Goal: Task Accomplishment & Management: Manage account settings

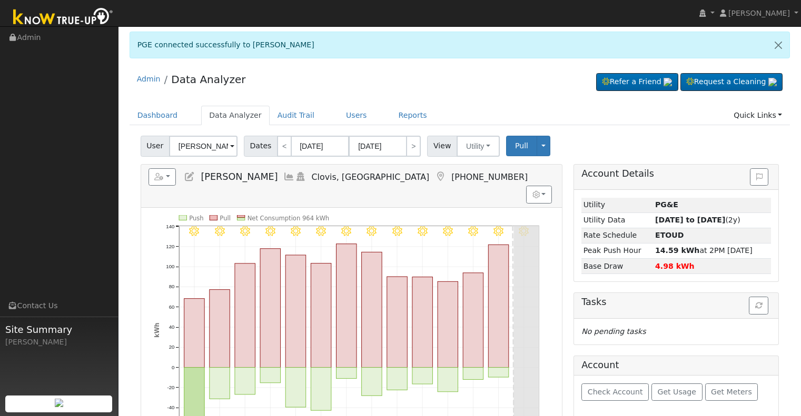
click at [203, 136] on input "[PERSON_NAME]" at bounding box center [203, 146] width 68 height 21
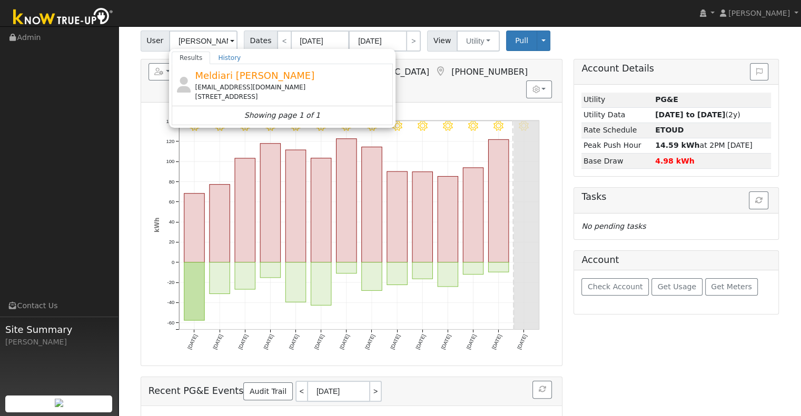
click at [246, 88] on div "[EMAIL_ADDRESS][DOMAIN_NAME]" at bounding box center [292, 87] width 195 height 9
type input "Meldiari [PERSON_NAME]"
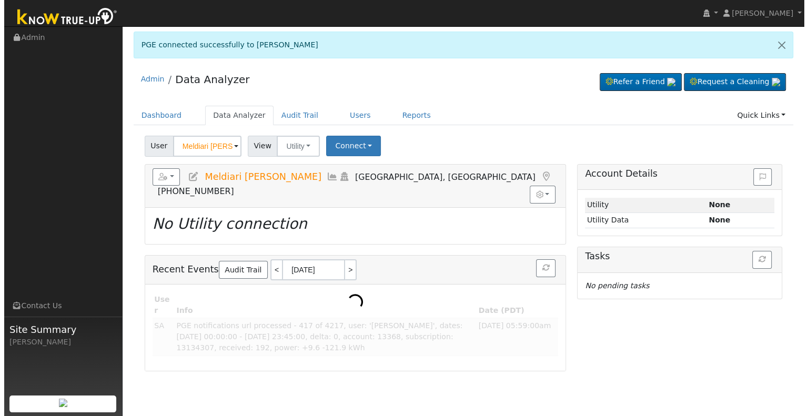
scroll to position [0, 0]
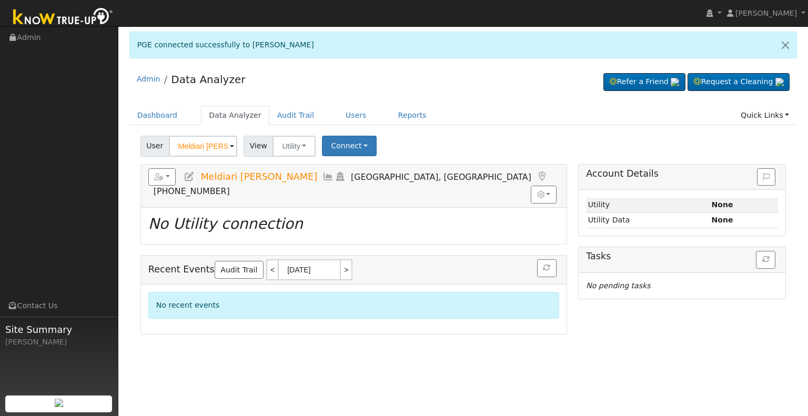
click at [189, 176] on icon at bounding box center [190, 176] width 12 height 9
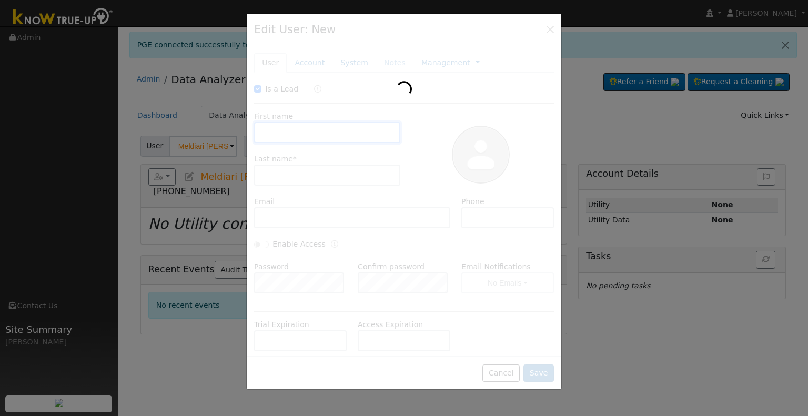
checkbox input "true"
type input "Meldiari"
type input "[PERSON_NAME]"
type input "[EMAIL_ADDRESS][DOMAIN_NAME]"
type input "6618586093"
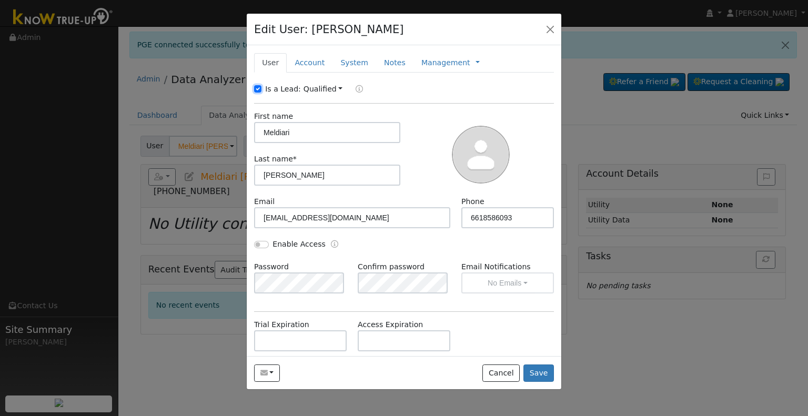
click at [259, 87] on input "Is a Lead:" at bounding box center [257, 88] width 7 height 7
checkbox input "false"
click at [258, 242] on input "Enable Access" at bounding box center [261, 244] width 15 height 7
checkbox input "true"
click at [374, 341] on input "text" at bounding box center [404, 341] width 93 height 21
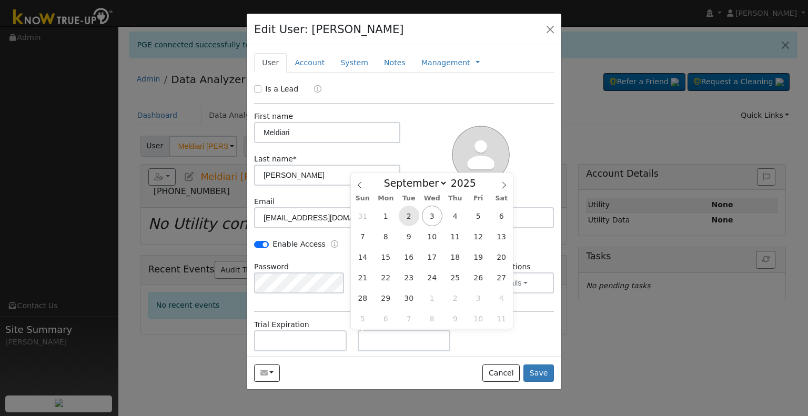
click at [408, 218] on span "2" at bounding box center [409, 216] width 21 height 21
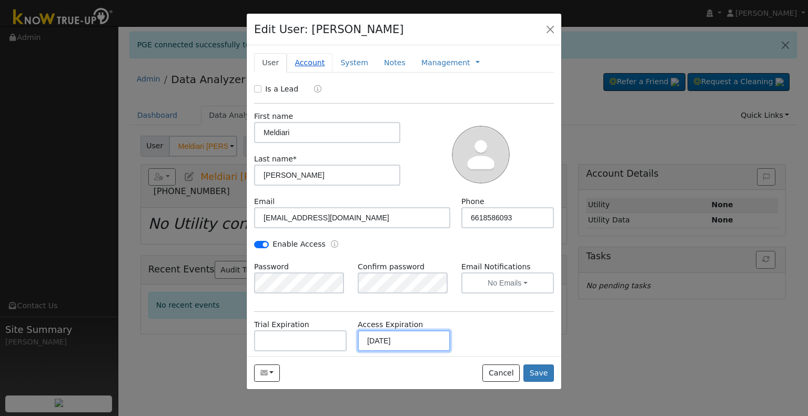
type input "[DATE]"
click at [302, 64] on link "Account" at bounding box center [310, 62] width 46 height 19
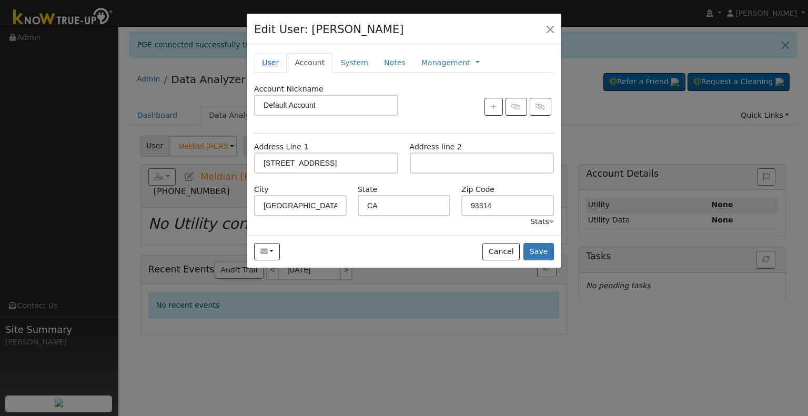
click at [266, 64] on link "User" at bounding box center [270, 62] width 33 height 19
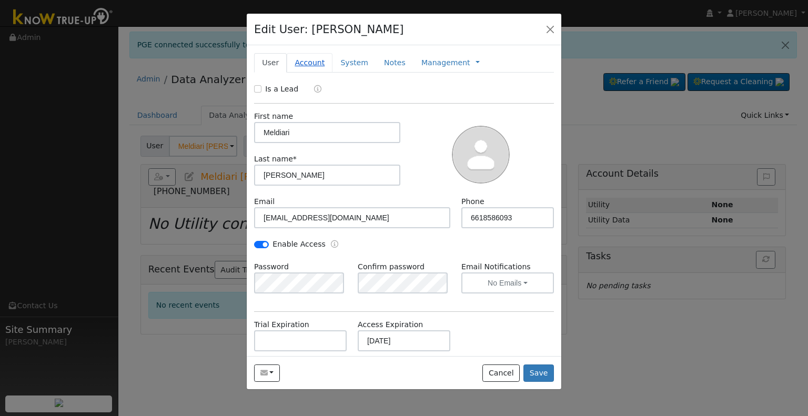
click at [305, 61] on link "Account" at bounding box center [310, 62] width 46 height 19
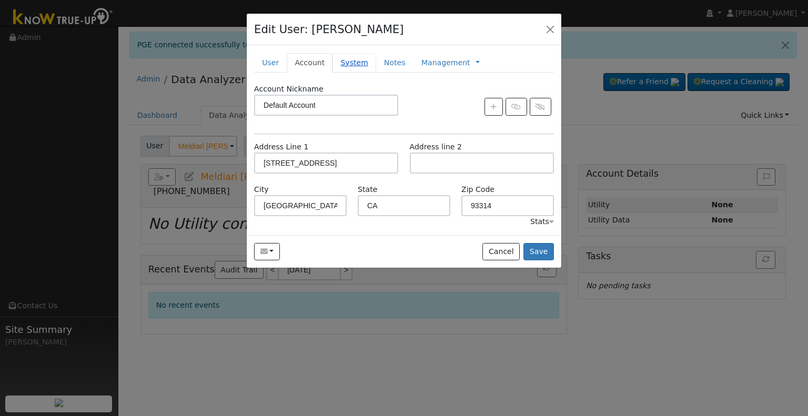
click at [348, 65] on link "System" at bounding box center [355, 62] width 44 height 19
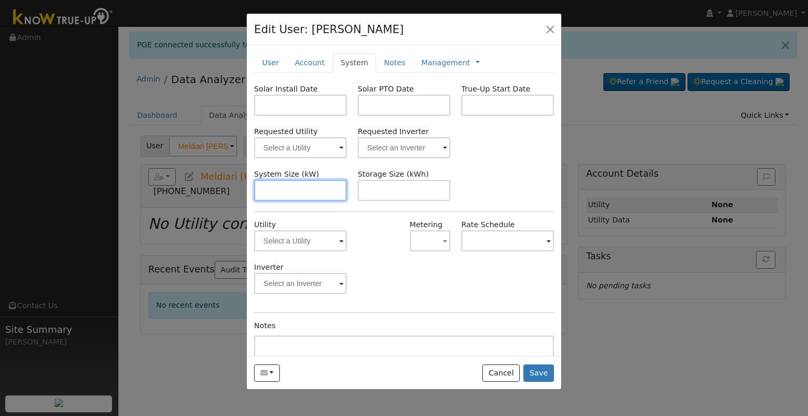
click at [308, 192] on input "text" at bounding box center [300, 190] width 93 height 21
paste input "6.560"
type input "6.6"
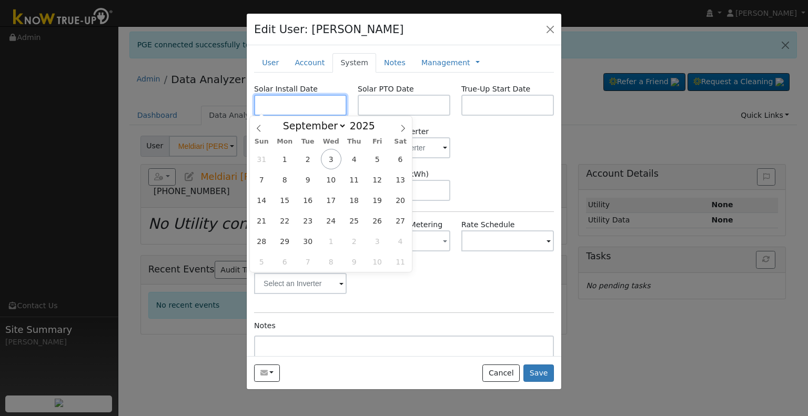
click at [298, 98] on input "text" at bounding box center [300, 105] width 93 height 21
paste input "8/5/2025"
type input "08/05/2025"
select select "7"
click at [371, 105] on input "text" at bounding box center [404, 105] width 93 height 21
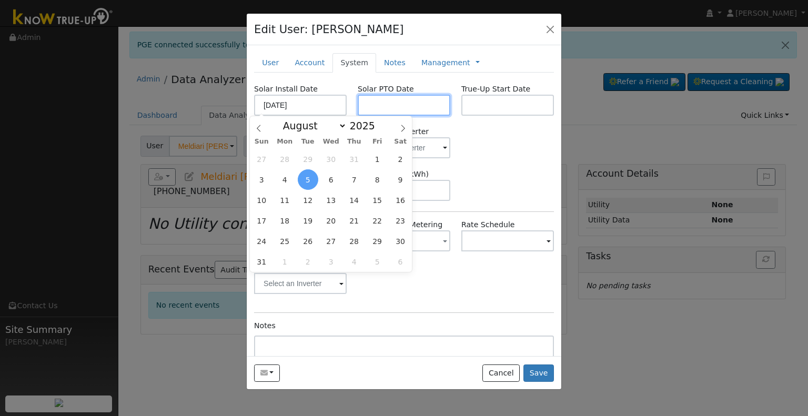
paste input "9/2/2025"
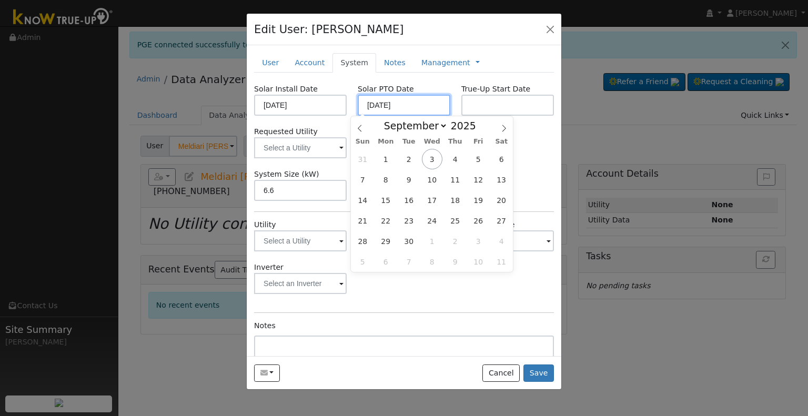
type input "[DATE]"
click at [503, 100] on input "text" at bounding box center [508, 105] width 93 height 21
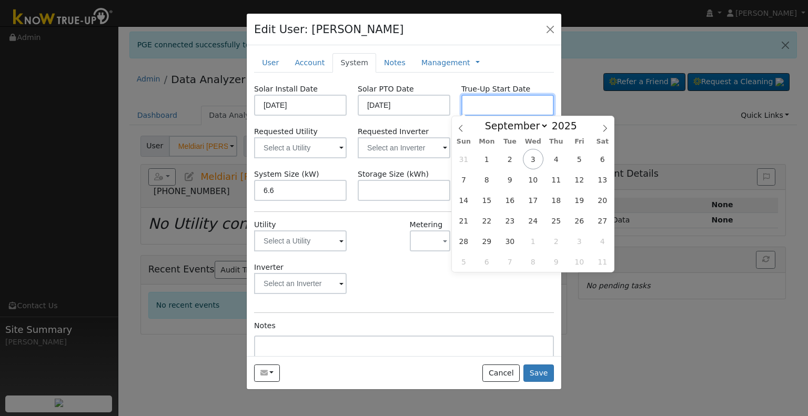
paste input "9/2/2025"
type input "[DATE]"
click at [347, 145] on input "text" at bounding box center [300, 147] width 93 height 21
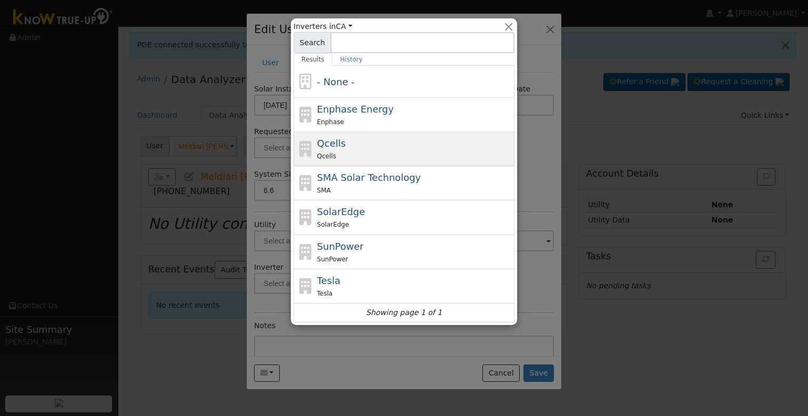
click at [392, 138] on div "Qcells Qcells" at bounding box center [414, 148] width 195 height 25
type input "Qcells"
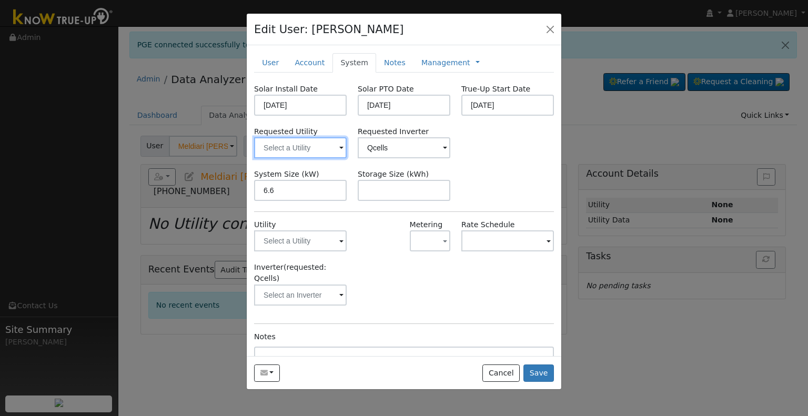
click at [288, 145] on input "text" at bounding box center [300, 147] width 93 height 21
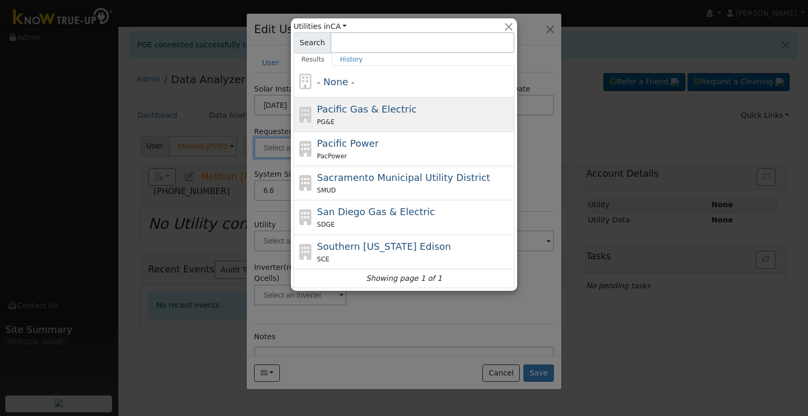
click at [362, 118] on div "PG&E" at bounding box center [414, 121] width 195 height 11
type input "Pacific Gas & Electric"
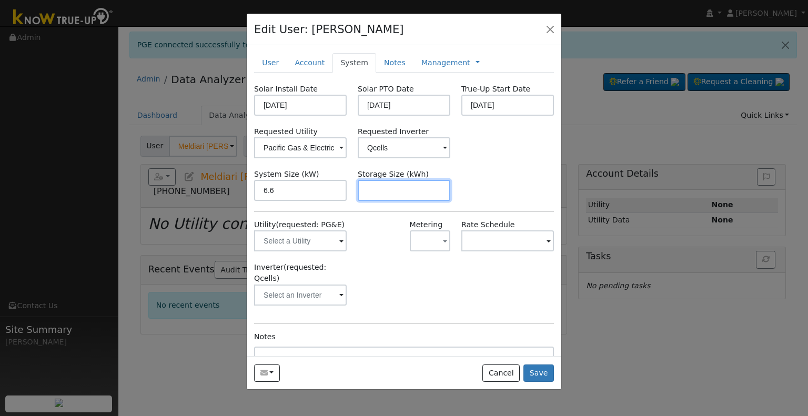
click at [417, 191] on input "text" at bounding box center [404, 190] width 93 height 21
paste input "15.00"
type input "15"
click at [476, 62] on link at bounding box center [478, 62] width 4 height 11
click at [476, 94] on link "Billing" at bounding box center [512, 96] width 73 height 15
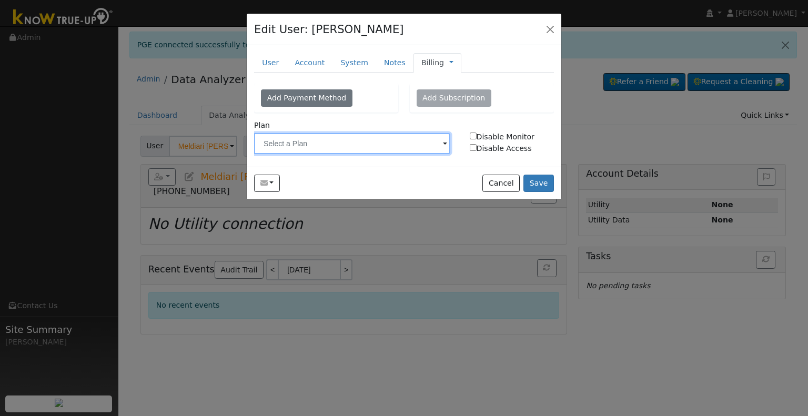
click at [342, 141] on input "text" at bounding box center [352, 143] width 196 height 21
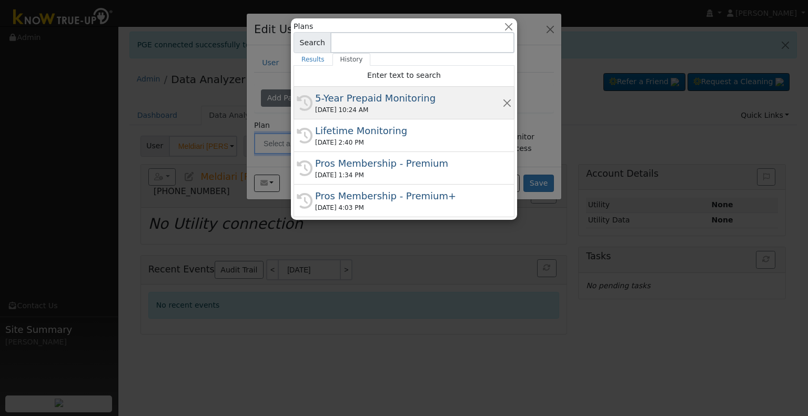
click at [340, 98] on div "5-Year Prepaid Monitoring" at bounding box center [408, 98] width 187 height 14
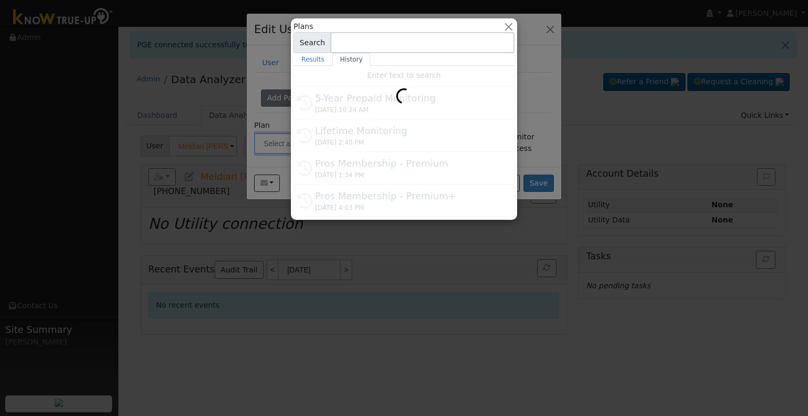
type input "5-Year Prepaid Monitoring"
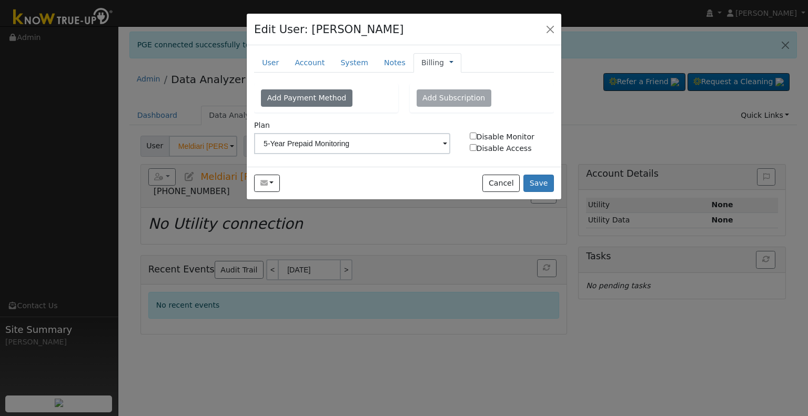
click at [450, 64] on link at bounding box center [452, 62] width 4 height 11
click at [450, 80] on link "Management" at bounding box center [486, 81] width 73 height 15
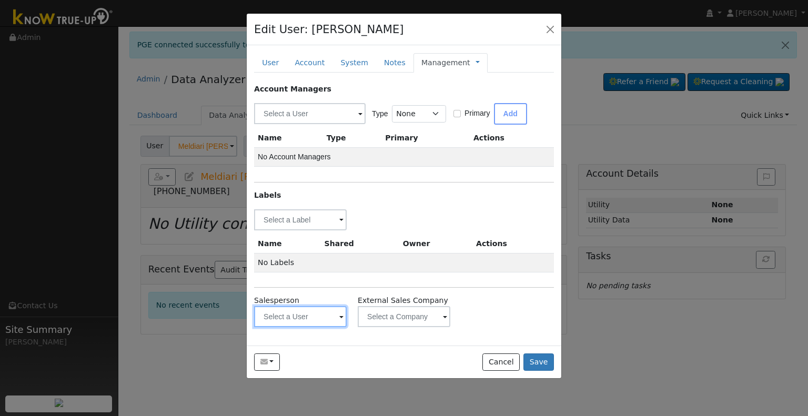
click at [290, 231] on input "text" at bounding box center [300, 219] width 93 height 21
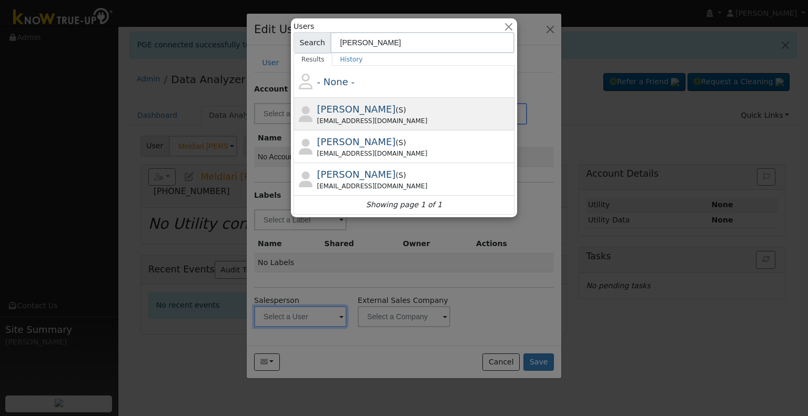
type input "justin"
click at [403, 111] on div "Justin Beck ( S ) jbecksmp@gmail.com" at bounding box center [414, 114] width 195 height 24
type input "Justin Beck"
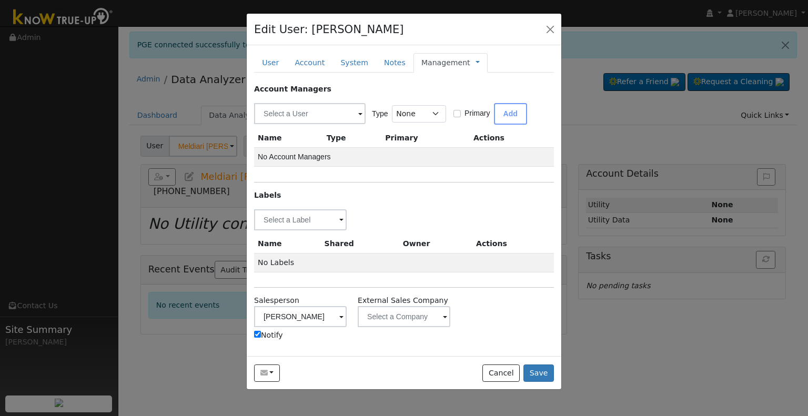
click at [264, 332] on label "Notify" at bounding box center [268, 335] width 29 height 11
click at [261, 332] on input "Notify" at bounding box center [257, 334] width 7 height 7
checkbox input "false"
click at [300, 222] on input "text" at bounding box center [300, 219] width 93 height 21
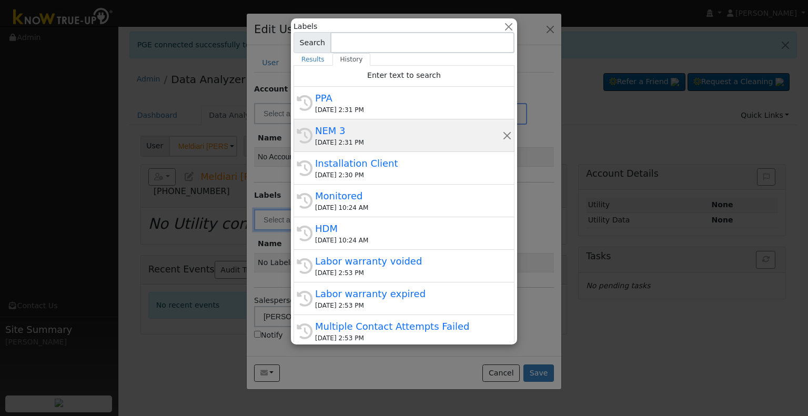
click at [363, 132] on div "NEM 3" at bounding box center [408, 131] width 187 height 14
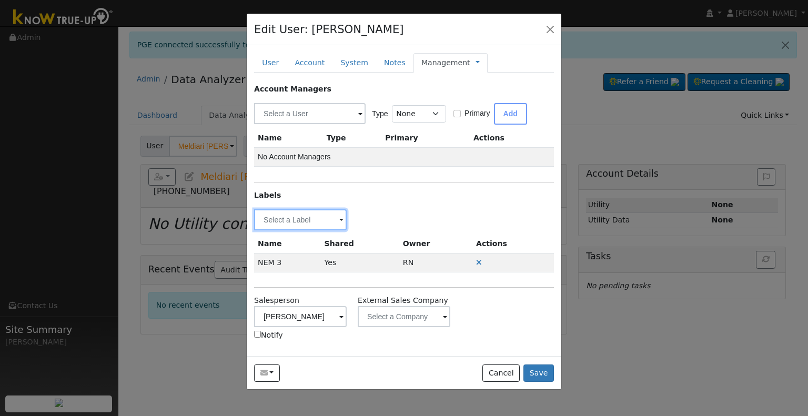
click at [284, 215] on input "text" at bounding box center [300, 219] width 93 height 21
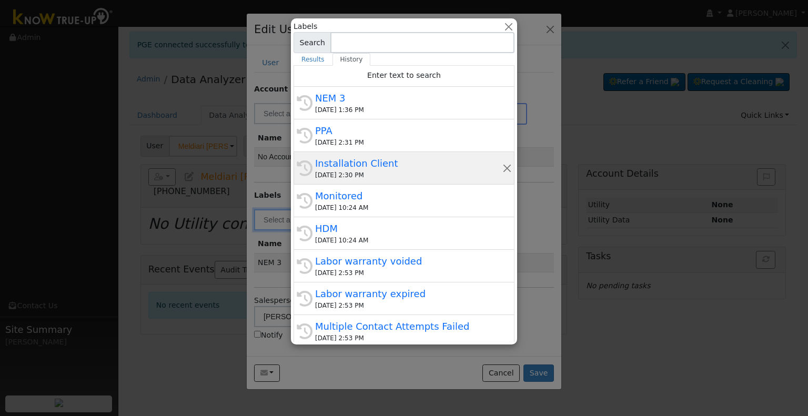
click at [364, 162] on div "Installation Client" at bounding box center [408, 163] width 187 height 14
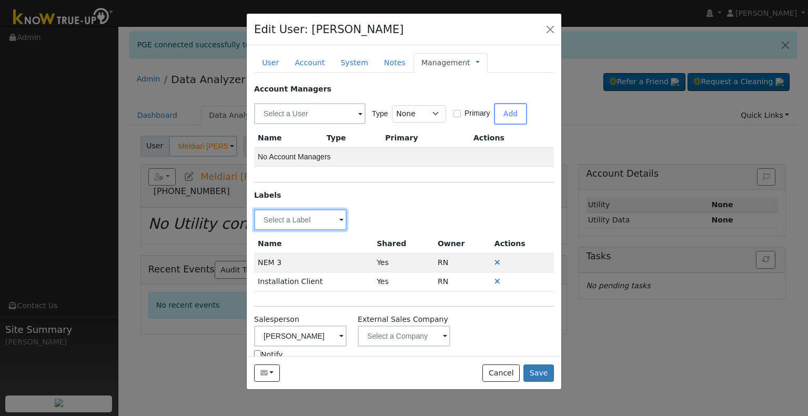
click at [282, 222] on input "text" at bounding box center [300, 219] width 93 height 21
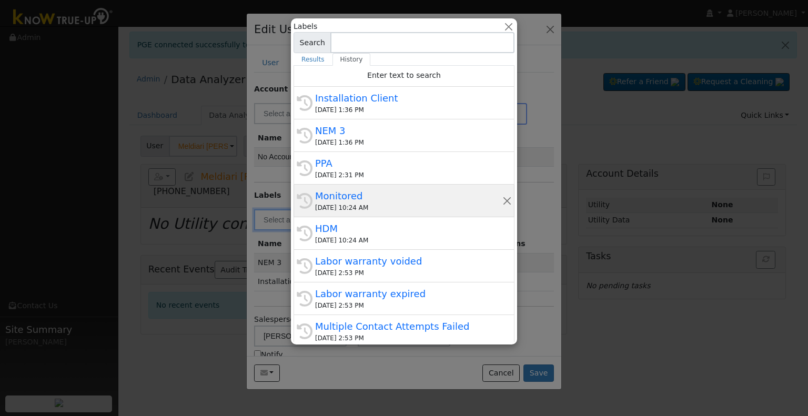
click at [380, 202] on div "Monitored" at bounding box center [408, 196] width 187 height 14
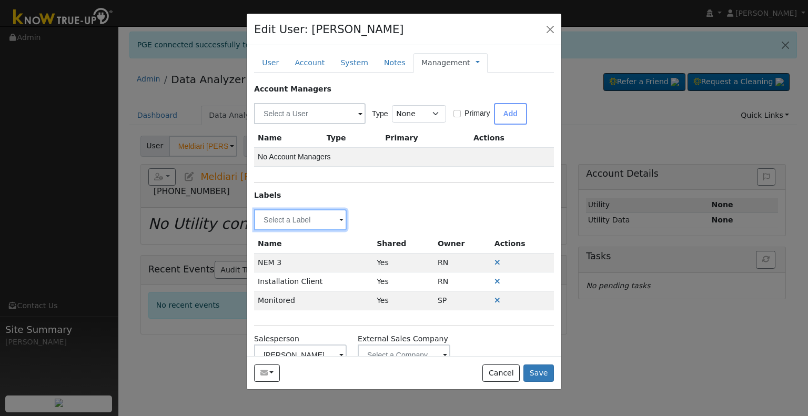
click at [284, 223] on input "text" at bounding box center [300, 219] width 93 height 21
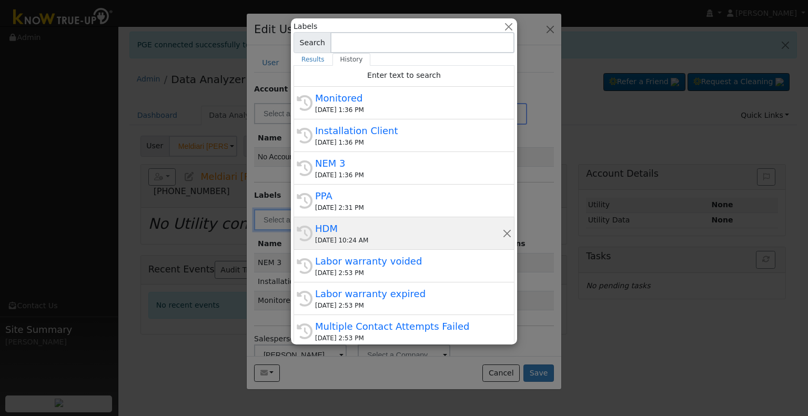
click at [362, 236] on div "08/19/2025 10:24 AM" at bounding box center [408, 240] width 187 height 9
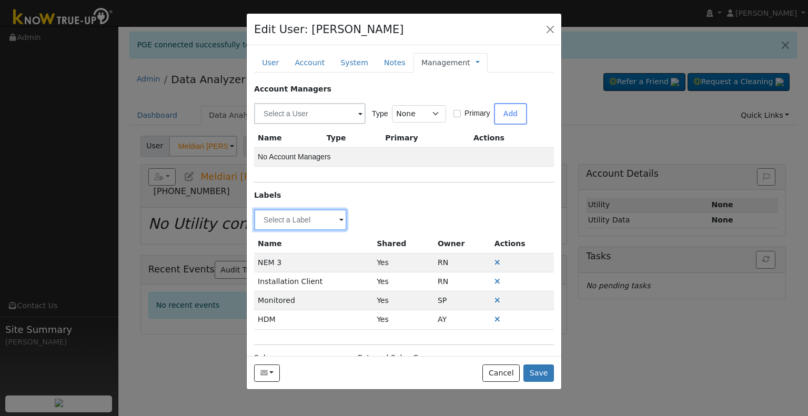
click at [272, 219] on input "text" at bounding box center [300, 219] width 93 height 21
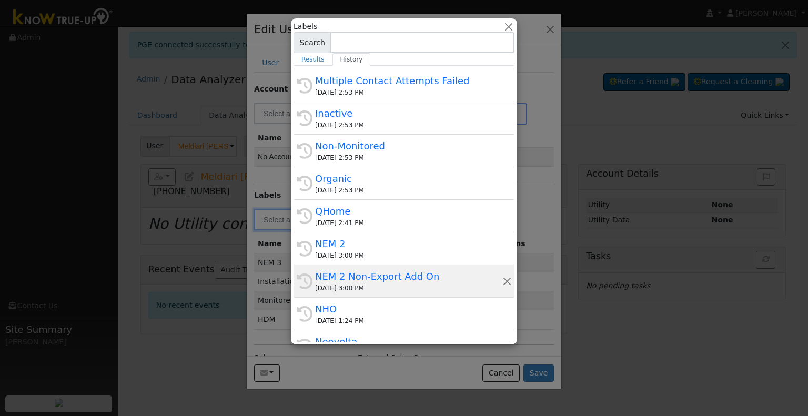
scroll to position [263, 0]
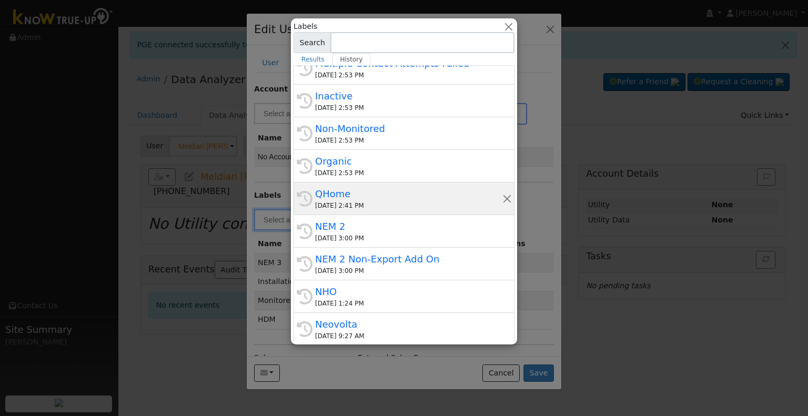
click at [354, 215] on div "History QHome 08/12/2025 2:41 PM" at bounding box center [404, 231] width 221 height 33
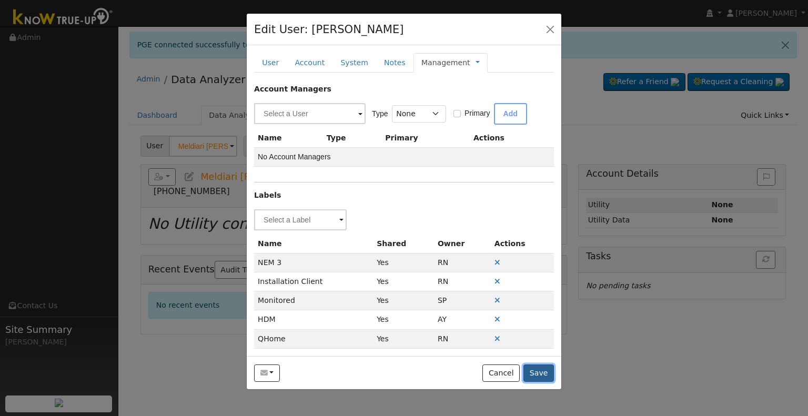
click at [545, 373] on button "Save" at bounding box center [539, 374] width 31 height 18
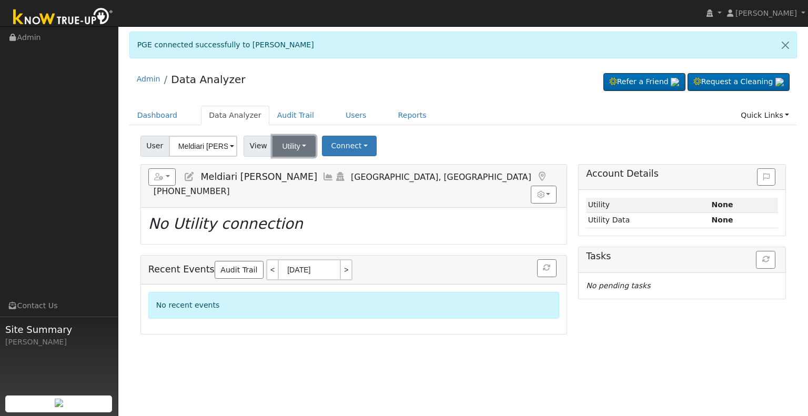
click at [291, 148] on button "Utility" at bounding box center [294, 146] width 43 height 21
click at [291, 181] on link "Solar" at bounding box center [307, 184] width 73 height 15
click at [356, 143] on button "Connect" at bounding box center [349, 146] width 55 height 21
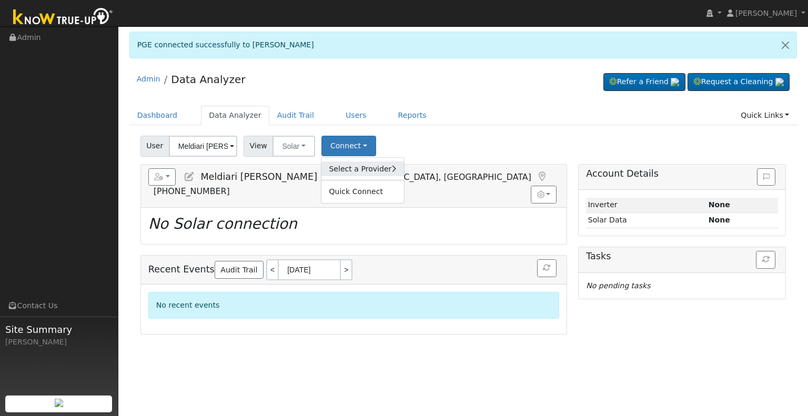
click at [354, 171] on link "Select a Provider" at bounding box center [363, 169] width 82 height 15
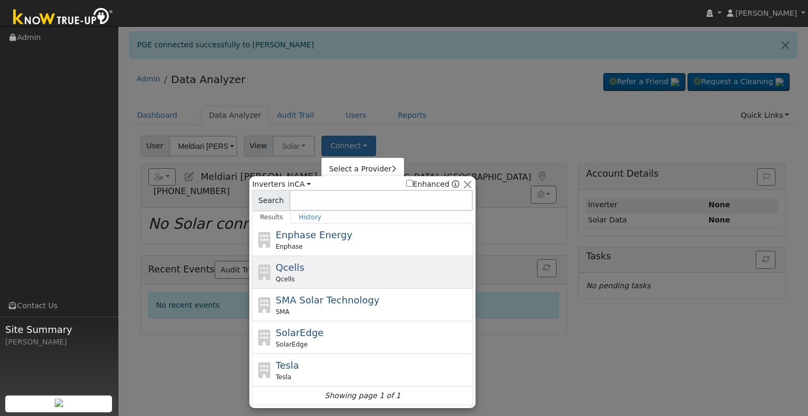
click at [307, 266] on div "Qcells Qcells" at bounding box center [373, 273] width 195 height 24
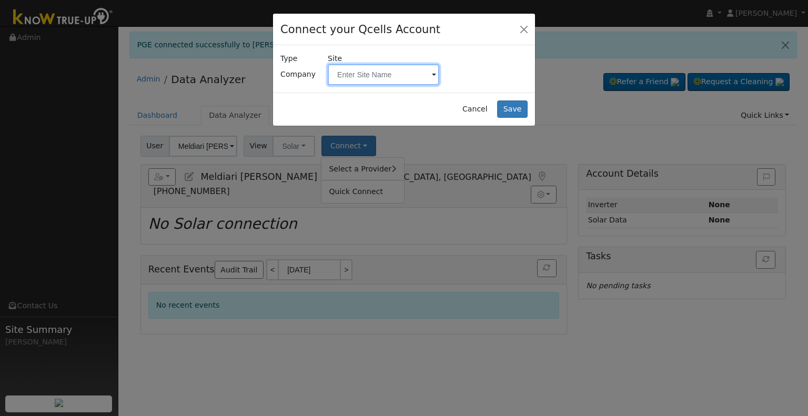
click at [374, 79] on input "text" at bounding box center [384, 74] width 112 height 21
paste input "Pamintuan, Meldiari"
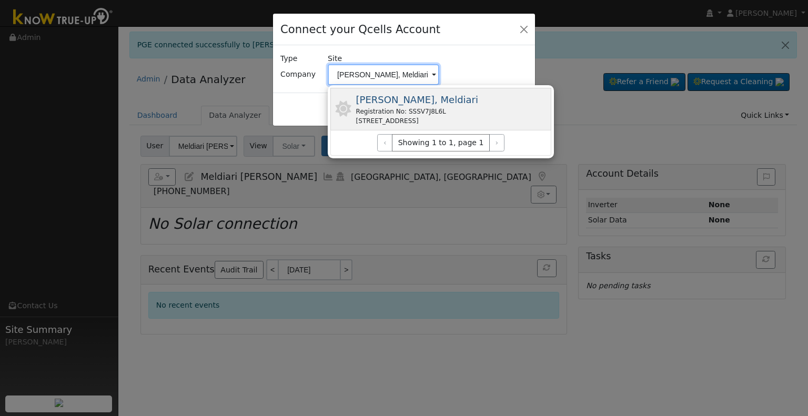
type input "Pamintuan, Meldiari"
click at [478, 109] on div "Registration No: SSSV7J8L6L" at bounding box center [417, 111] width 122 height 9
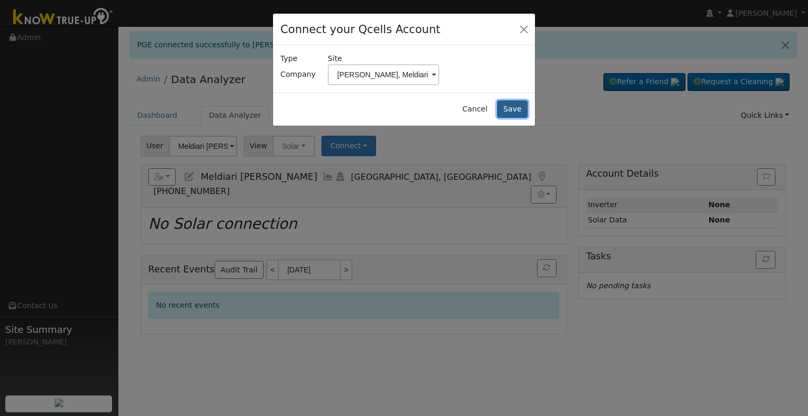
click at [508, 101] on button "Save" at bounding box center [512, 110] width 31 height 18
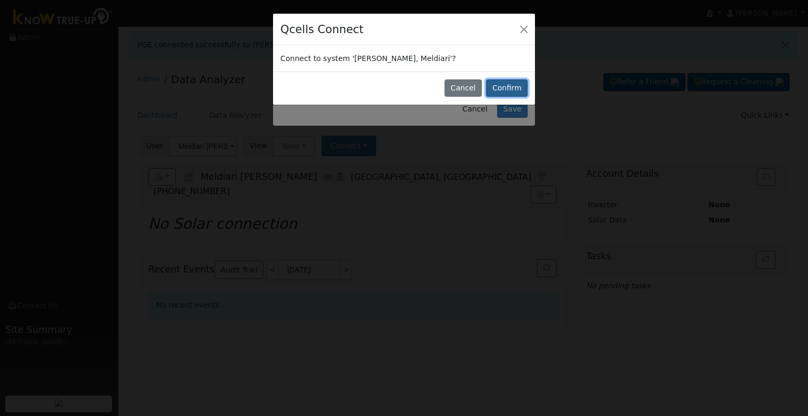
click at [512, 88] on button "Confirm" at bounding box center [507, 88] width 42 height 18
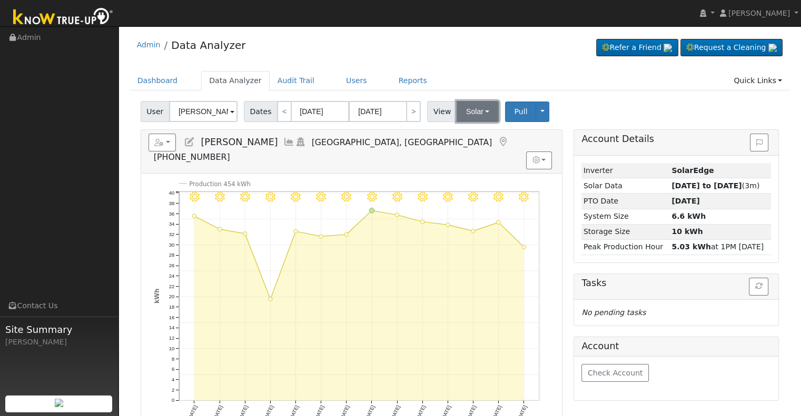
click at [468, 110] on button "Solar" at bounding box center [477, 111] width 42 height 21
click at [196, 111] on input "[PERSON_NAME]" at bounding box center [203, 111] width 68 height 21
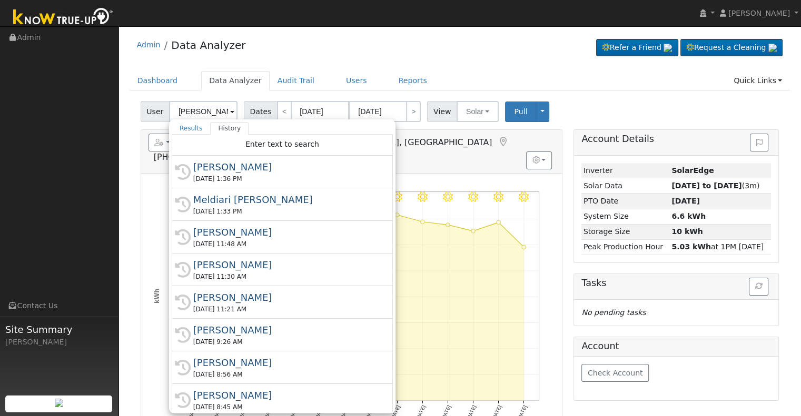
click at [202, 98] on div "User Juan Estrada Results History "Juan Estrada" not found Enter text to search…" at bounding box center [459, 109] width 642 height 25
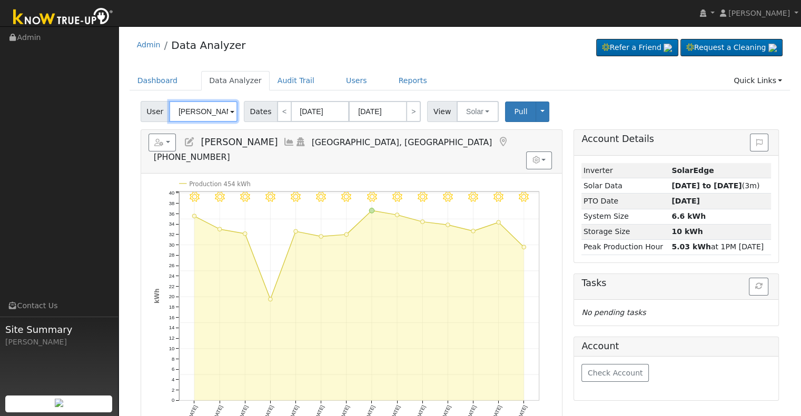
click at [196, 106] on input "[PERSON_NAME]" at bounding box center [203, 111] width 68 height 21
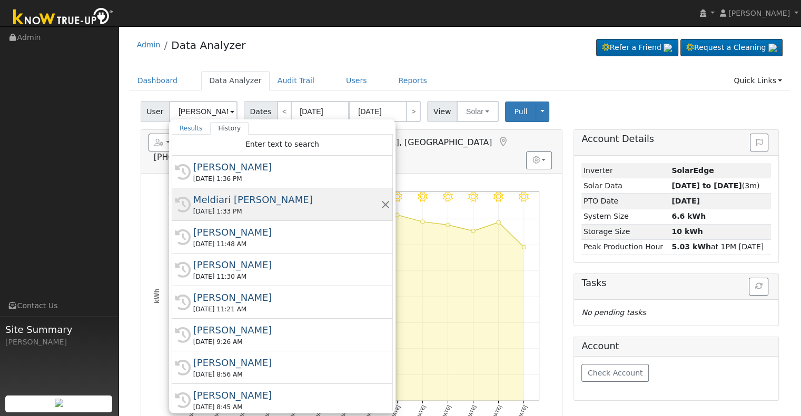
click at [214, 207] on div "09/03/2025 1:33 PM" at bounding box center [286, 211] width 187 height 9
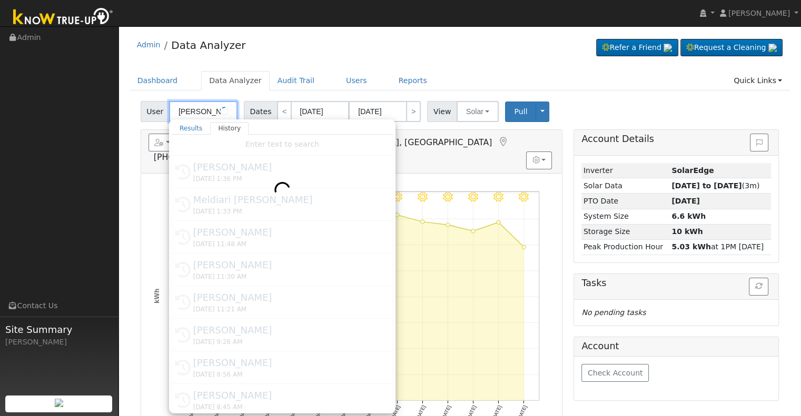
type input "Meldiari [PERSON_NAME]"
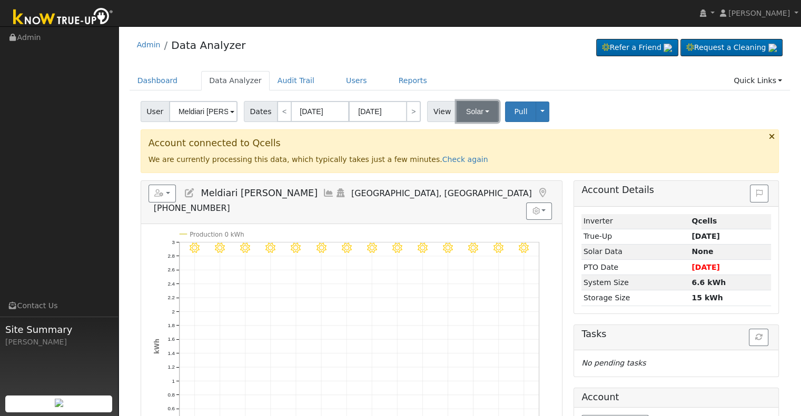
click at [456, 111] on button "Solar" at bounding box center [477, 111] width 42 height 21
click at [464, 133] on link "Utility" at bounding box center [490, 134] width 73 height 15
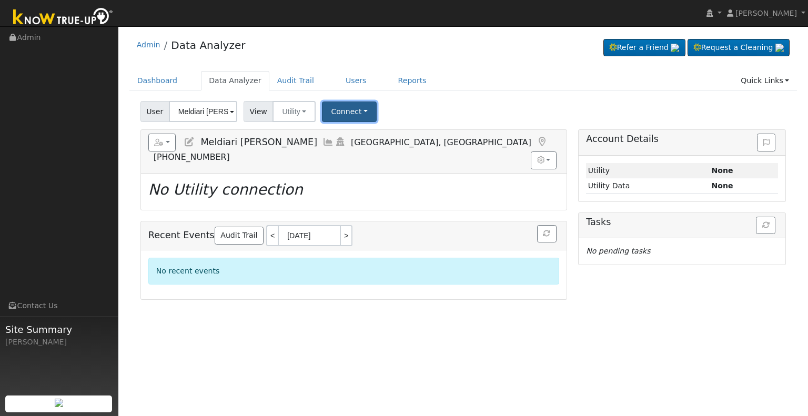
click at [337, 113] on button "Connect" at bounding box center [349, 112] width 55 height 21
click at [354, 134] on link "Select a Provider" at bounding box center [364, 134] width 82 height 15
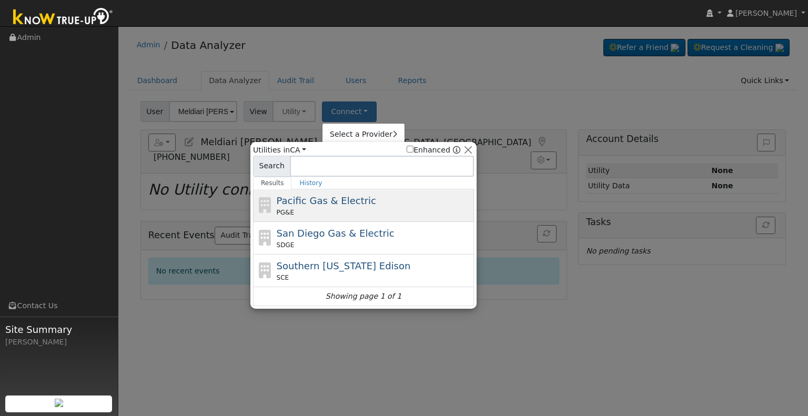
click at [370, 205] on div "Pacific Gas & Electric PG&E" at bounding box center [374, 206] width 195 height 24
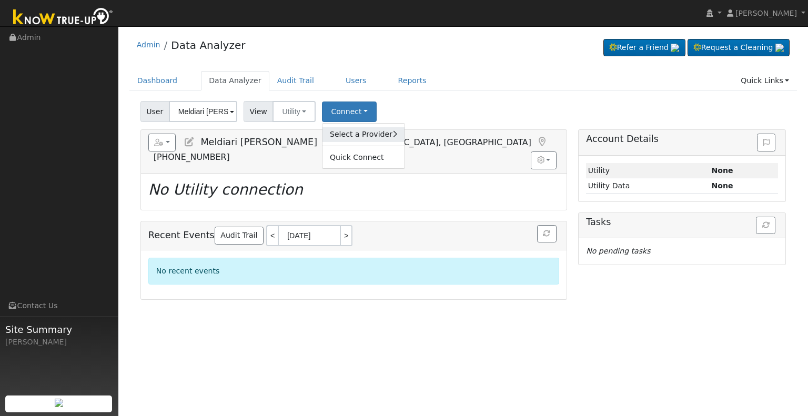
click at [355, 128] on link "Select a Provider" at bounding box center [364, 134] width 82 height 15
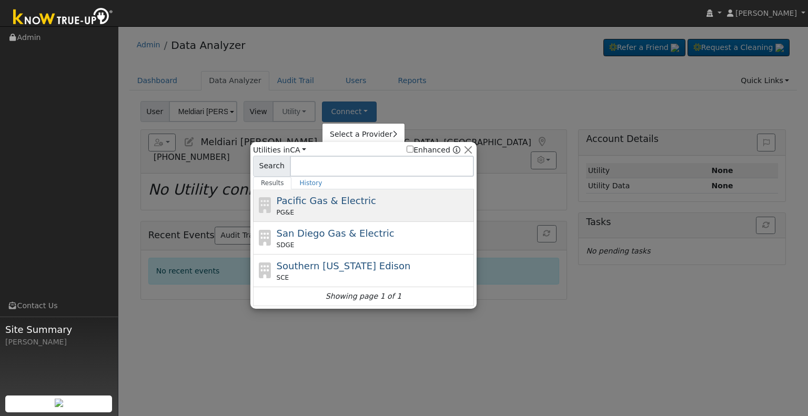
click at [339, 208] on div "PG&E" at bounding box center [374, 212] width 195 height 9
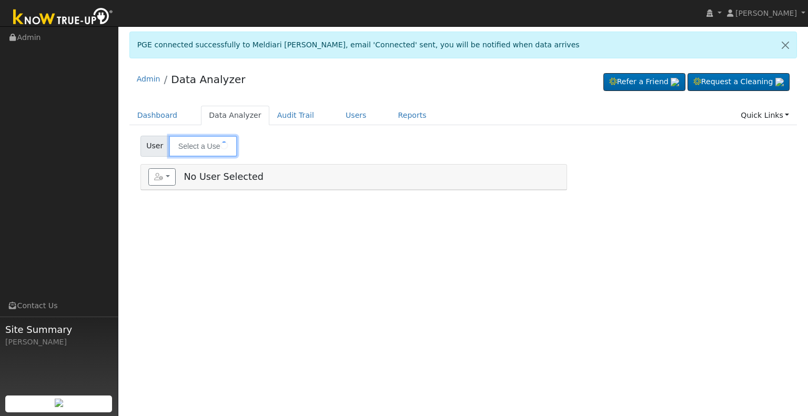
type input "Meldiari [PERSON_NAME]"
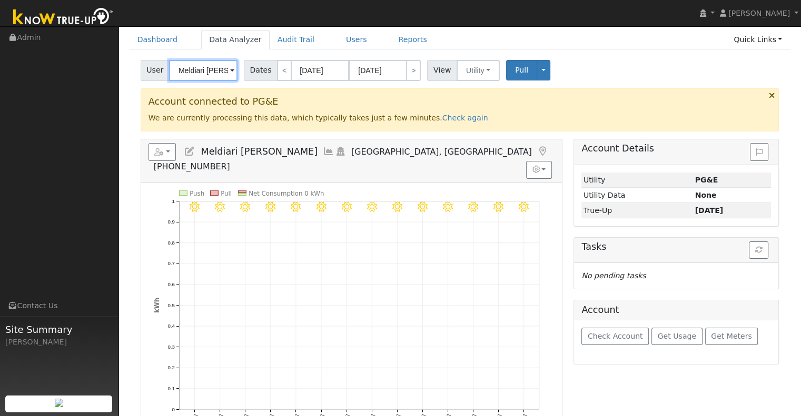
scroll to position [53, 0]
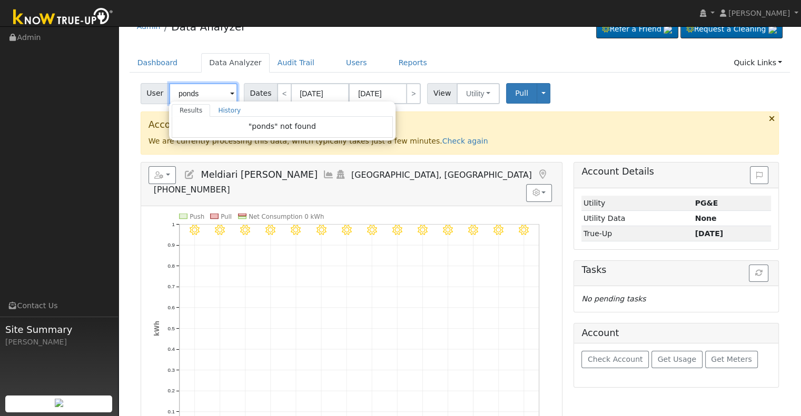
drag, startPoint x: 187, startPoint y: 96, endPoint x: 172, endPoint y: 100, distance: 15.7
click at [173, 98] on input "ponds" at bounding box center [203, 93] width 68 height 21
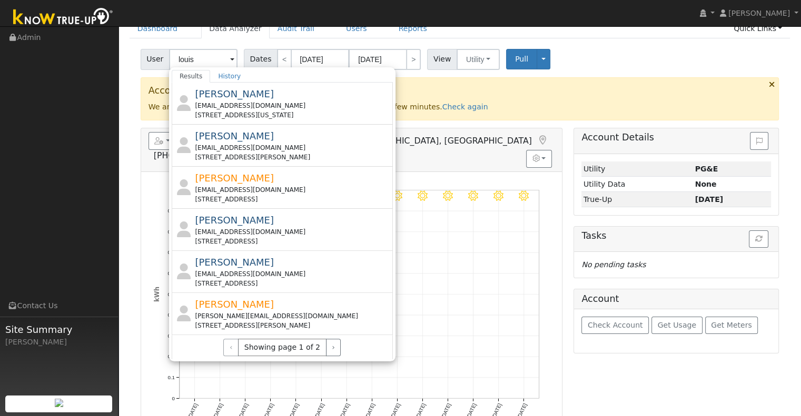
scroll to position [105, 0]
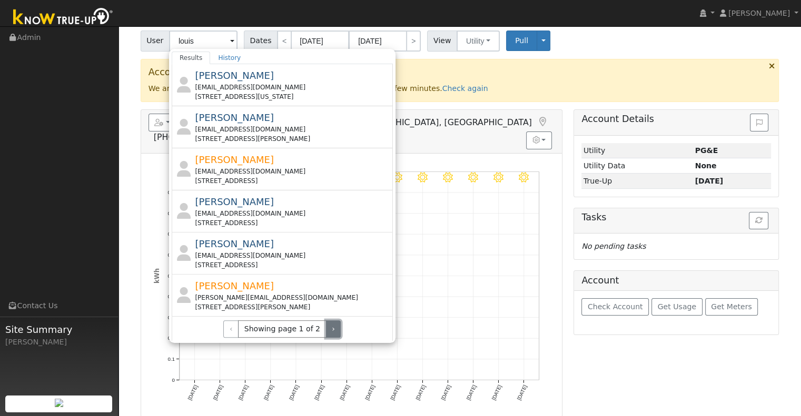
click at [329, 328] on button "›" at bounding box center [333, 330] width 15 height 18
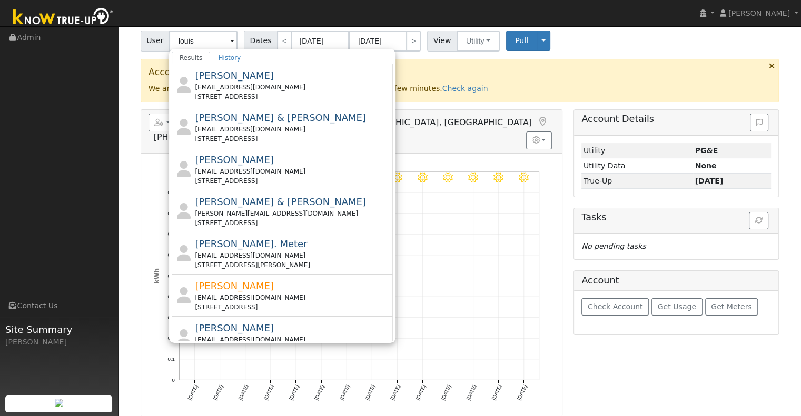
scroll to position [53, 0]
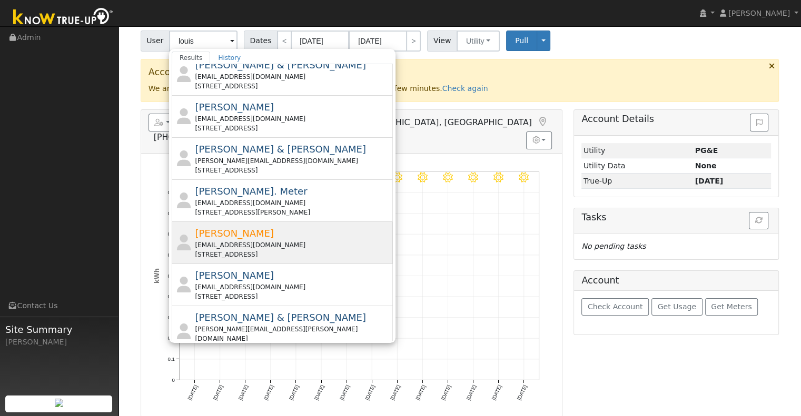
click at [287, 238] on div "Louis Pond lpond0240@sbcglobal.net 3067 Sultana Drive, Madera, CA 93637" at bounding box center [292, 242] width 195 height 33
type input "Louis Pond"
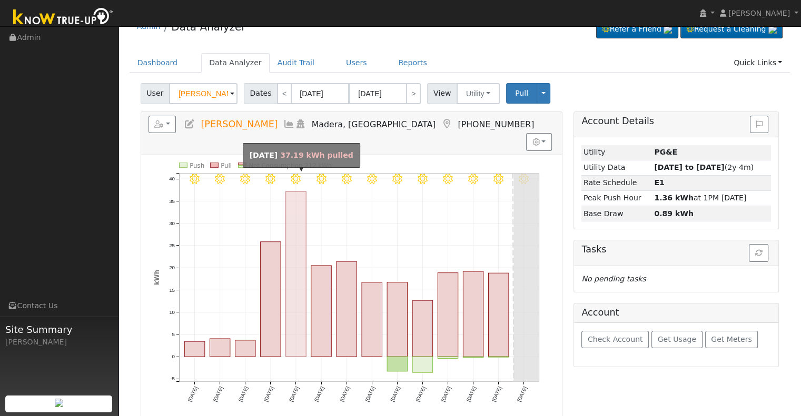
scroll to position [105, 0]
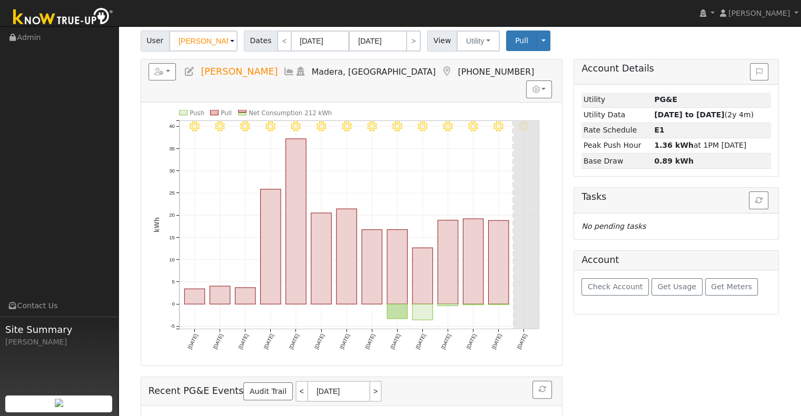
click at [191, 72] on icon at bounding box center [190, 71] width 12 height 9
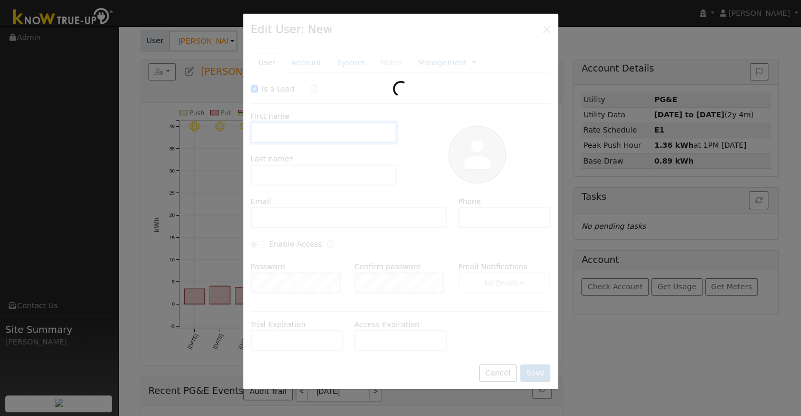
checkbox input "true"
type input "Louis"
type input "Pond"
type input "lpond0240@sbcglobal.net"
type input "559-517-4222"
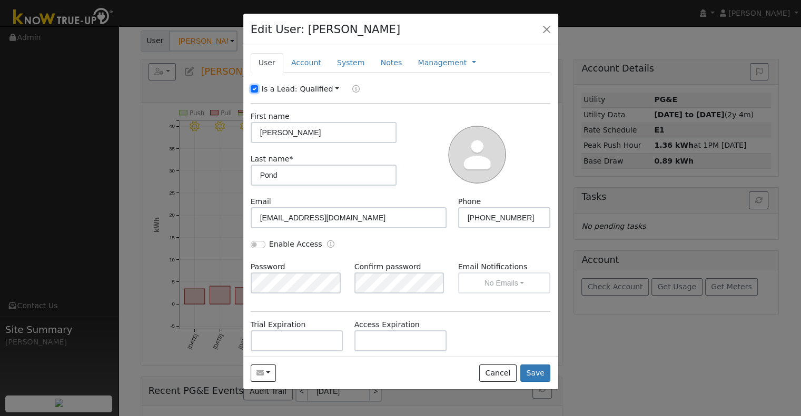
click at [251, 86] on input "Is a Lead:" at bounding box center [254, 88] width 7 height 7
checkbox input "false"
click at [260, 244] on input "Enable Access" at bounding box center [258, 244] width 15 height 7
checkbox input "true"
click at [305, 57] on link "Account" at bounding box center [306, 62] width 46 height 19
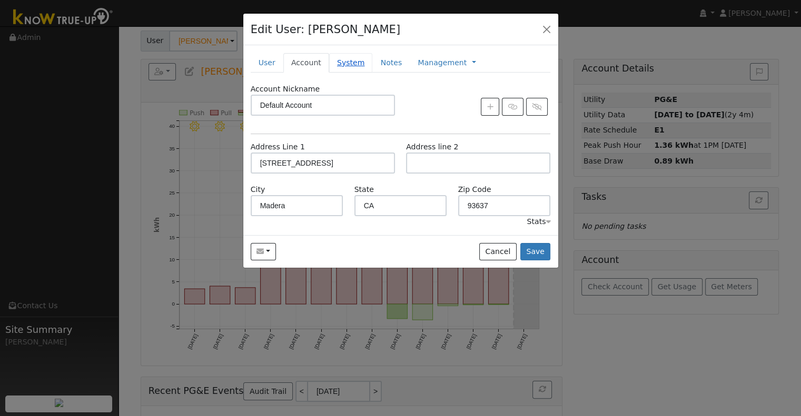
click at [331, 61] on link "System" at bounding box center [351, 62] width 44 height 19
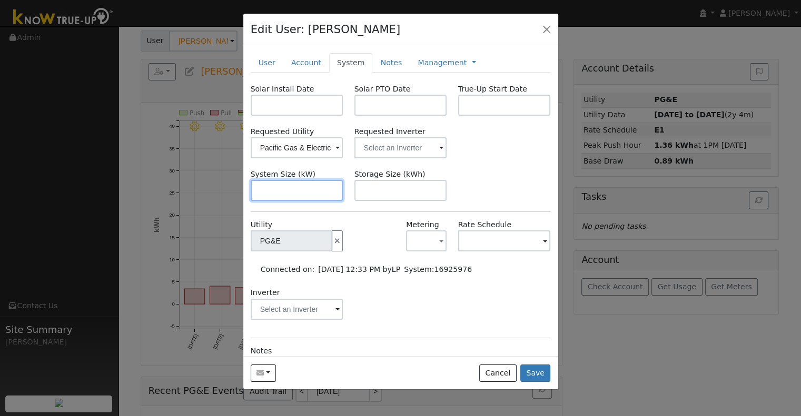
click at [301, 187] on input "text" at bounding box center [297, 190] width 93 height 21
paste input "6.150"
type input "6.2"
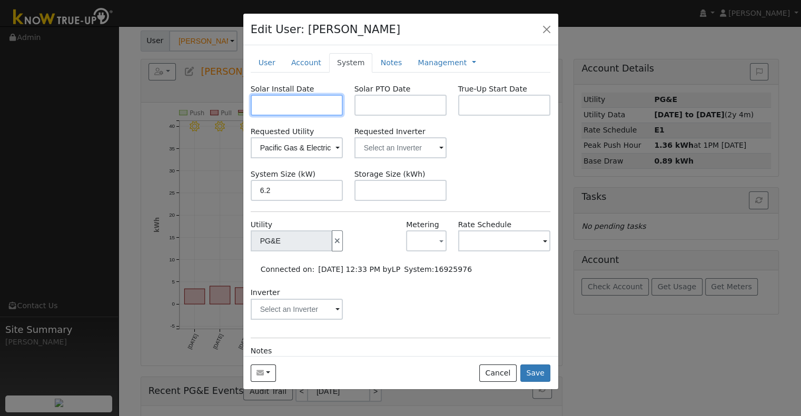
click at [273, 105] on input "text" at bounding box center [297, 105] width 93 height 21
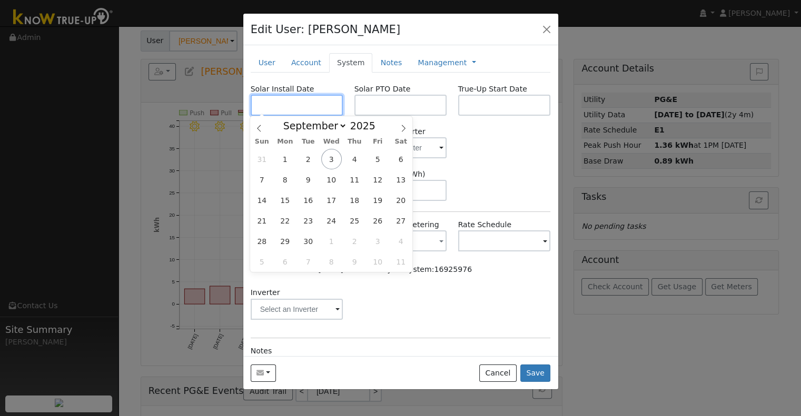
paste input "7/16/2025"
type input "07/16/2025"
select select "6"
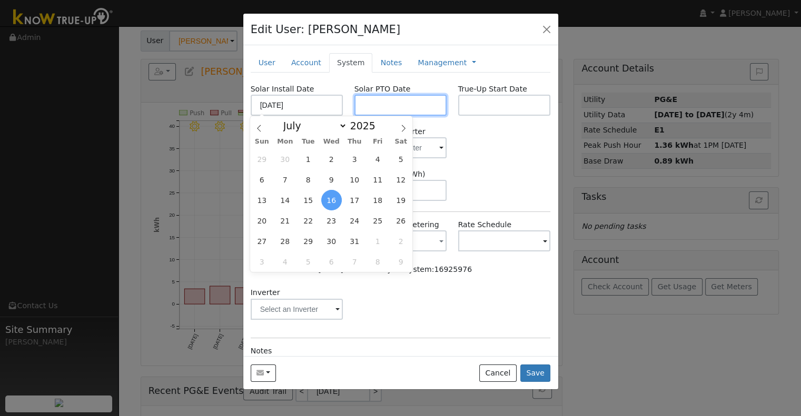
click at [382, 105] on input "text" at bounding box center [400, 105] width 93 height 21
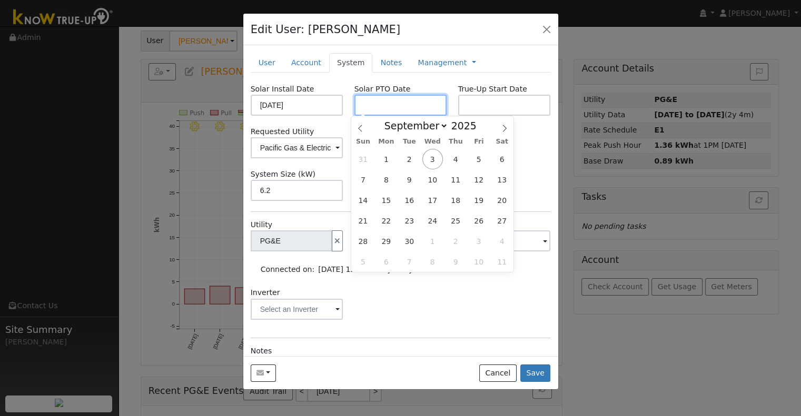
paste input "9/2/2025"
type input "[DATE]"
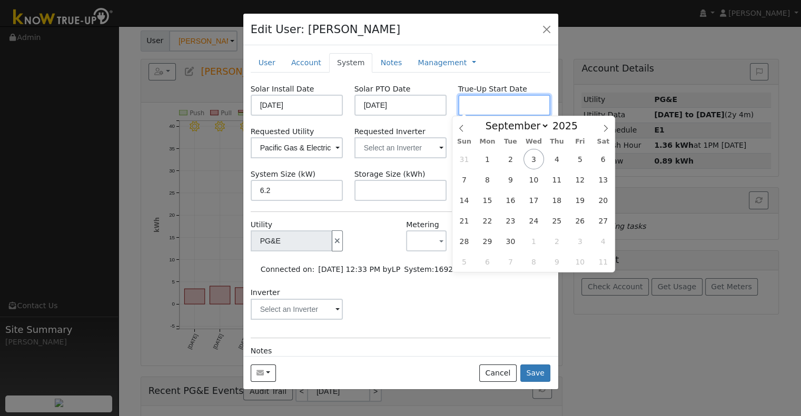
click at [488, 104] on input "text" at bounding box center [504, 105] width 93 height 21
paste input "9/2/2025"
type input "[DATE]"
click at [343, 155] on input "text" at bounding box center [297, 147] width 93 height 21
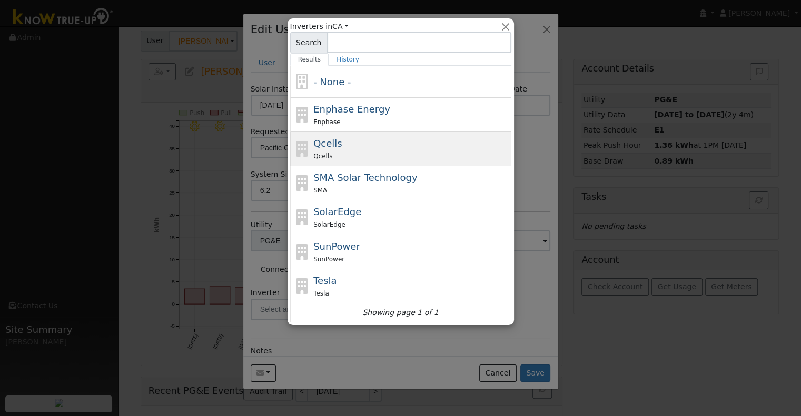
click at [360, 142] on div "Qcells Qcells" at bounding box center [410, 148] width 195 height 25
type input "Qcells"
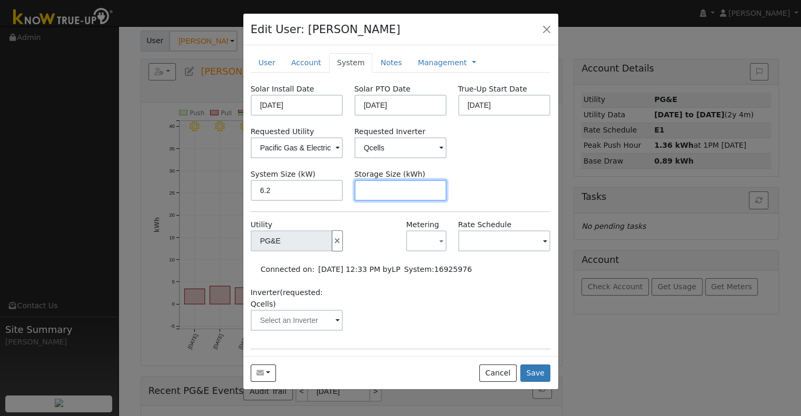
click at [402, 188] on input "text" at bounding box center [400, 190] width 93 height 21
paste input "10.00"
type input "10"
click at [472, 61] on link at bounding box center [474, 62] width 4 height 11
click at [472, 95] on link "Billing" at bounding box center [508, 96] width 73 height 15
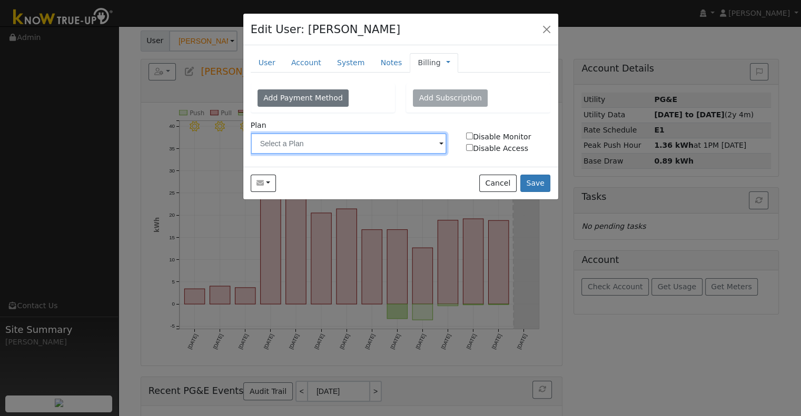
click at [326, 144] on input "text" at bounding box center [349, 143] width 196 height 21
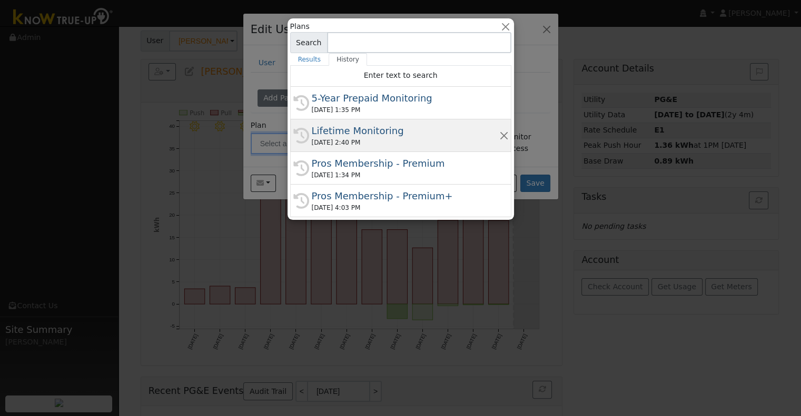
click at [364, 132] on div "Lifetime Monitoring" at bounding box center [405, 131] width 187 height 14
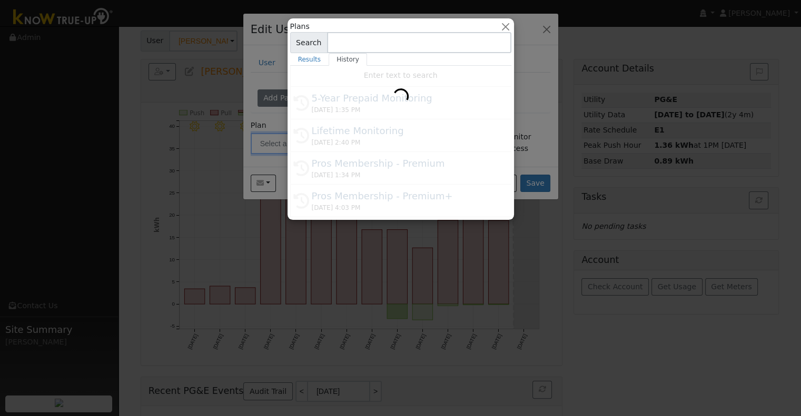
type input "Lifetime Monitoring"
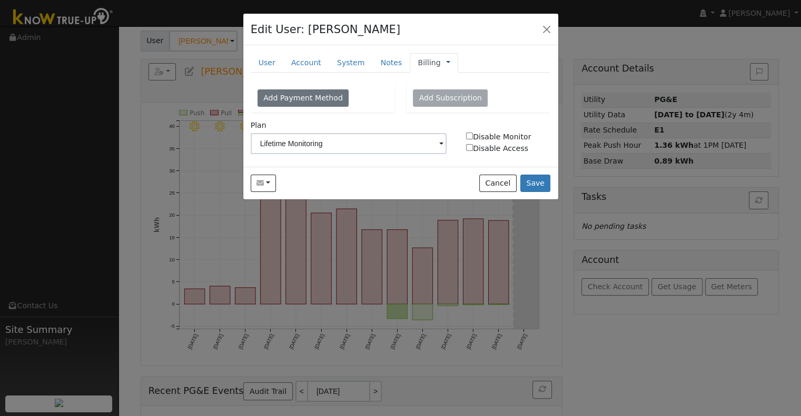
click at [446, 62] on link at bounding box center [448, 62] width 4 height 11
click at [446, 79] on link "Management" at bounding box center [482, 81] width 73 height 15
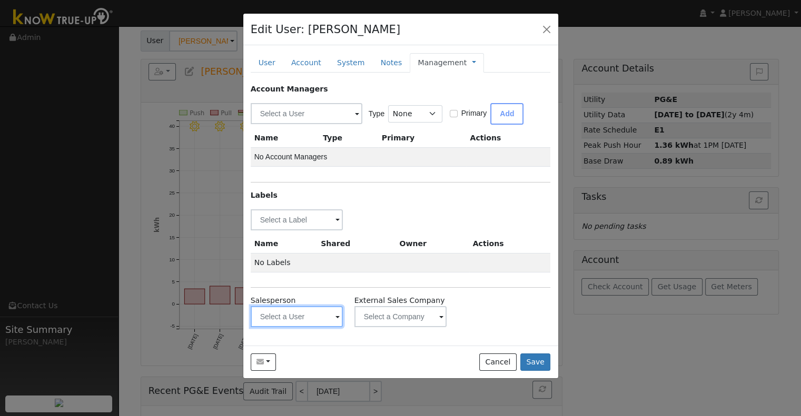
click at [288, 231] on input "text" at bounding box center [297, 219] width 93 height 21
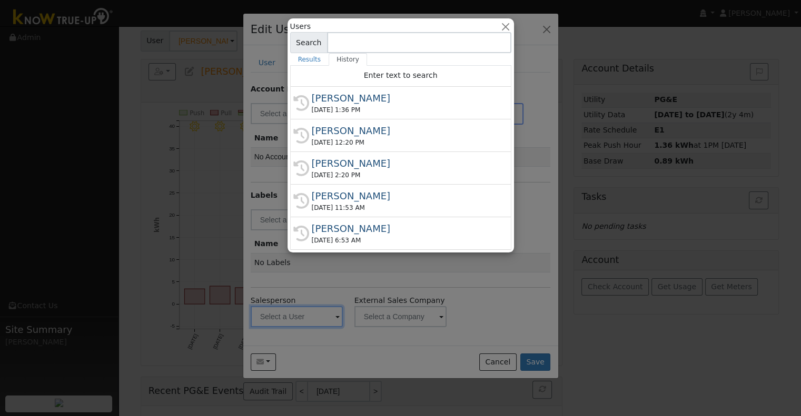
click at [301, 338] on div at bounding box center [400, 208] width 801 height 416
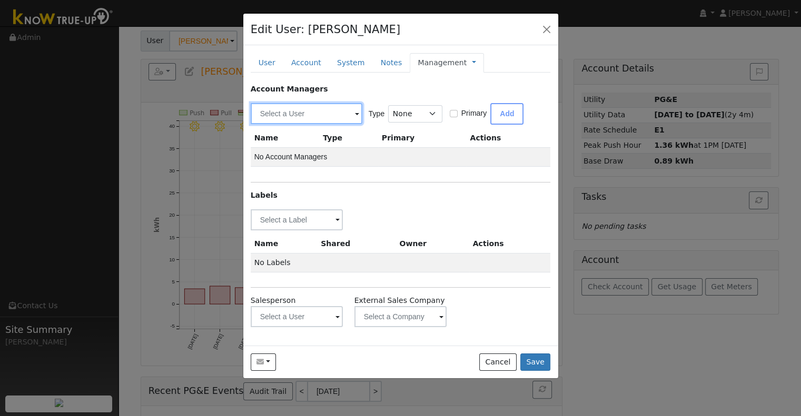
click at [286, 116] on input "text" at bounding box center [307, 113] width 112 height 21
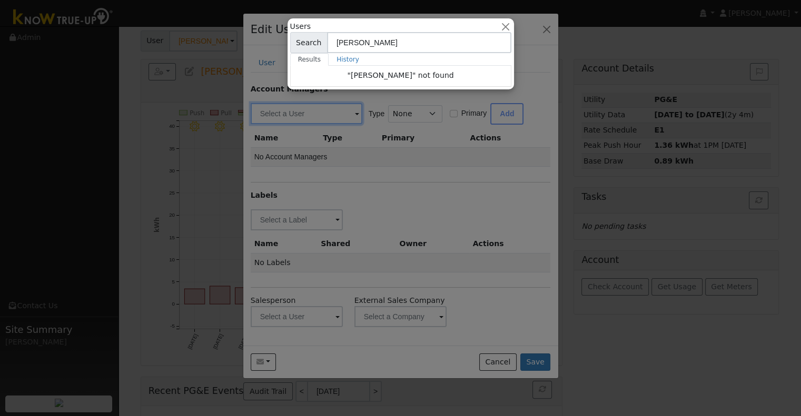
type input "hunt"
drag, startPoint x: 390, startPoint y: 181, endPoint x: 347, endPoint y: 237, distance: 70.7
click at [390, 182] on div at bounding box center [400, 208] width 801 height 416
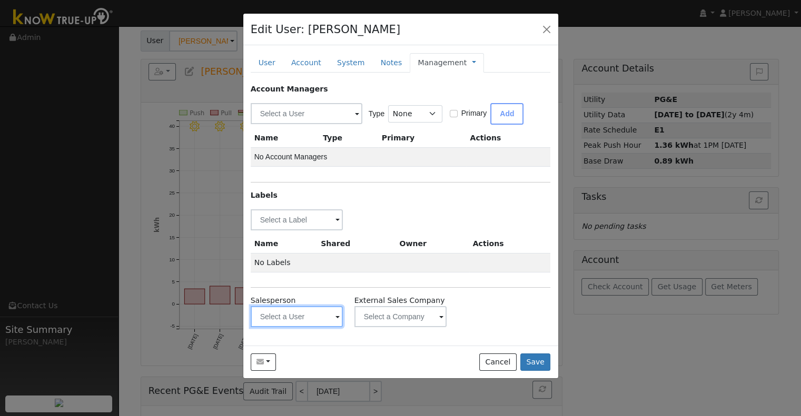
click at [283, 231] on input "text" at bounding box center [297, 219] width 93 height 21
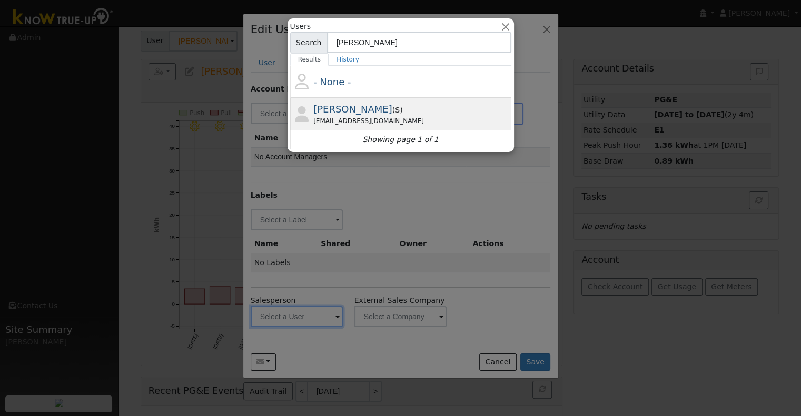
type input "hunt"
click at [372, 115] on div "Josh Hunt ( S ) joshhunt.allsunsolutions@gmail.com" at bounding box center [410, 114] width 195 height 24
type input "Josh Hunt"
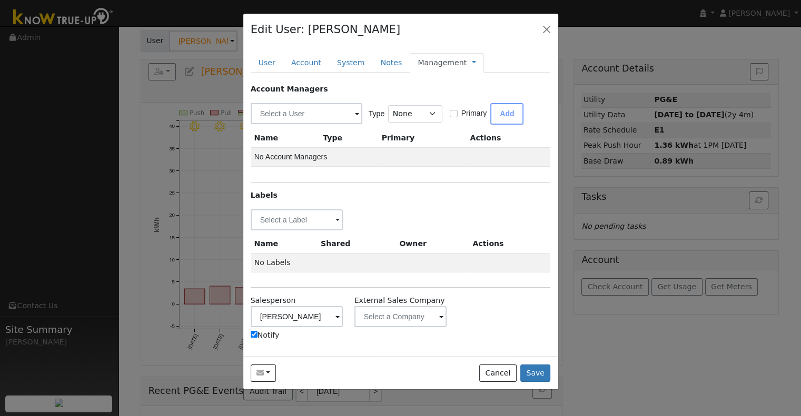
click at [272, 334] on label "Notify" at bounding box center [265, 335] width 29 height 11
click at [257, 334] on input "Notify" at bounding box center [254, 334] width 7 height 7
checkbox input "false"
click at [281, 216] on input "text" at bounding box center [297, 219] width 93 height 21
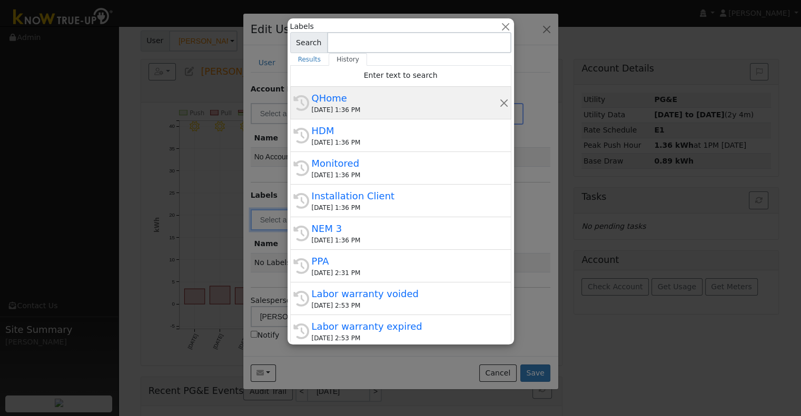
click at [354, 109] on div "[DATE] 1:36 PM" at bounding box center [405, 109] width 187 height 9
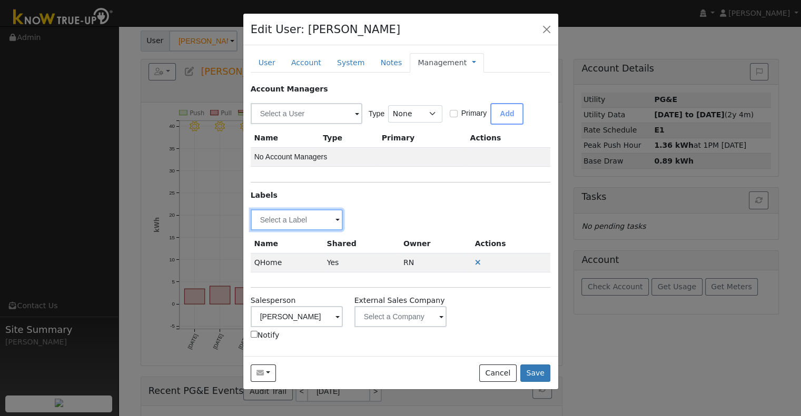
click at [291, 217] on input "text" at bounding box center [297, 219] width 93 height 21
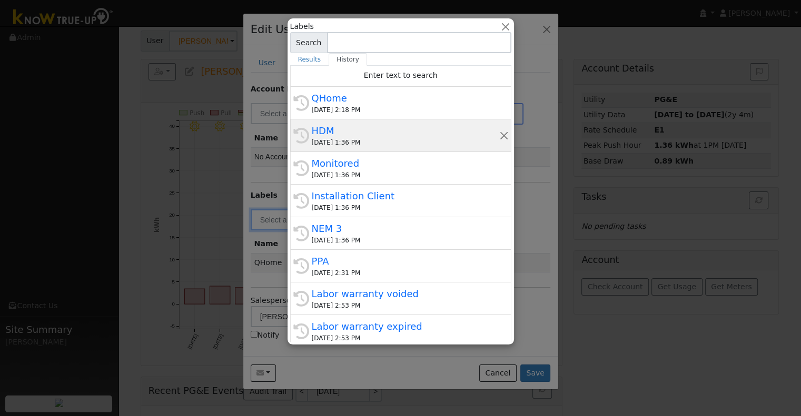
click at [353, 140] on div "[DATE] 1:36 PM" at bounding box center [405, 142] width 187 height 9
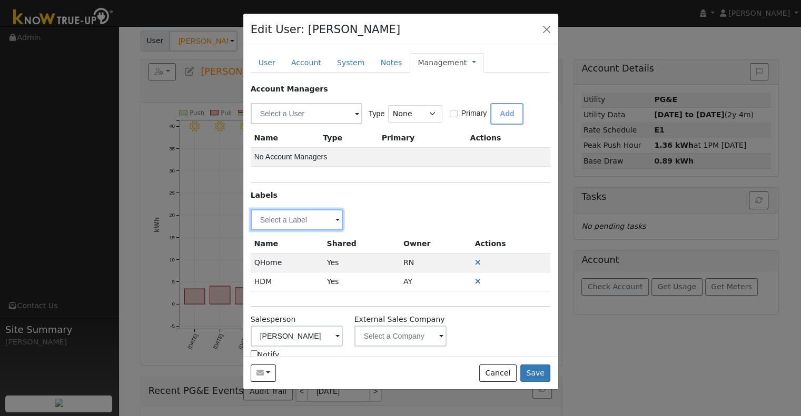
click at [293, 218] on input "text" at bounding box center [297, 219] width 93 height 21
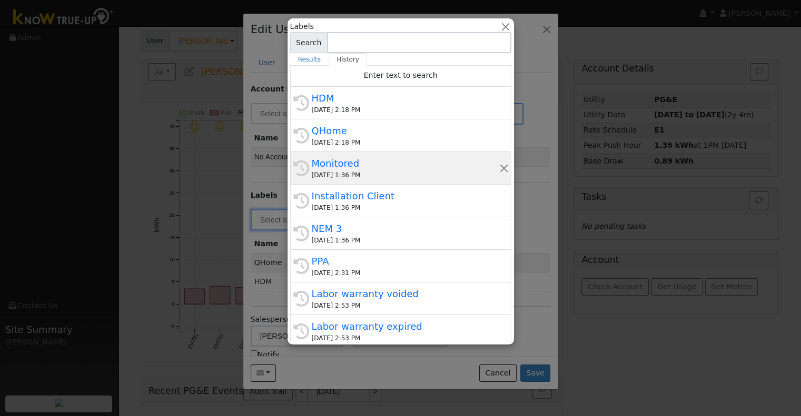
drag, startPoint x: 370, startPoint y: 173, endPoint x: 332, endPoint y: 196, distance: 44.2
click at [369, 173] on div "[DATE] 1:36 PM" at bounding box center [405, 175] width 187 height 9
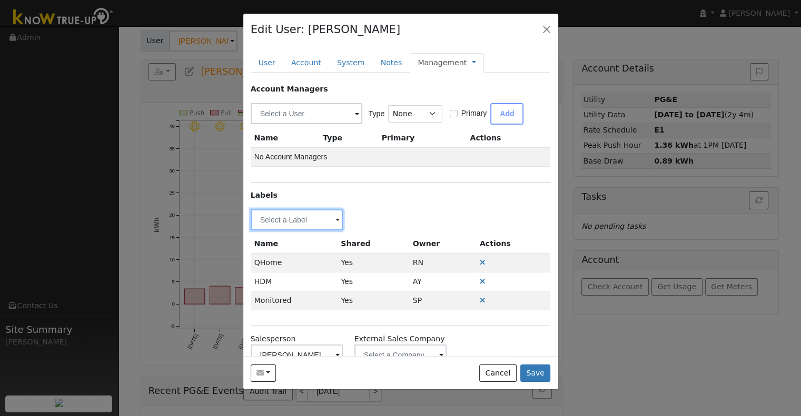
click at [295, 221] on input "text" at bounding box center [297, 219] width 93 height 21
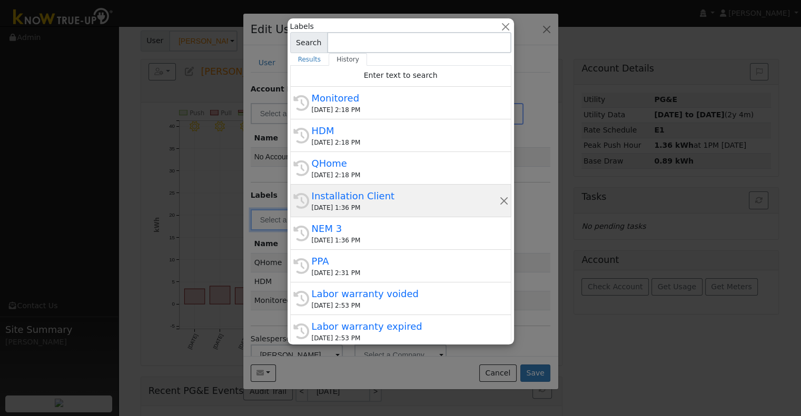
click at [357, 204] on div "[DATE] 1:36 PM" at bounding box center [405, 207] width 187 height 9
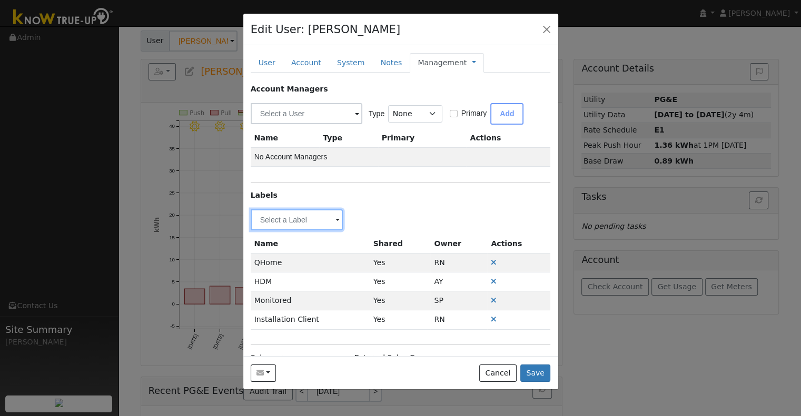
click at [300, 213] on input "text" at bounding box center [297, 219] width 93 height 21
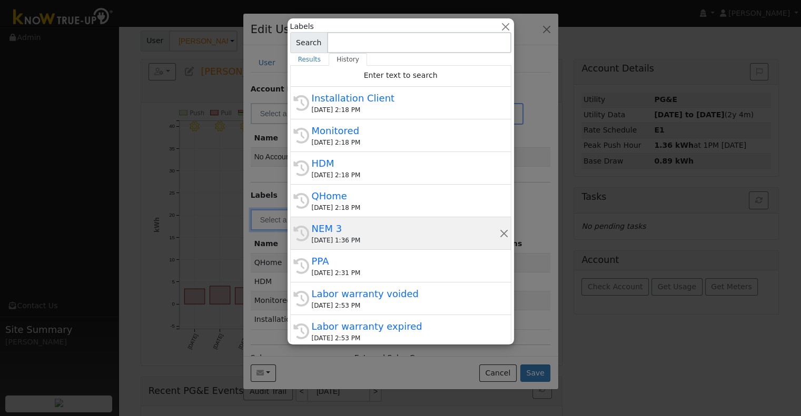
click at [333, 236] on div "[DATE] 1:36 PM" at bounding box center [405, 240] width 187 height 9
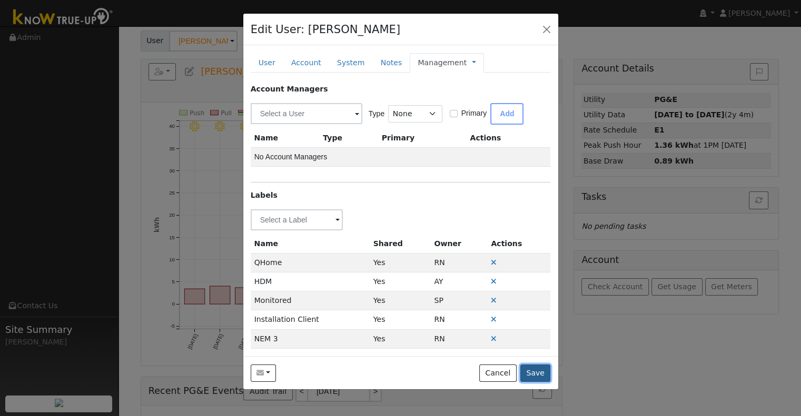
click at [545, 373] on button "Save" at bounding box center [535, 374] width 31 height 18
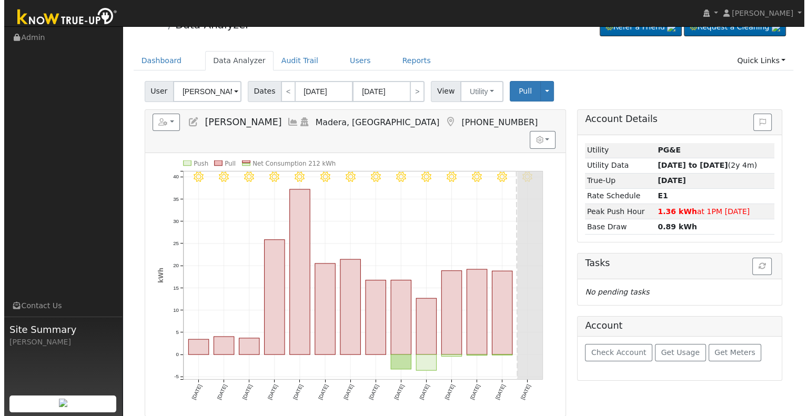
scroll to position [0, 0]
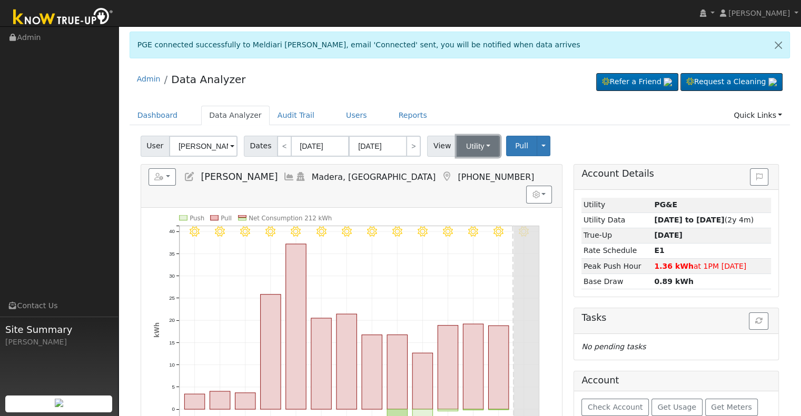
click at [467, 141] on button "Utility" at bounding box center [477, 146] width 43 height 21
click at [470, 186] on link "Solar" at bounding box center [490, 184] width 73 height 15
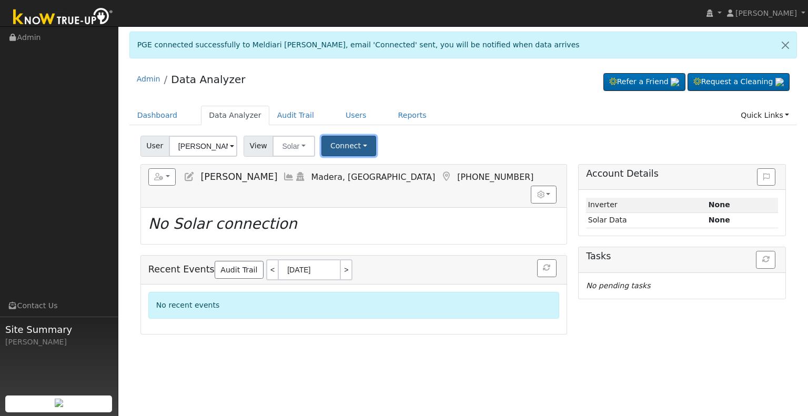
click at [348, 146] on button "Connect" at bounding box center [349, 146] width 55 height 21
click at [349, 163] on link "Select a Provider" at bounding box center [363, 169] width 82 height 15
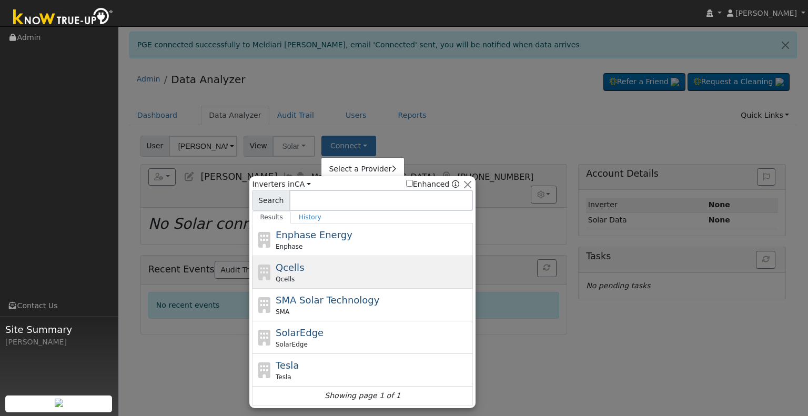
click at [316, 282] on div "Qcells" at bounding box center [373, 279] width 195 height 9
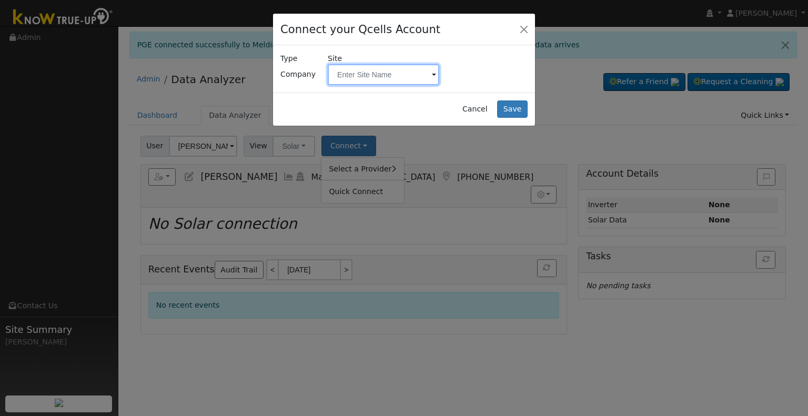
click at [370, 73] on input "text" at bounding box center [384, 74] width 112 height 21
paste input "Pond, Louis"
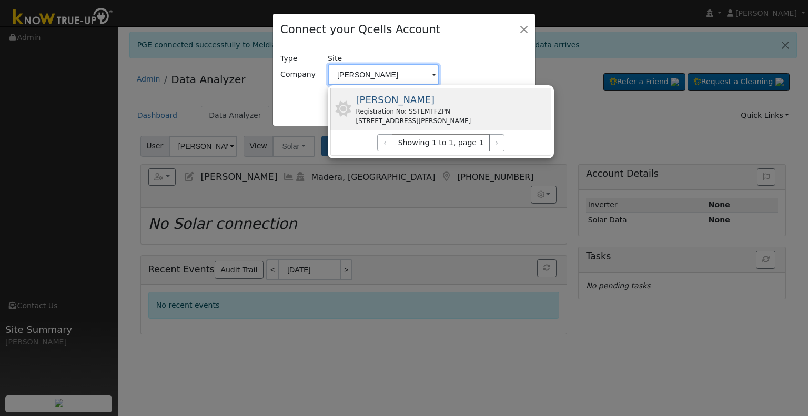
type input "Pond, Louis"
click at [478, 104] on div "Pond, Louis Registration No: SSTEMTFZPN 3067 Sultana Dr, Madera, CA 93637, USA" at bounding box center [441, 109] width 221 height 43
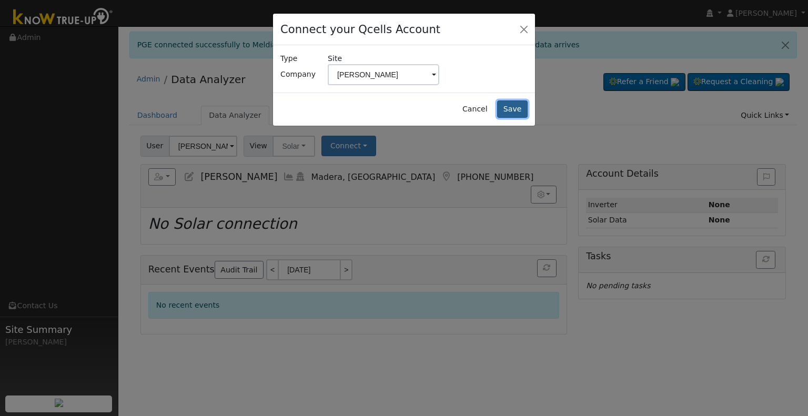
click at [512, 105] on button "Save" at bounding box center [512, 110] width 31 height 18
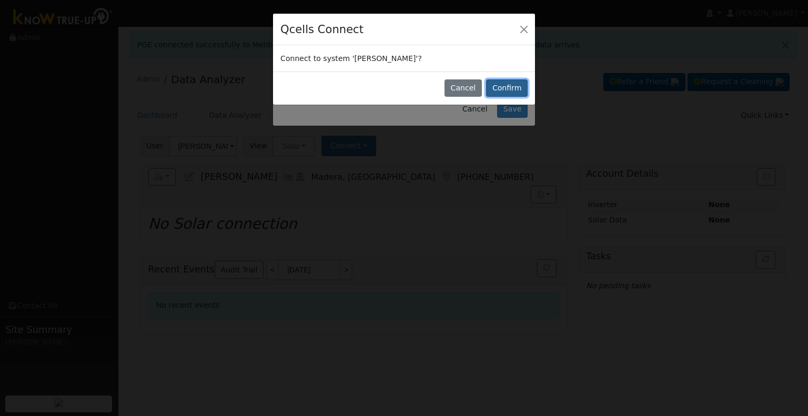
click at [514, 93] on button "Confirm" at bounding box center [507, 88] width 42 height 18
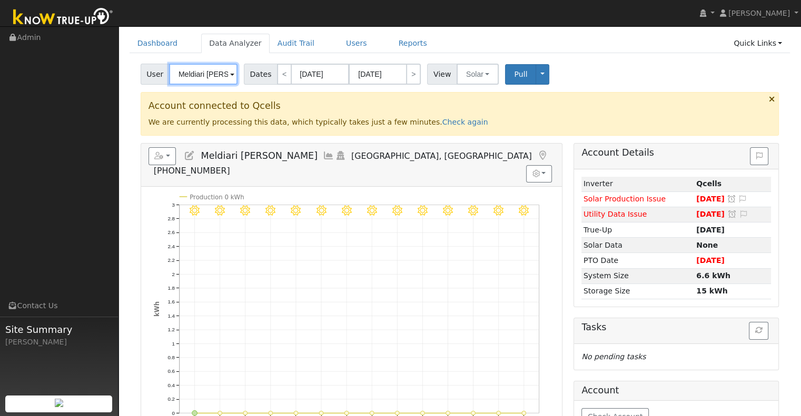
scroll to position [53, 0]
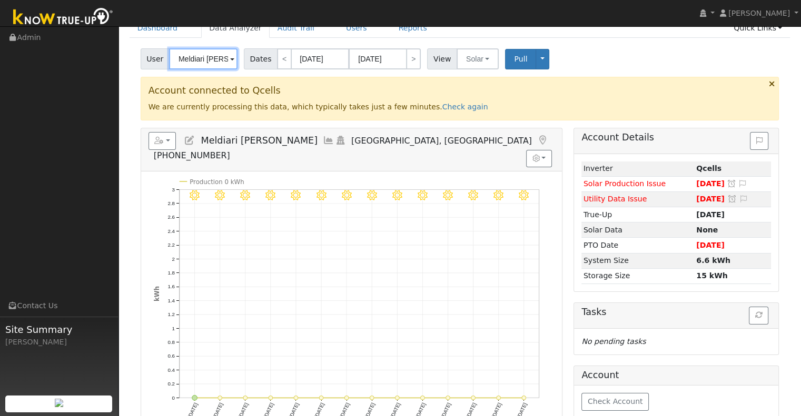
click at [208, 59] on input "Meldiari [PERSON_NAME]" at bounding box center [203, 58] width 68 height 21
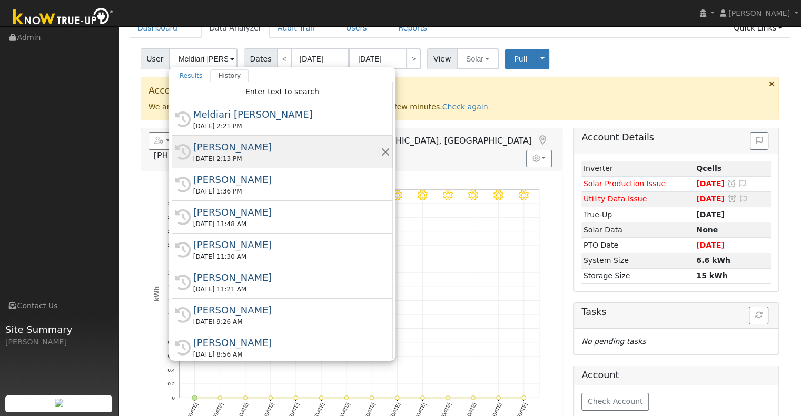
click at [233, 148] on div "Louis Pond" at bounding box center [286, 147] width 187 height 14
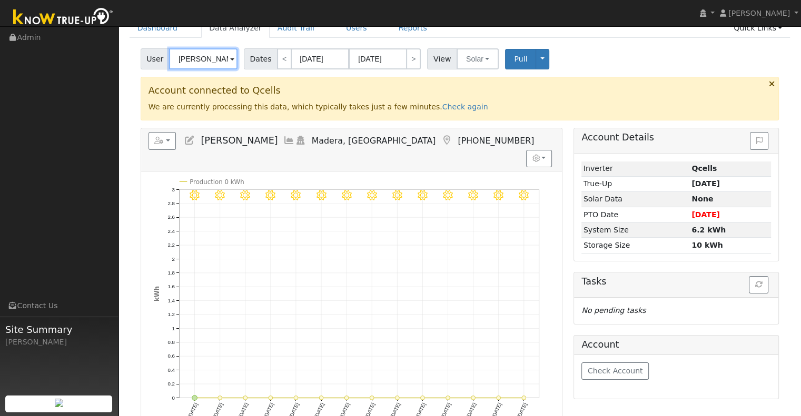
click at [206, 56] on input "Louis Pond" at bounding box center [203, 58] width 68 height 21
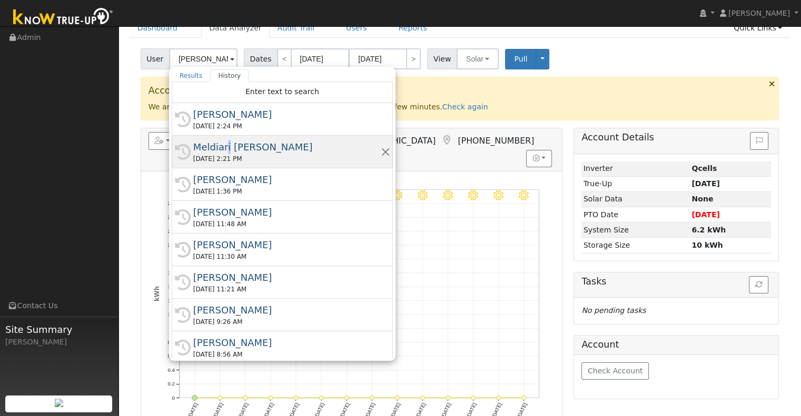
click at [223, 141] on div "Meldiari [PERSON_NAME]" at bounding box center [286, 147] width 187 height 14
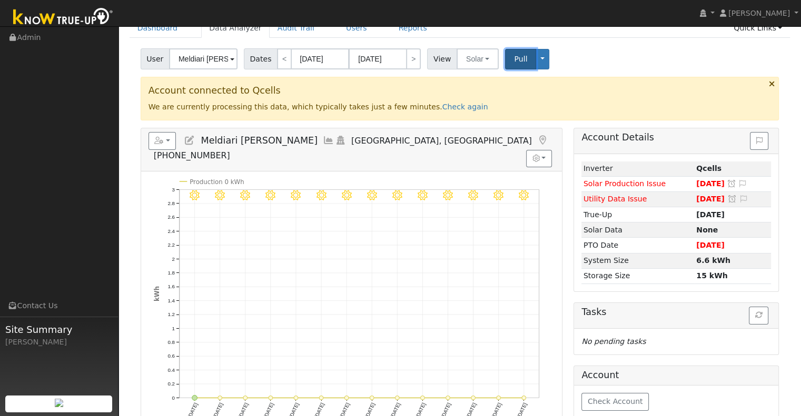
click at [514, 59] on span "Pull" at bounding box center [520, 59] width 13 height 8
click at [193, 58] on input "Meldiari [PERSON_NAME]" at bounding box center [203, 58] width 68 height 21
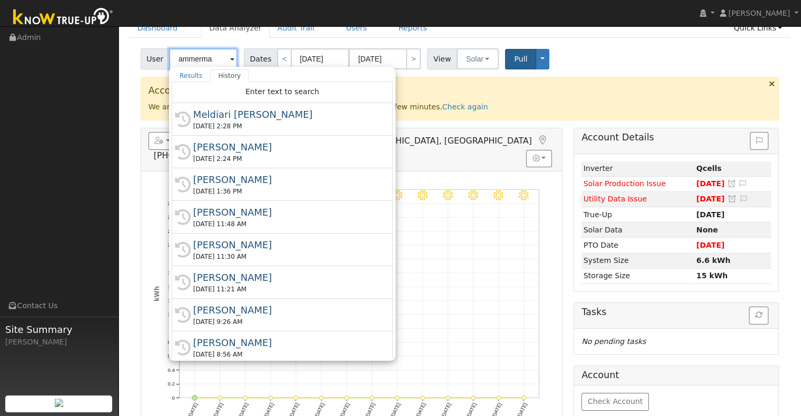
type input "ammerman"
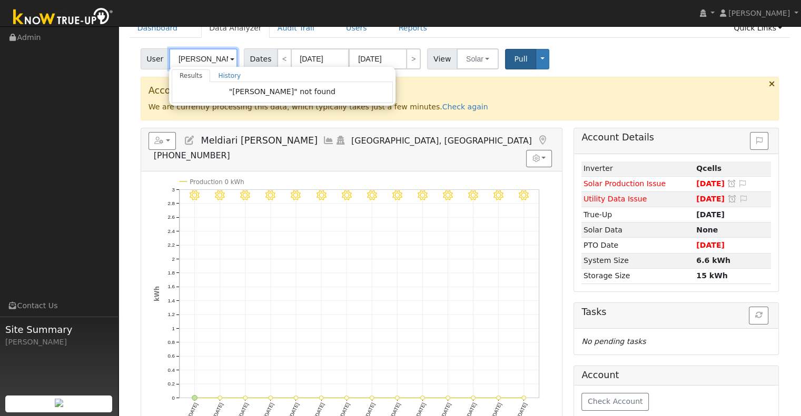
click at [208, 59] on input "ammerman" at bounding box center [203, 58] width 68 height 21
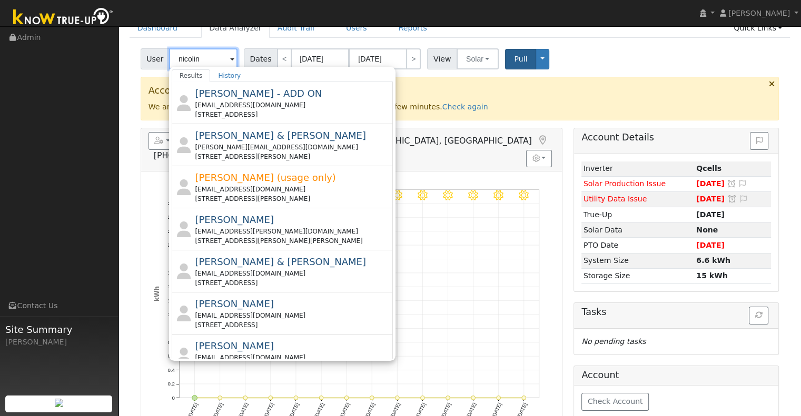
type input "nicolina"
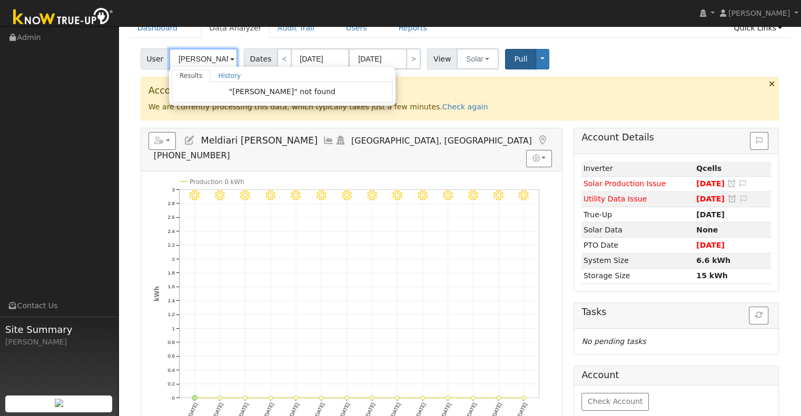
drag, startPoint x: 207, startPoint y: 57, endPoint x: 172, endPoint y: 62, distance: 35.5
click at [172, 62] on input "nicolina" at bounding box center [203, 58] width 68 height 21
click at [206, 57] on input "text" at bounding box center [203, 58] width 68 height 21
paste input "redwoodsquirrelgirl@gmail.com"
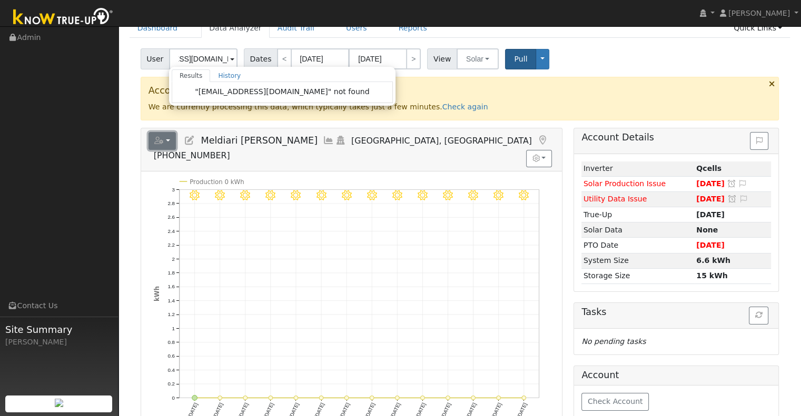
click at [159, 141] on icon "button" at bounding box center [158, 140] width 9 height 7
type input "Meldiari [PERSON_NAME]"
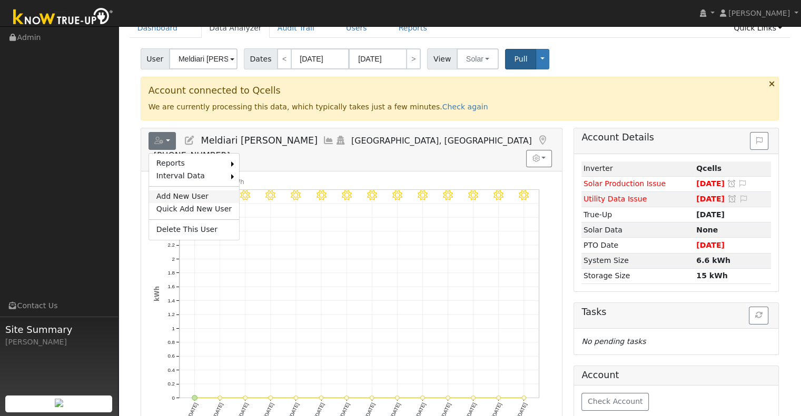
click at [182, 194] on link "Add New User" at bounding box center [194, 197] width 90 height 13
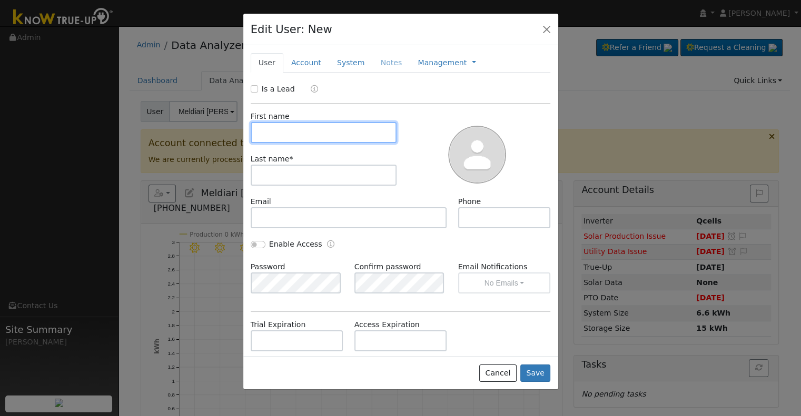
click at [308, 132] on input "text" at bounding box center [324, 132] width 146 height 21
click at [293, 130] on input "text" at bounding box center [324, 132] width 146 height 21
paste input "Ammerman, Nicolina"
click at [286, 132] on input "Ammerman, Nicolina" at bounding box center [324, 132] width 146 height 21
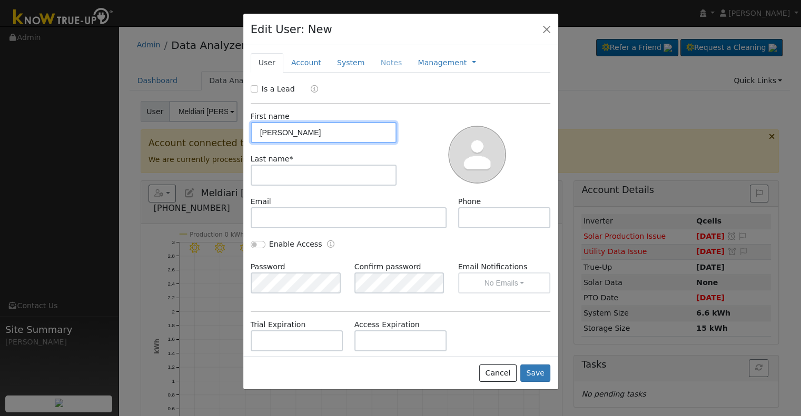
type input ", Nicolina"
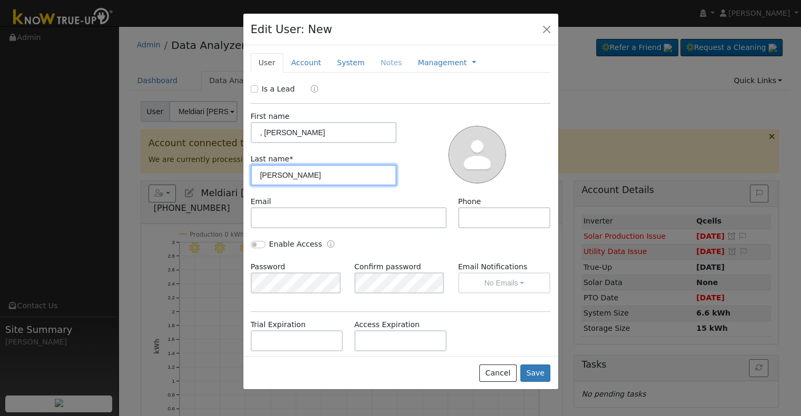
type input "Ammerman"
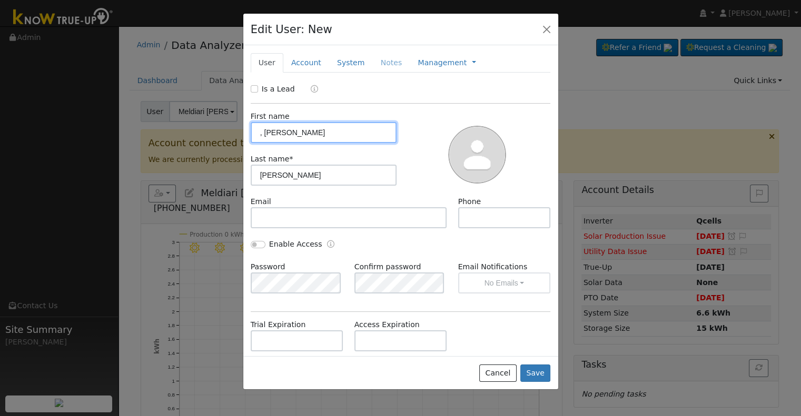
click at [267, 136] on input ", Nicolina" at bounding box center [324, 132] width 146 height 21
type input "Nicolina"
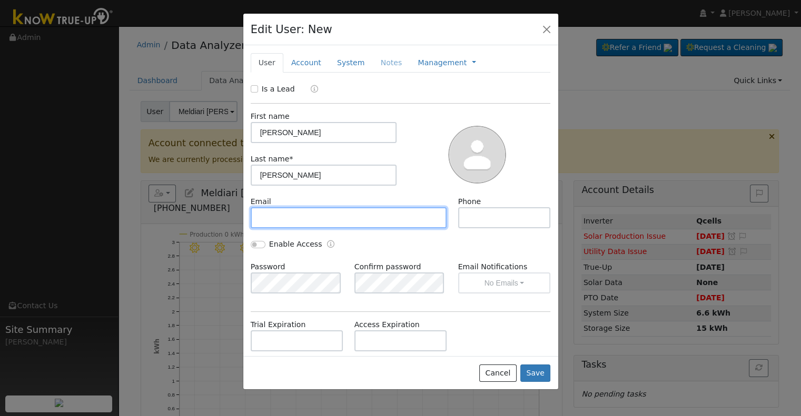
click at [344, 221] on input "text" at bounding box center [349, 217] width 196 height 21
paste input "Ammerman, Nicolina"
type input "Ammerman, Nicolina"
click at [344, 221] on input "Ammerman, Nicolina" at bounding box center [349, 217] width 196 height 21
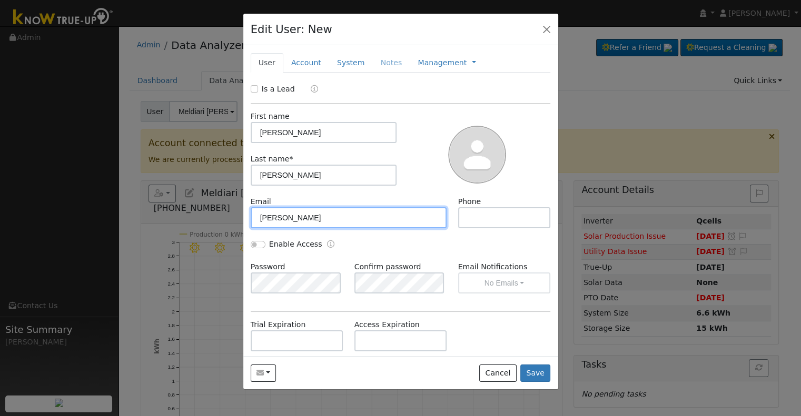
click at [344, 221] on input "Ammerman, Nicolina" at bounding box center [349, 217] width 196 height 21
click at [272, 224] on input "text" at bounding box center [349, 217] width 196 height 21
paste input "redwoodsquirrelgirl@gmail.com"
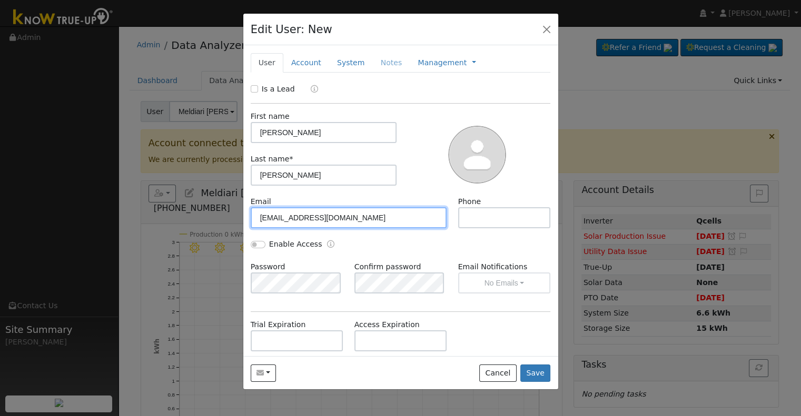
type input "redwoodsquirrelgirl@gmail.com"
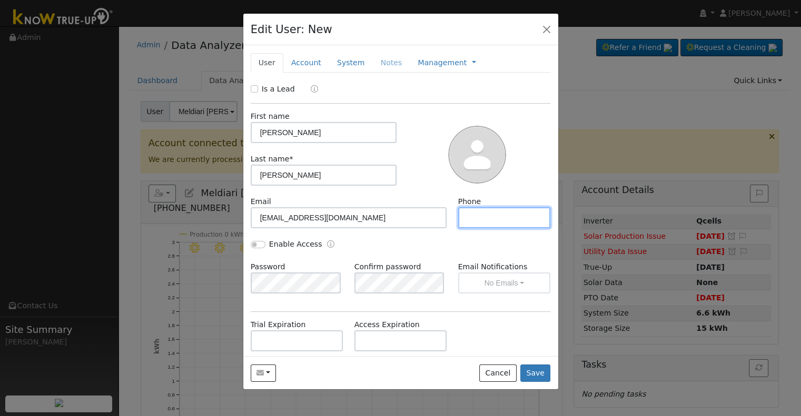
click at [466, 218] on input "text" at bounding box center [504, 217] width 93 height 21
paste input "(510) 825-7316"
type input "(510) 825-7316"
click at [258, 244] on input "Enable Access" at bounding box center [258, 244] width 15 height 7
checkbox input "true"
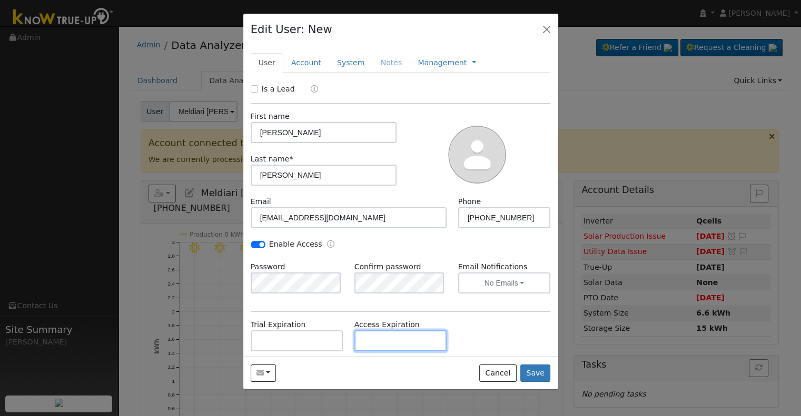
click at [356, 342] on input "text" at bounding box center [400, 341] width 93 height 21
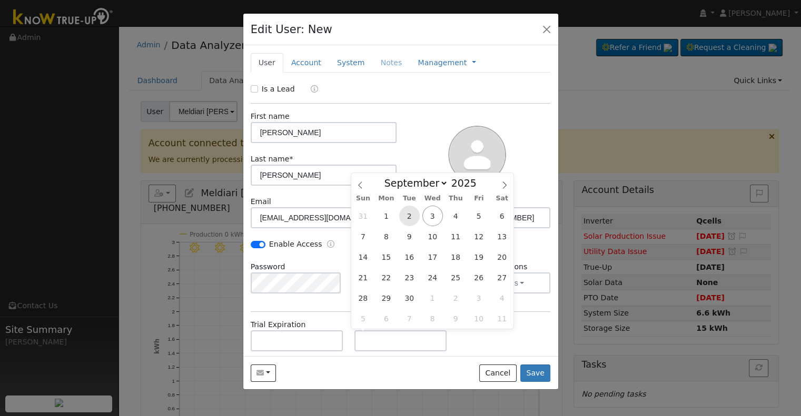
click at [408, 214] on span "2" at bounding box center [409, 216] width 21 height 21
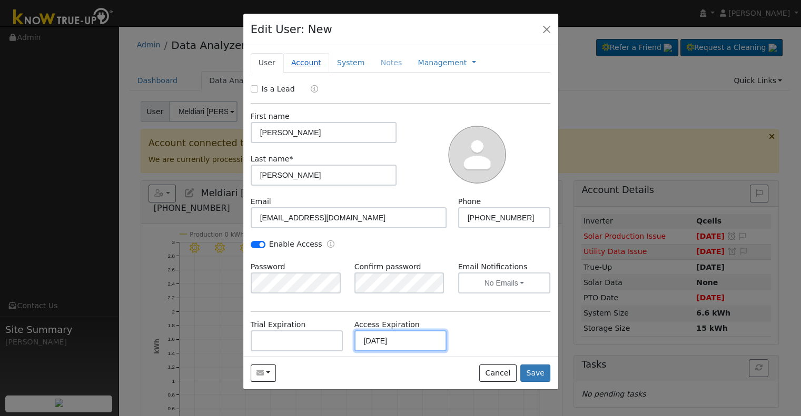
type input "09/02/2030"
click at [306, 64] on link "Account" at bounding box center [306, 62] width 46 height 19
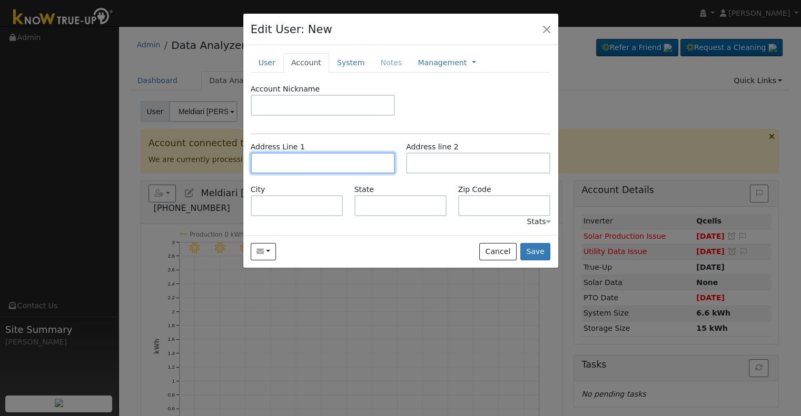
click at [298, 164] on input "text" at bounding box center [323, 163] width 144 height 21
paste input "[STREET_ADDRESS]"
type input "[STREET_ADDRESS]"
type input "Felton"
type input "CA"
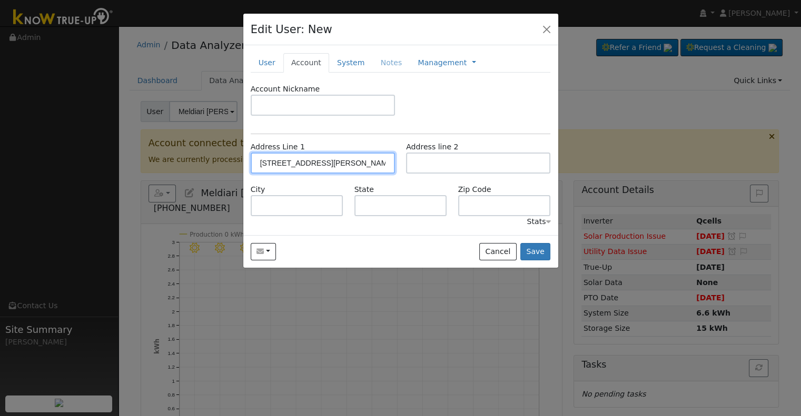
type input "95018"
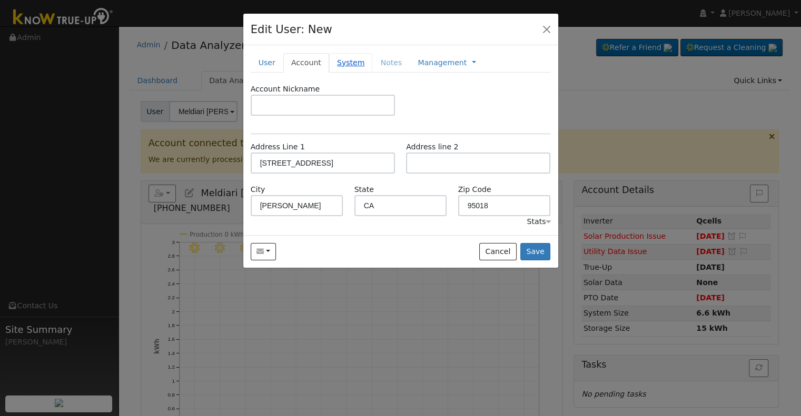
click at [346, 68] on link "System" at bounding box center [351, 62] width 44 height 19
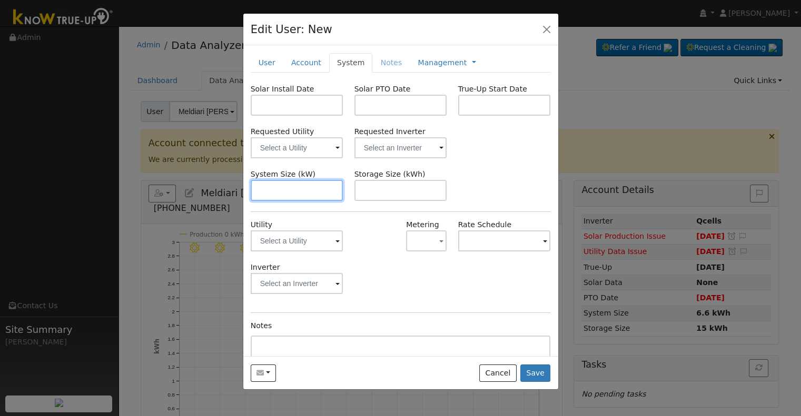
click at [320, 194] on input "text" at bounding box center [297, 190] width 93 height 21
paste input "5.330"
type input "5.3"
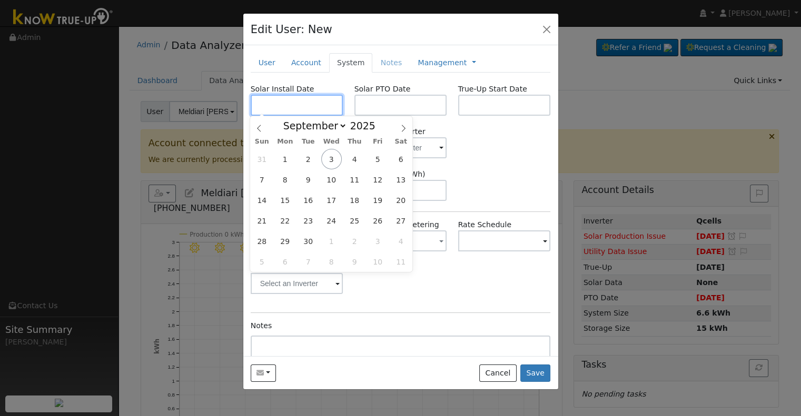
click at [287, 103] on input "text" at bounding box center [297, 105] width 93 height 21
paste input "7/16/2025"
type input "07/16/2025"
select select "6"
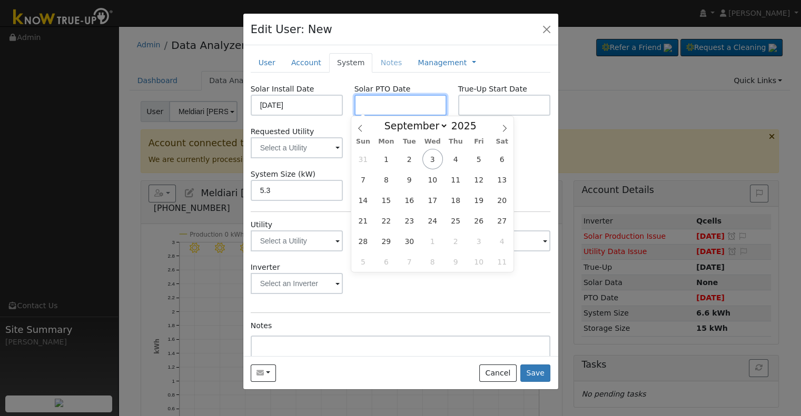
click at [388, 105] on input "text" at bounding box center [400, 105] width 93 height 21
paste input "[DATE]"
type input "[DATE]"
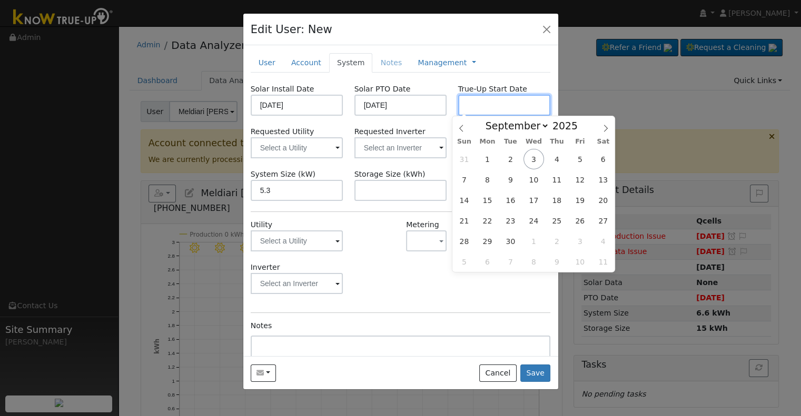
click at [497, 103] on input "text" at bounding box center [504, 105] width 93 height 21
paste input "[DATE]"
type input "[DATE]"
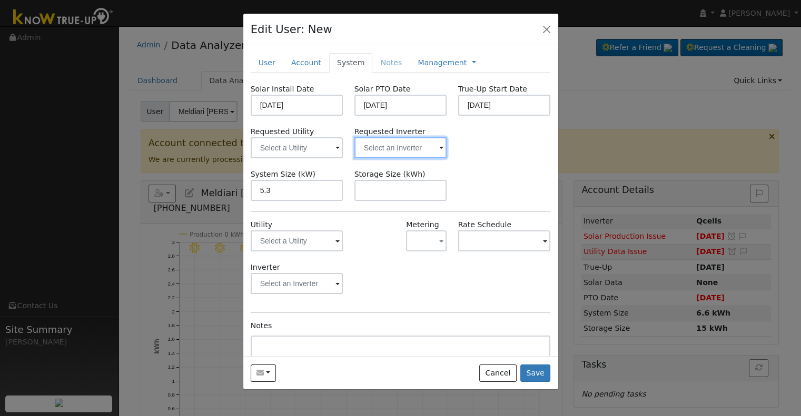
click at [343, 148] on input "text" at bounding box center [297, 147] width 93 height 21
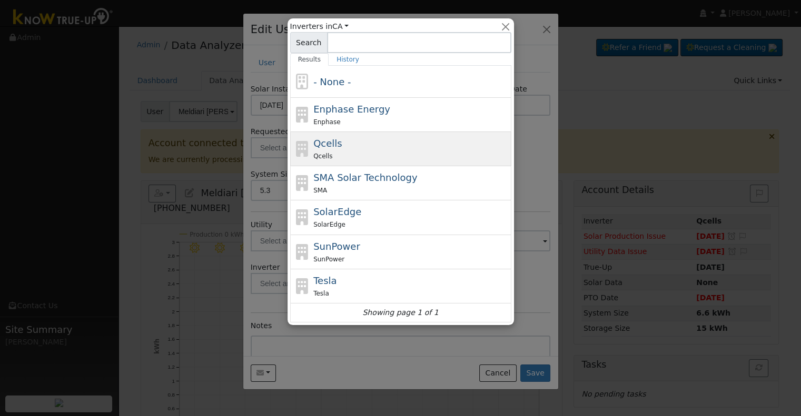
click at [377, 147] on div "Qcells Qcells" at bounding box center [410, 148] width 195 height 25
type input "Qcells"
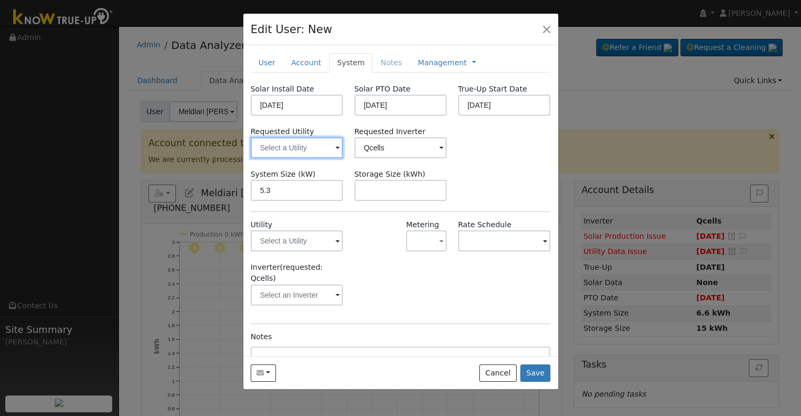
click at [293, 145] on input "text" at bounding box center [297, 147] width 93 height 21
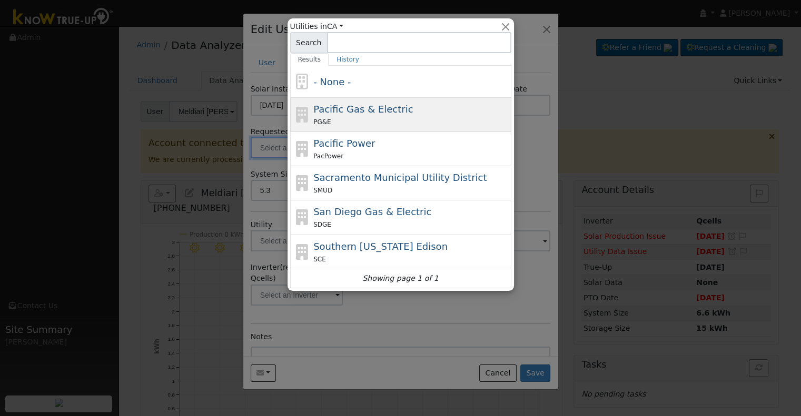
click at [375, 114] on span "Pacific Gas & Electric" at bounding box center [362, 109] width 99 height 11
type input "Pacific Gas & Electric"
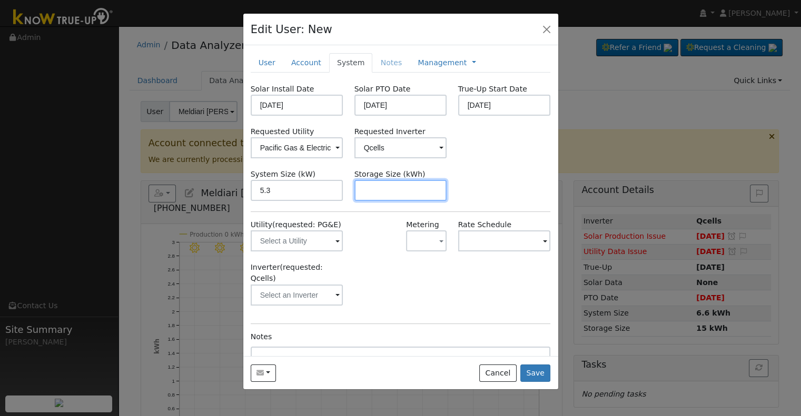
click at [383, 185] on input "text" at bounding box center [400, 190] width 93 height 21
paste input "10.00"
type input "10"
click at [472, 64] on link at bounding box center [474, 62] width 4 height 11
click at [472, 94] on link "Billing" at bounding box center [508, 96] width 73 height 15
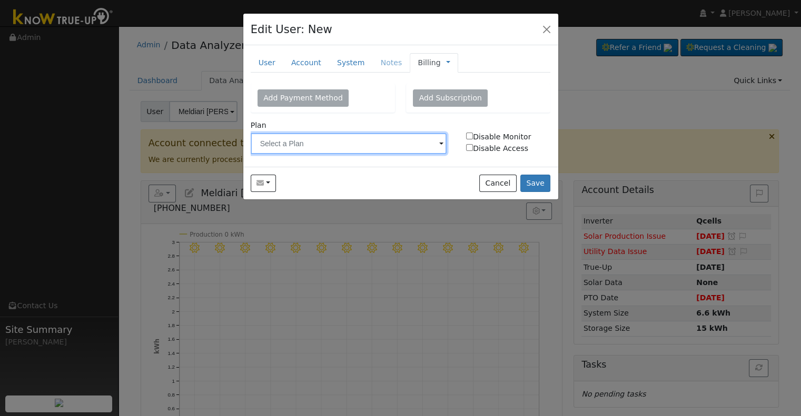
click at [352, 143] on input "text" at bounding box center [349, 143] width 196 height 21
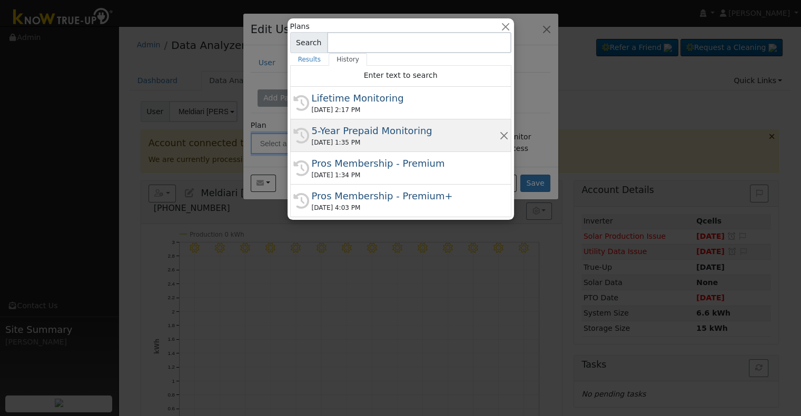
click at [346, 138] on div "09/03/2025 1:35 PM" at bounding box center [405, 142] width 187 height 9
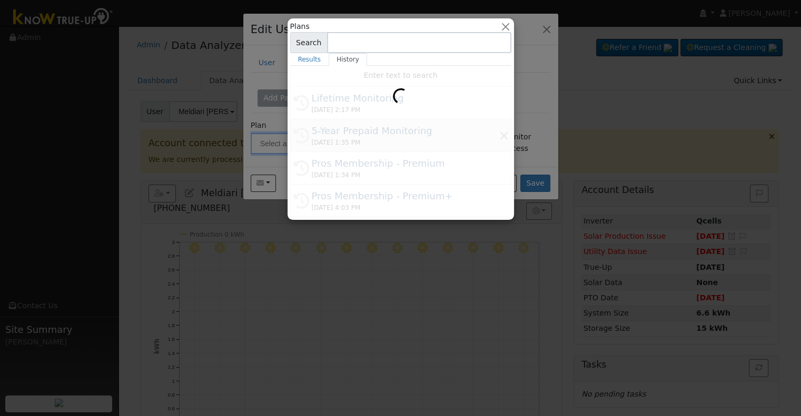
type input "5-Year Prepaid Monitoring"
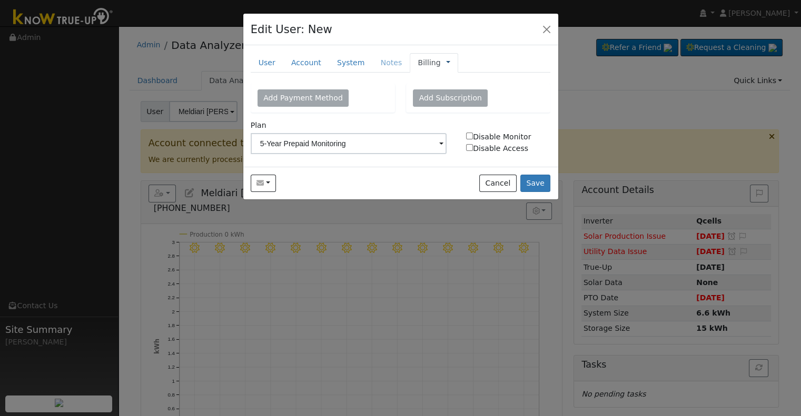
click at [446, 63] on link at bounding box center [448, 62] width 4 height 11
click at [446, 81] on link "Management" at bounding box center [482, 81] width 73 height 15
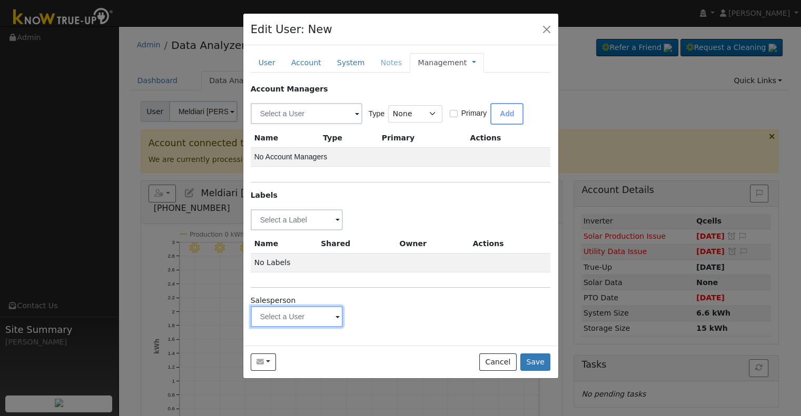
click at [319, 231] on input "text" at bounding box center [297, 219] width 93 height 21
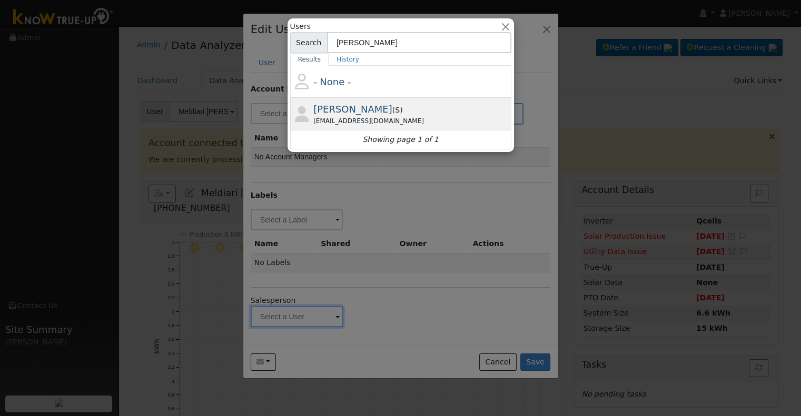
type input "nolan"
click at [392, 117] on div "nolandemandsolar+smp@gmail.com" at bounding box center [410, 120] width 195 height 9
type input "Nolan Shafik"
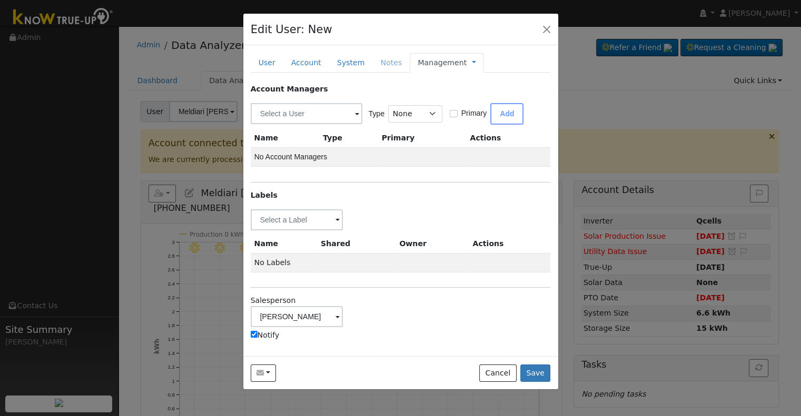
click at [265, 334] on label "Notify" at bounding box center [265, 335] width 29 height 11
click at [257, 334] on input "Notify" at bounding box center [254, 334] width 7 height 7
checkbox input "false"
click at [290, 216] on input "text" at bounding box center [297, 219] width 93 height 21
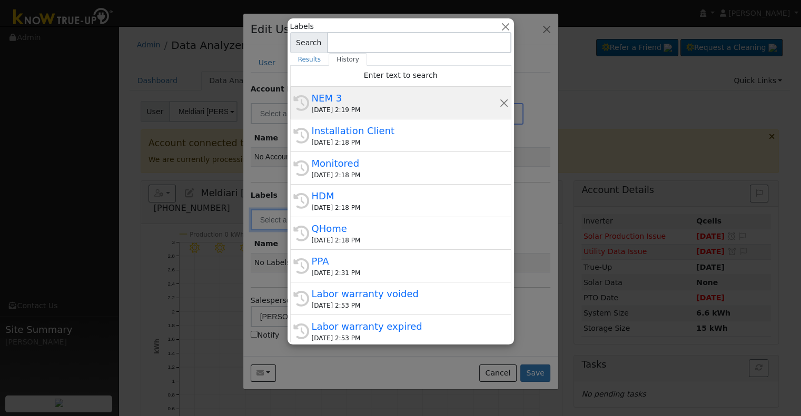
click at [362, 100] on div "NEM 3" at bounding box center [405, 98] width 187 height 14
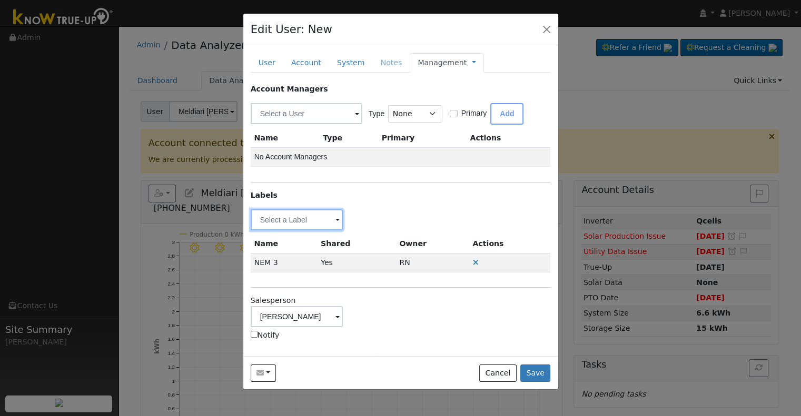
click at [282, 216] on input "text" at bounding box center [297, 219] width 93 height 21
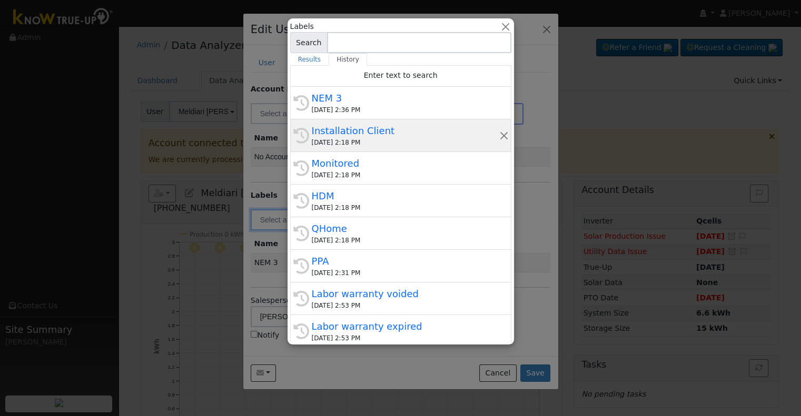
click at [364, 140] on div "[DATE] 2:18 PM" at bounding box center [405, 142] width 187 height 9
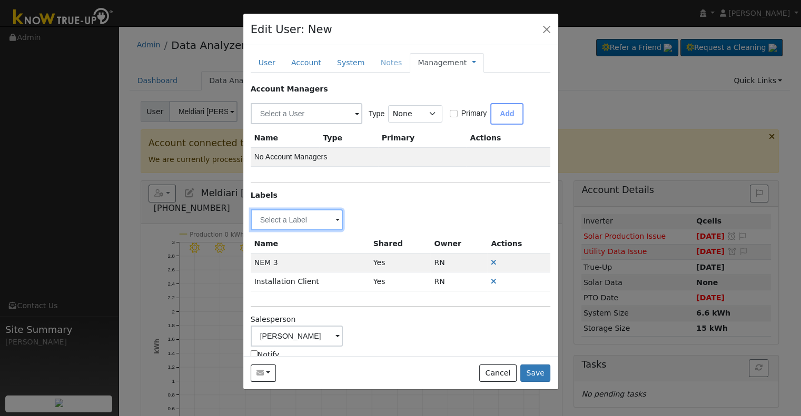
click at [279, 225] on input "text" at bounding box center [297, 219] width 93 height 21
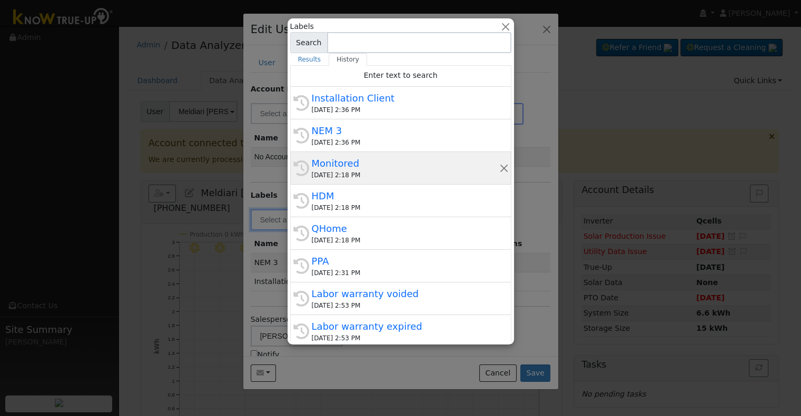
click at [366, 171] on div "[DATE] 2:18 PM" at bounding box center [405, 175] width 187 height 9
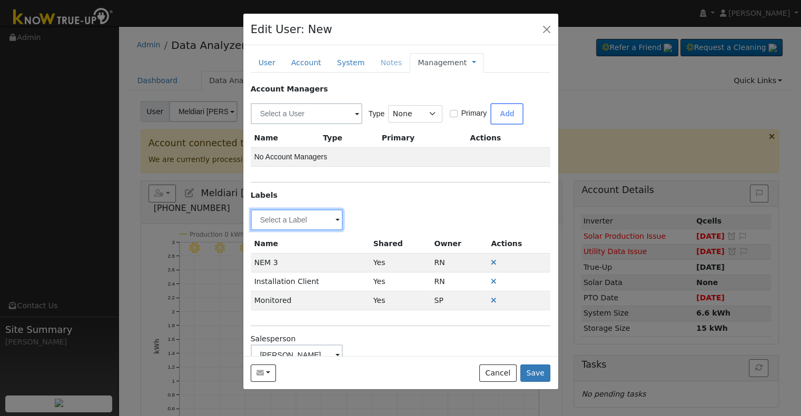
click at [303, 223] on input "text" at bounding box center [297, 219] width 93 height 21
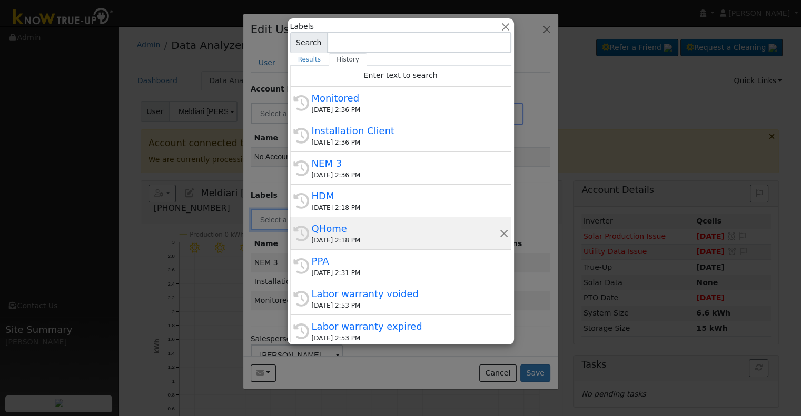
click at [368, 223] on div "QHome" at bounding box center [405, 229] width 187 height 14
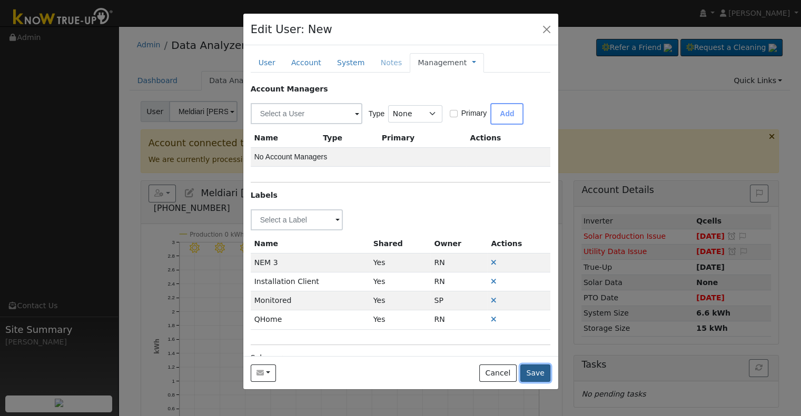
click at [528, 372] on button "Save" at bounding box center [535, 374] width 31 height 18
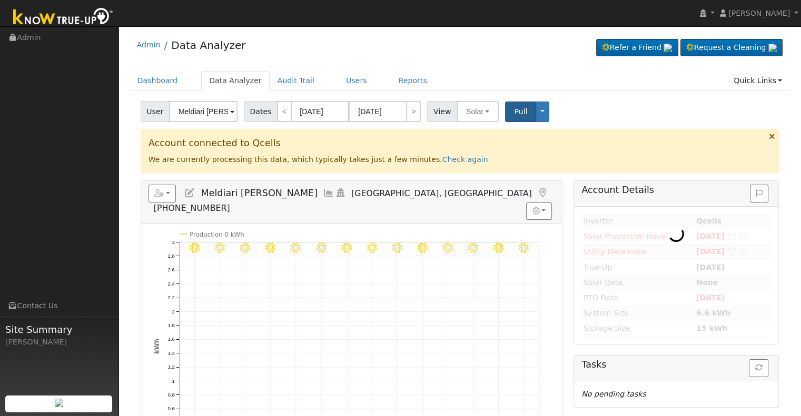
type input "[PERSON_NAME]"
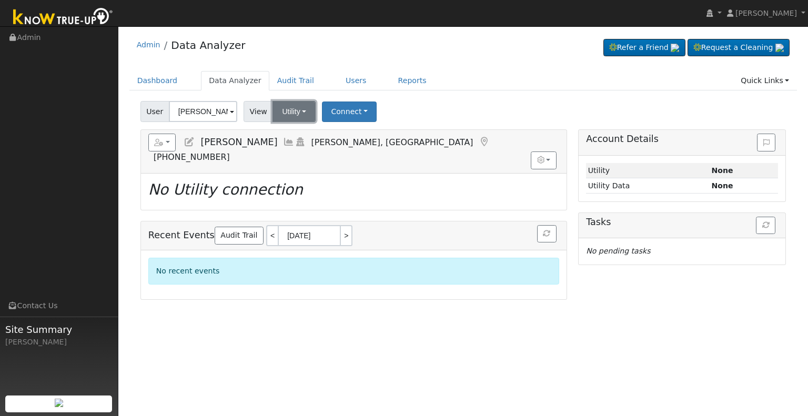
click at [300, 114] on button "Utility" at bounding box center [294, 111] width 43 height 21
click at [313, 145] on link "Solar" at bounding box center [307, 150] width 73 height 15
click at [341, 109] on button "Connect" at bounding box center [349, 112] width 55 height 21
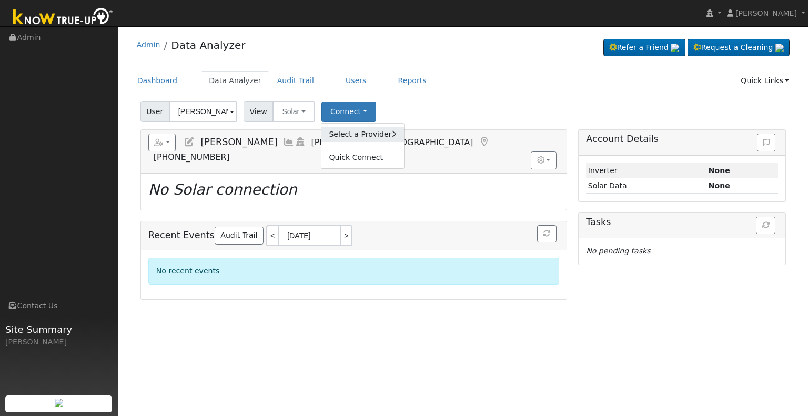
click at [358, 133] on link "Select a Provider" at bounding box center [363, 134] width 82 height 15
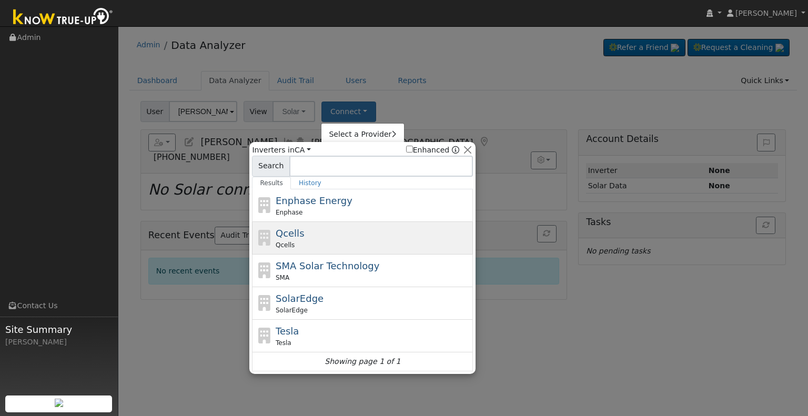
click at [345, 233] on div "Qcells Qcells" at bounding box center [373, 238] width 195 height 24
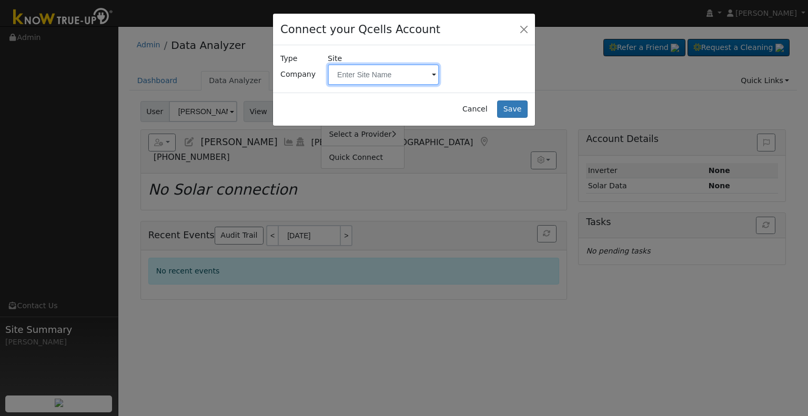
click at [354, 73] on input "text" at bounding box center [384, 74] width 112 height 21
paste input "Ammerman, Nicolina"
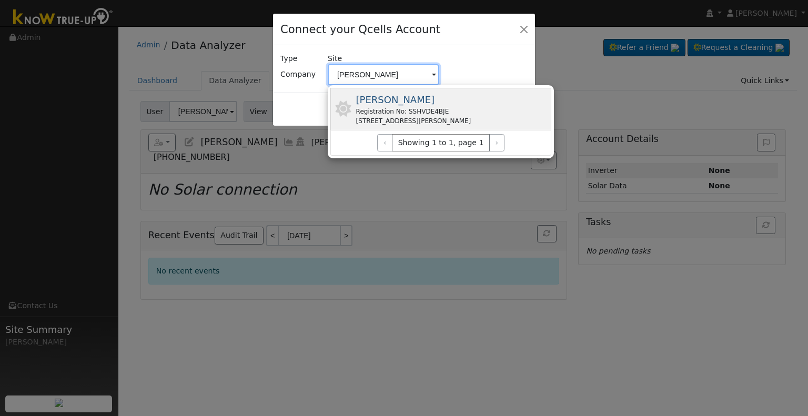
type input "Ammerman, Nicolina"
click at [421, 99] on span "Ammerman, Nicolina" at bounding box center [395, 99] width 79 height 11
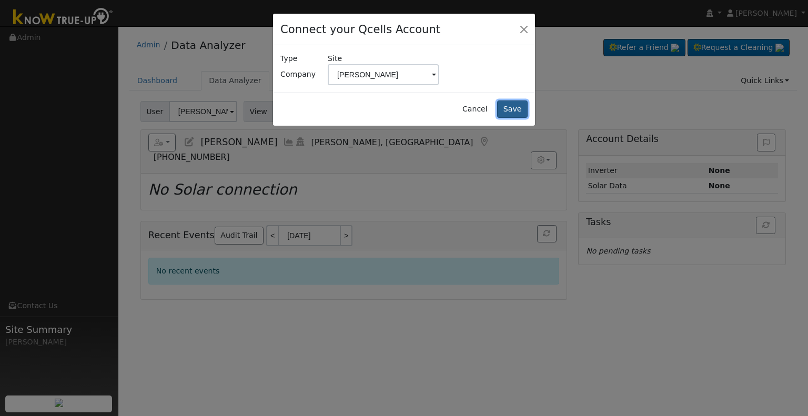
click at [508, 109] on button "Save" at bounding box center [512, 110] width 31 height 18
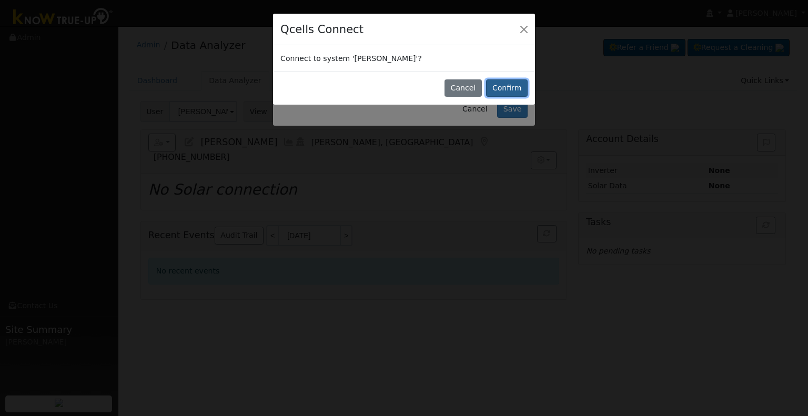
click at [522, 88] on button "Confirm" at bounding box center [507, 88] width 42 height 18
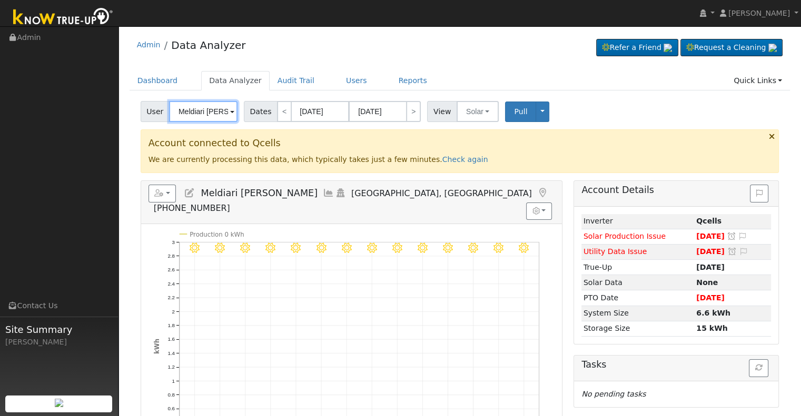
click at [211, 115] on input "Meldiari [PERSON_NAME]" at bounding box center [203, 111] width 68 height 21
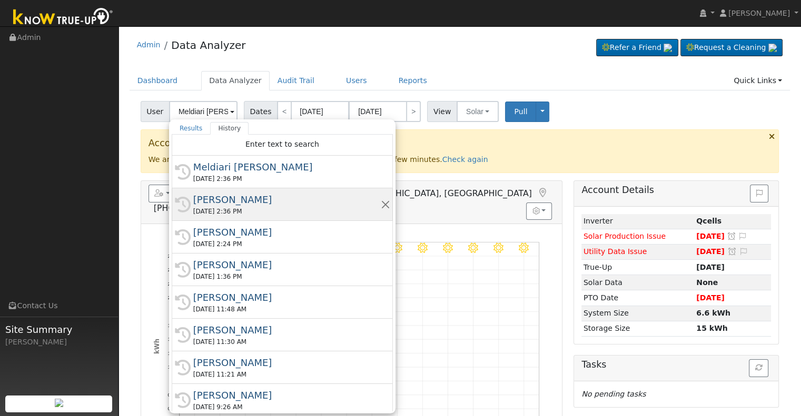
click at [222, 202] on div "[PERSON_NAME]" at bounding box center [286, 200] width 187 height 14
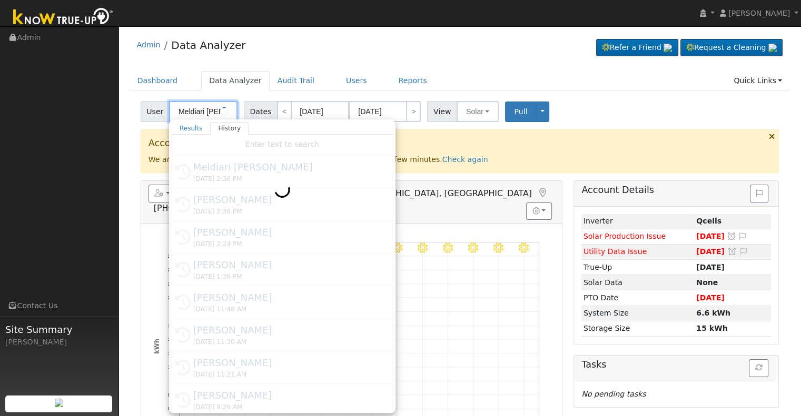
type input "[PERSON_NAME]"
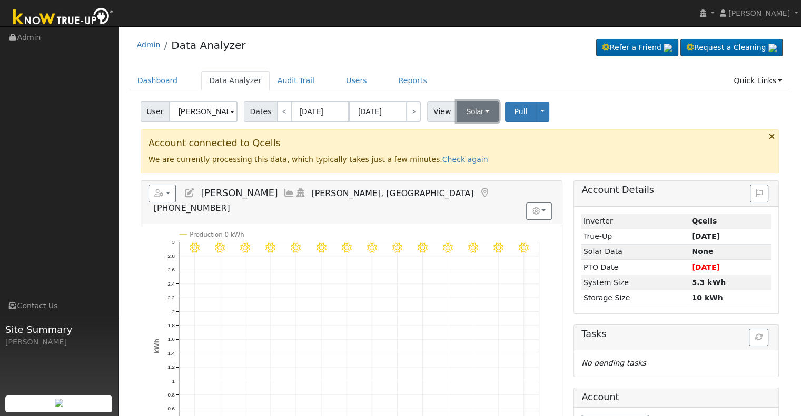
click at [465, 107] on button "Solar" at bounding box center [477, 111] width 42 height 21
click at [467, 134] on link "Utility" at bounding box center [490, 134] width 73 height 15
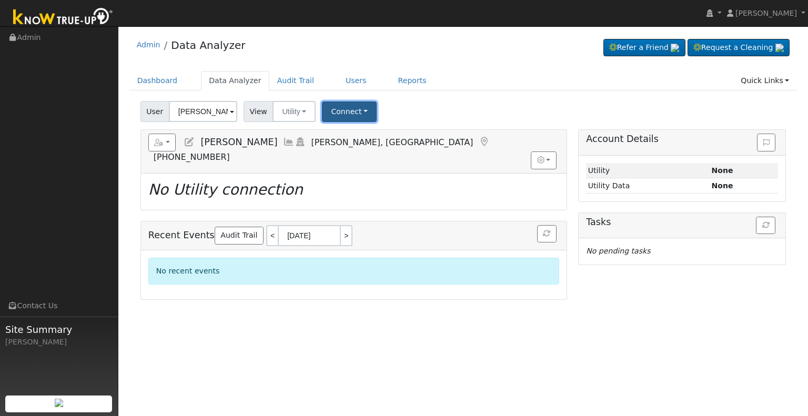
click at [336, 111] on button "Connect" at bounding box center [349, 112] width 55 height 21
click at [362, 135] on link "Select a Provider" at bounding box center [364, 134] width 82 height 15
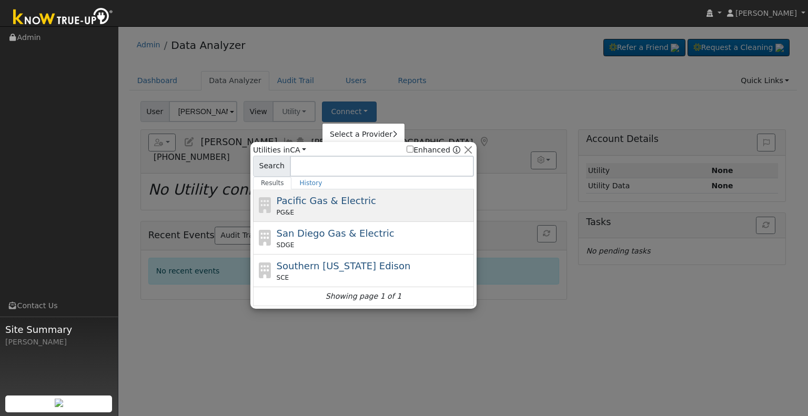
click at [337, 206] on span "Pacific Gas & Electric" at bounding box center [326, 200] width 99 height 11
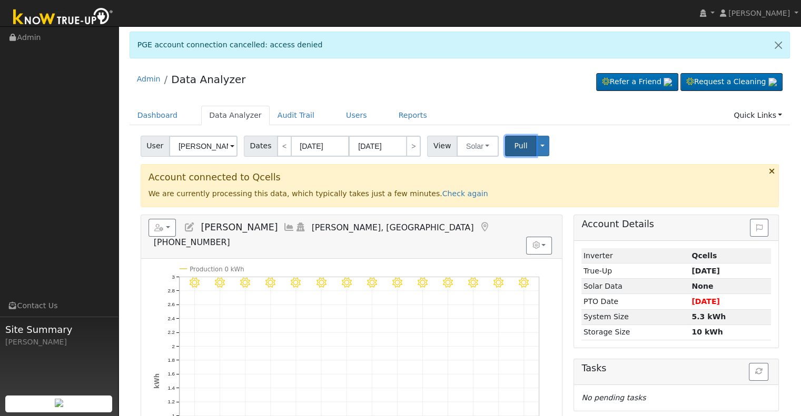
click at [514, 145] on span "Pull" at bounding box center [520, 146] width 13 height 8
click at [475, 147] on button "Solar" at bounding box center [477, 146] width 42 height 21
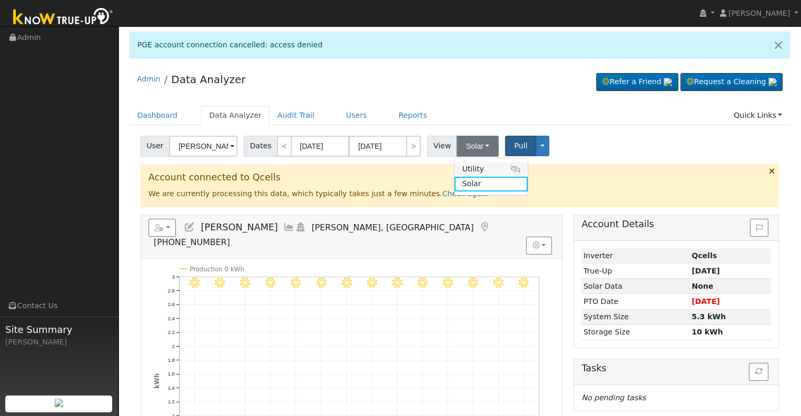
click at [472, 167] on link "Utility" at bounding box center [490, 169] width 73 height 15
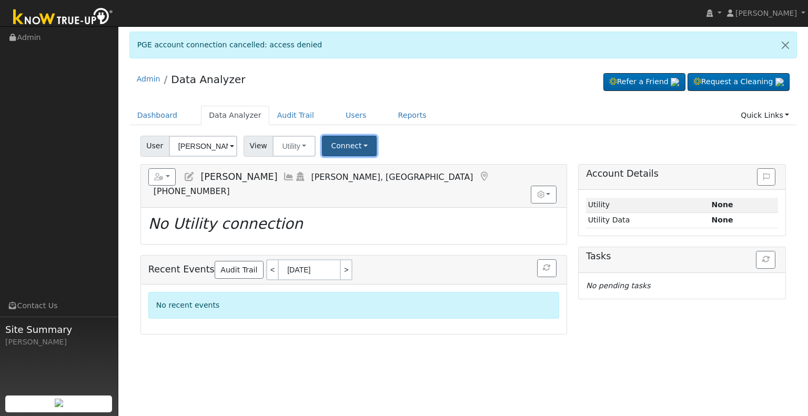
click at [339, 143] on button "Connect" at bounding box center [349, 146] width 55 height 21
click at [340, 165] on link "Select a Provider" at bounding box center [364, 169] width 82 height 15
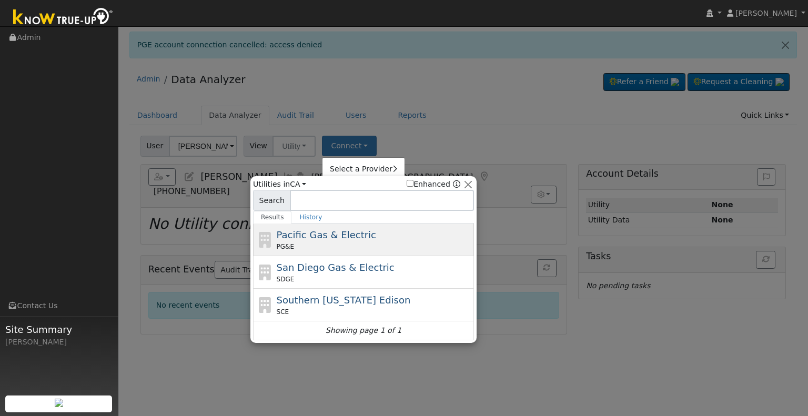
click at [321, 241] on div "Pacific Gas & Electric PG&E" at bounding box center [374, 240] width 195 height 24
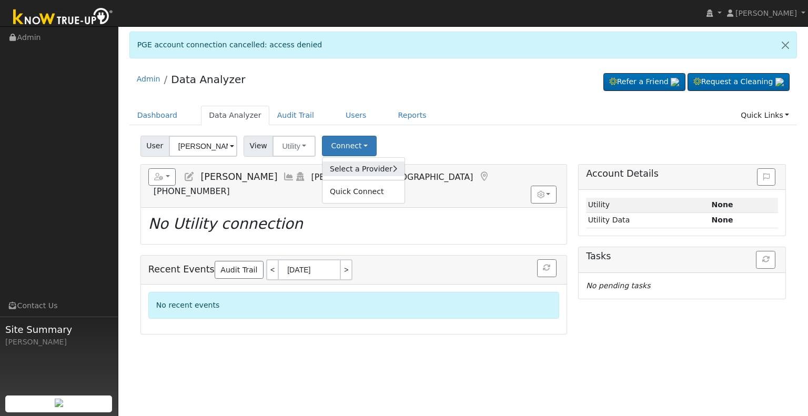
click at [333, 163] on link "Select a Provider" at bounding box center [364, 169] width 82 height 15
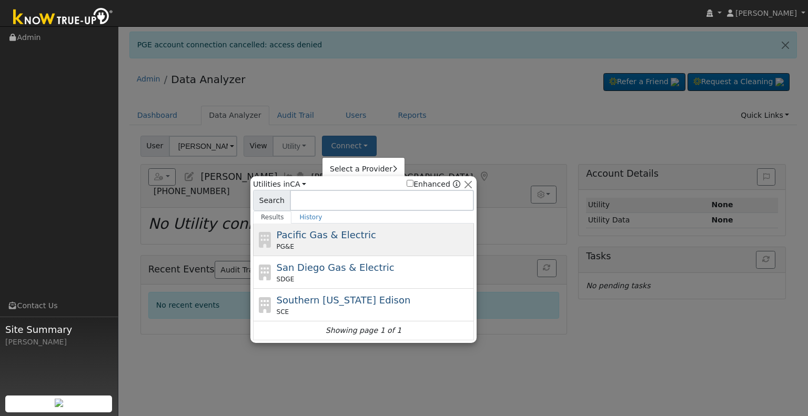
click at [308, 235] on span "Pacific Gas & Electric" at bounding box center [326, 234] width 99 height 11
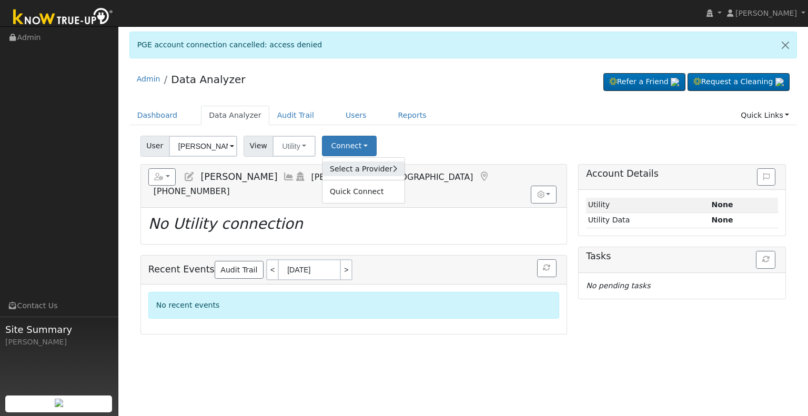
click at [345, 165] on link "Select a Provider" at bounding box center [364, 169] width 82 height 15
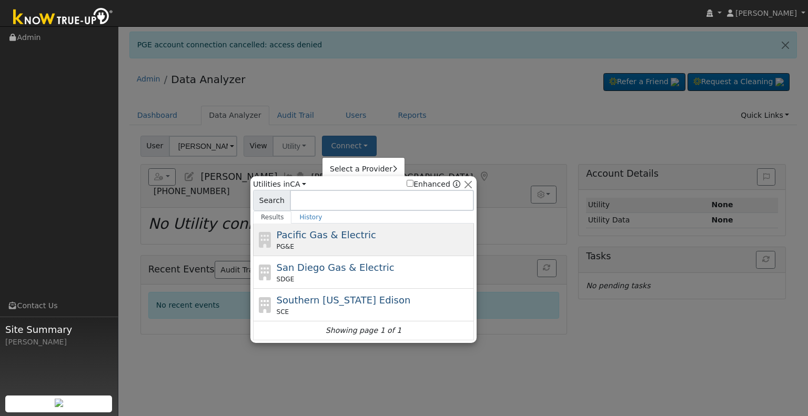
click at [342, 236] on span "Pacific Gas & Electric" at bounding box center [326, 234] width 99 height 11
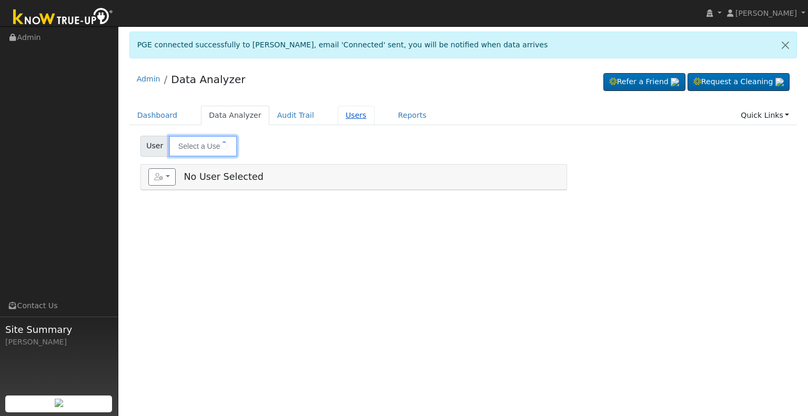
type input "[PERSON_NAME]"
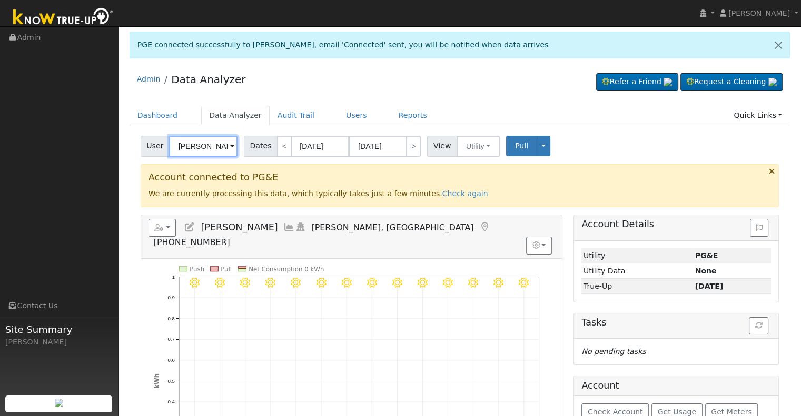
click at [198, 143] on input "[PERSON_NAME]" at bounding box center [203, 146] width 68 height 21
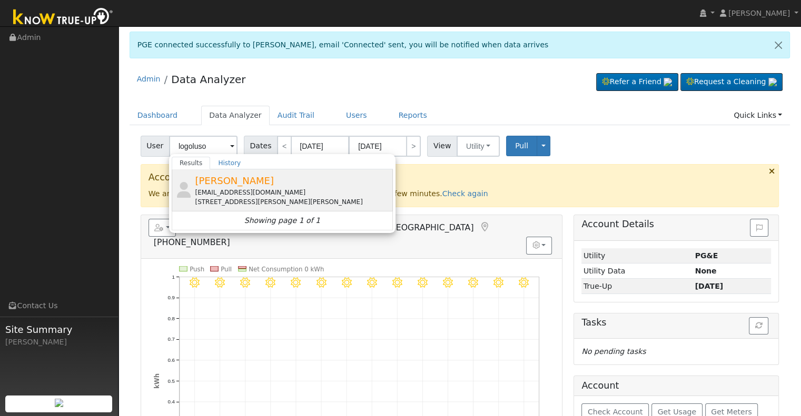
click at [308, 191] on div "[EMAIL_ADDRESS][DOMAIN_NAME]" at bounding box center [292, 192] width 195 height 9
type input "[PERSON_NAME]"
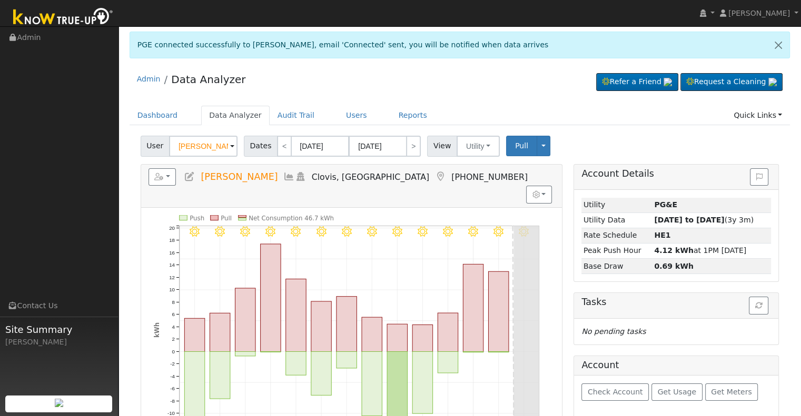
click at [191, 176] on icon at bounding box center [190, 176] width 12 height 9
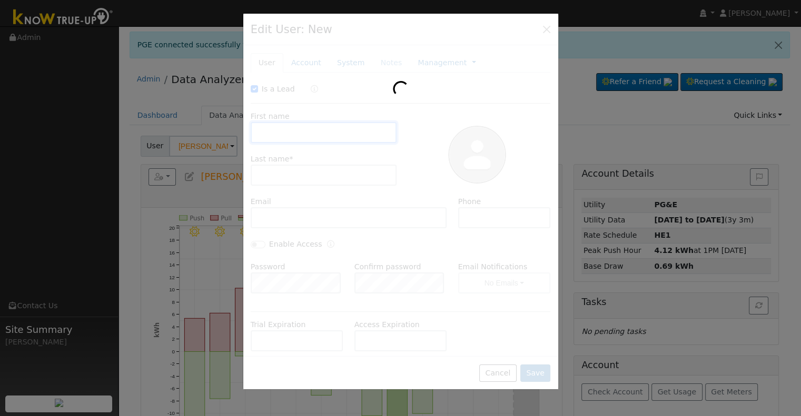
checkbox input "true"
type input "[PERSON_NAME]"
type input "Logoluso"
type input "[EMAIL_ADDRESS][DOMAIN_NAME]"
type input "[PHONE_NUMBER]"
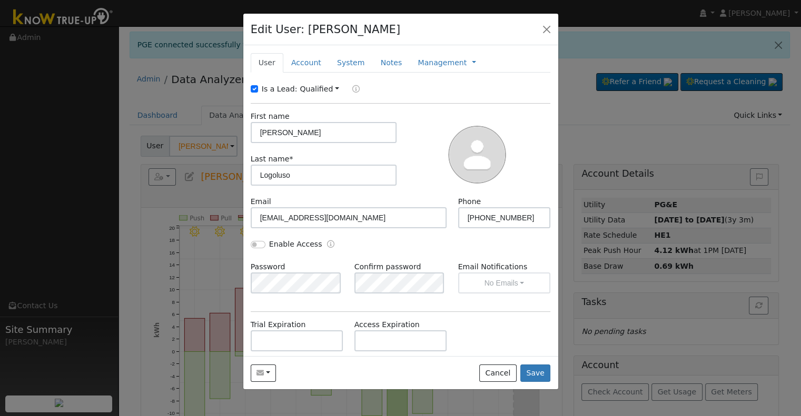
click at [262, 90] on label "Is a Lead:" at bounding box center [280, 89] width 36 height 11
click at [258, 90] on input "Is a Lead:" at bounding box center [254, 88] width 7 height 7
checkbox input "false"
click at [298, 132] on input "[PERSON_NAME]" at bounding box center [324, 132] width 146 height 21
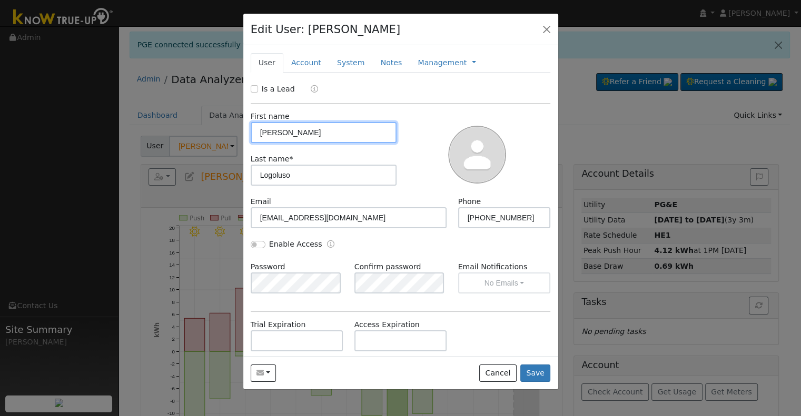
click at [298, 132] on input "[PERSON_NAME]" at bounding box center [324, 132] width 146 height 21
paste input "[PERSON_NAME] & [PERSON_NAME]"
drag, startPoint x: 328, startPoint y: 130, endPoint x: 387, endPoint y: 133, distance: 59.0
click at [387, 133] on input "[PERSON_NAME] & [PERSON_NAME]" at bounding box center [324, 132] width 146 height 21
type input "[PERSON_NAME] & [PERSON_NAME]"
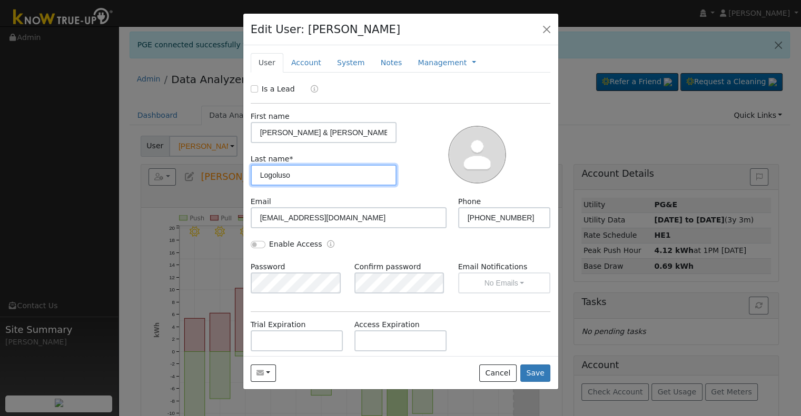
drag, startPoint x: 299, startPoint y: 175, endPoint x: 249, endPoint y: 175, distance: 49.5
click at [249, 175] on div "Last name * [PERSON_NAME]" at bounding box center [323, 170] width 157 height 32
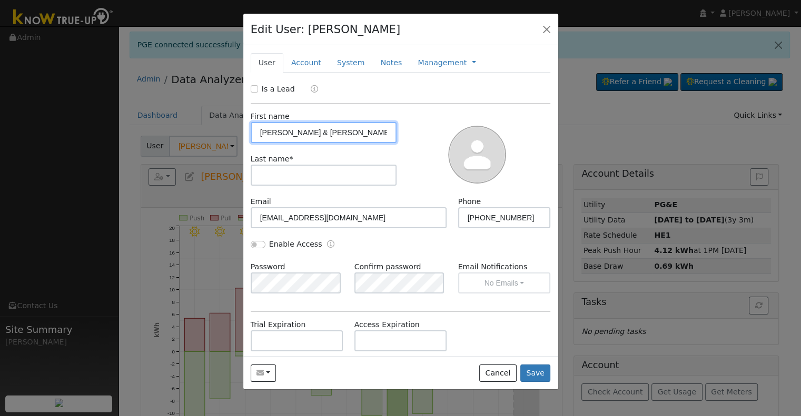
drag, startPoint x: 330, startPoint y: 132, endPoint x: 385, endPoint y: 130, distance: 55.3
click at [385, 130] on input "[PERSON_NAME] & [PERSON_NAME]" at bounding box center [324, 132] width 146 height 21
type input "[PERSON_NAME] &"
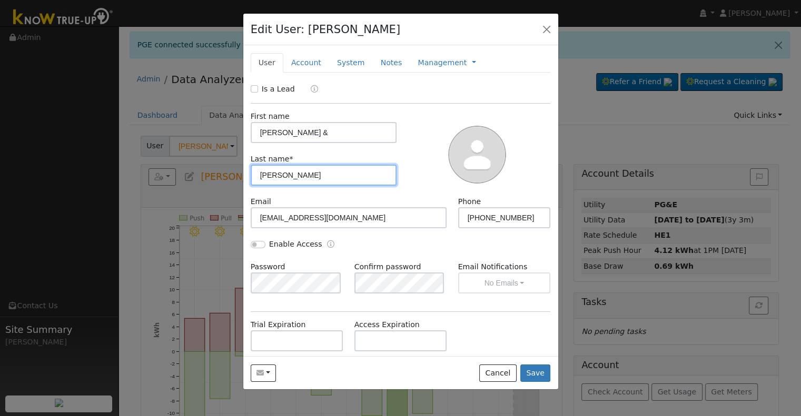
type input "[PERSON_NAME]"
click at [256, 242] on input "Enable Access" at bounding box center [258, 244] width 15 height 7
checkbox input "true"
click at [303, 65] on link "Account" at bounding box center [306, 62] width 46 height 19
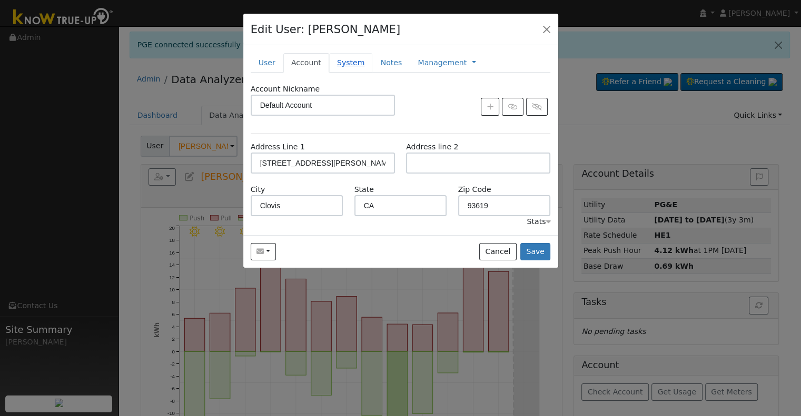
click at [337, 62] on link "System" at bounding box center [351, 62] width 44 height 19
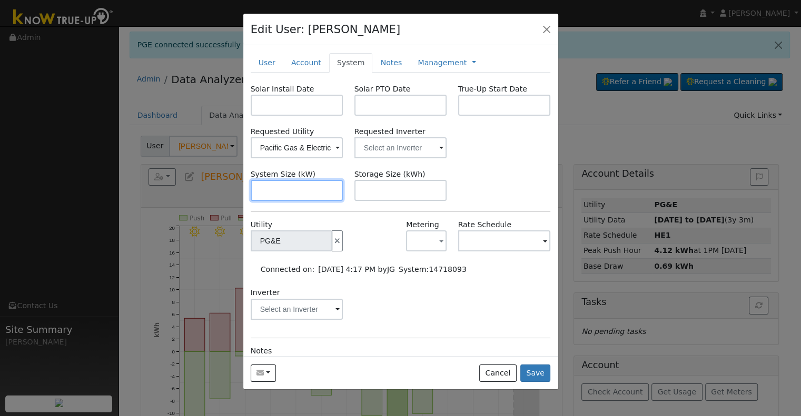
click at [303, 198] on input "text" at bounding box center [297, 190] width 93 height 21
paste input "6.560"
type input "6.6"
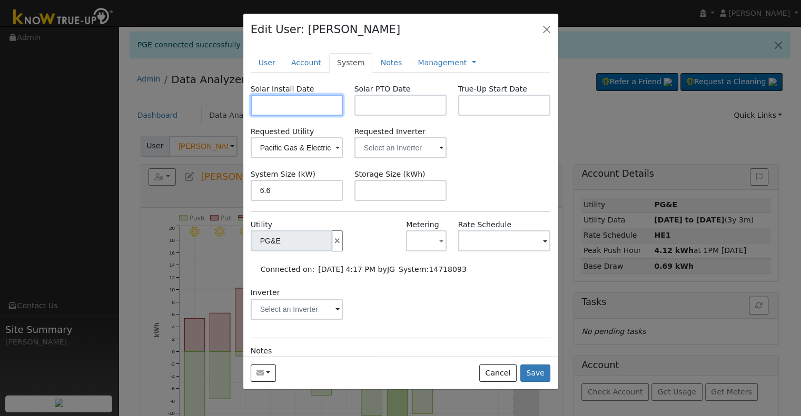
click at [292, 97] on input "text" at bounding box center [297, 105] width 93 height 21
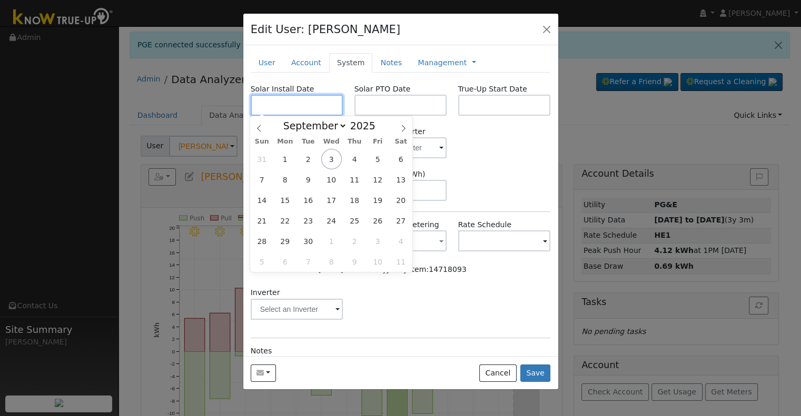
paste input "[DATE]"
type input "[DATE]"
select select "6"
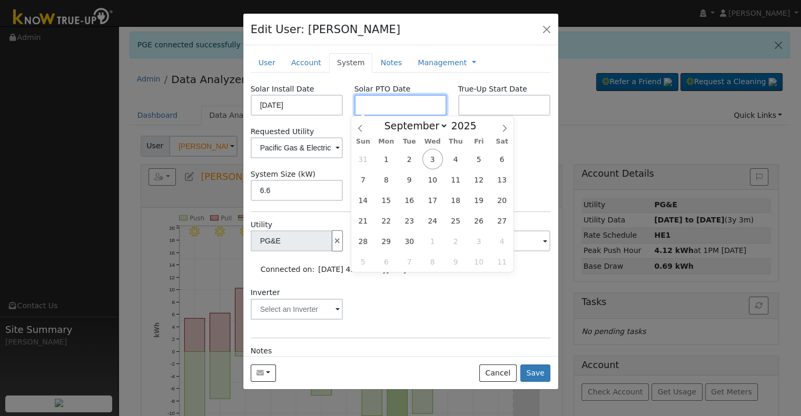
click at [397, 101] on input "text" at bounding box center [400, 105] width 93 height 21
paste input "[DATE]"
type input "[DATE]"
click at [485, 104] on input "text" at bounding box center [504, 105] width 93 height 21
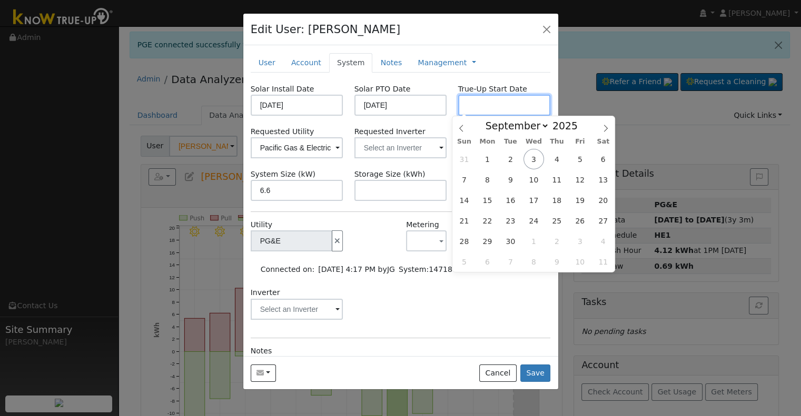
paste input "[DATE]"
type input "[DATE]"
click at [343, 143] on input "text" at bounding box center [297, 147] width 93 height 21
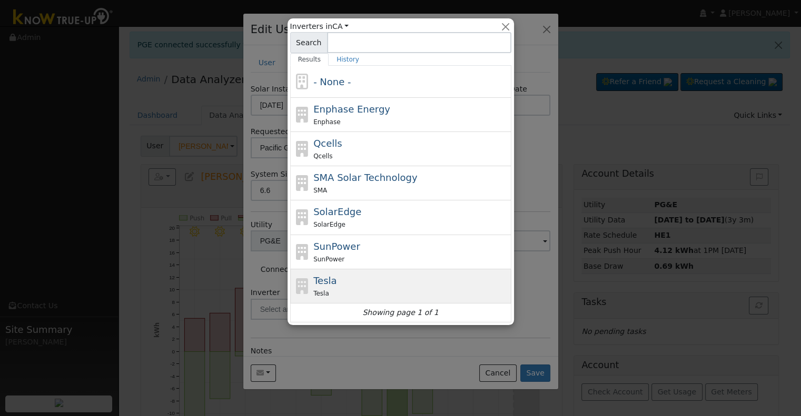
click at [353, 274] on div "Tesla Tesla" at bounding box center [410, 286] width 195 height 25
type input "Tesla"
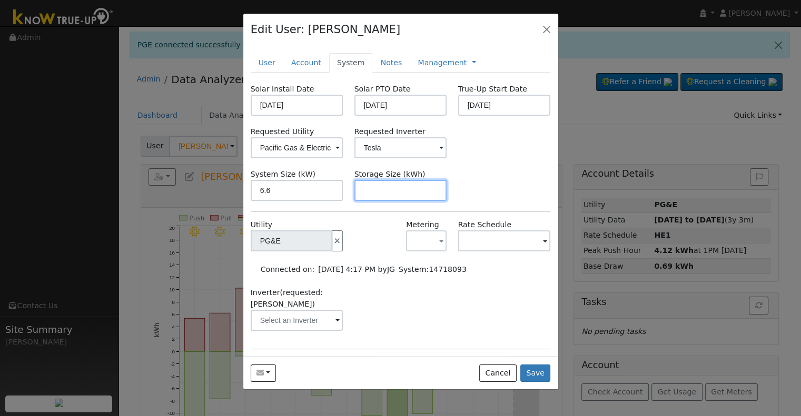
click at [405, 193] on input "text" at bounding box center [400, 190] width 93 height 21
paste input "13.50"
type input "13.5"
click at [472, 61] on link at bounding box center [474, 62] width 4 height 11
click at [472, 96] on link "Billing" at bounding box center [508, 96] width 73 height 15
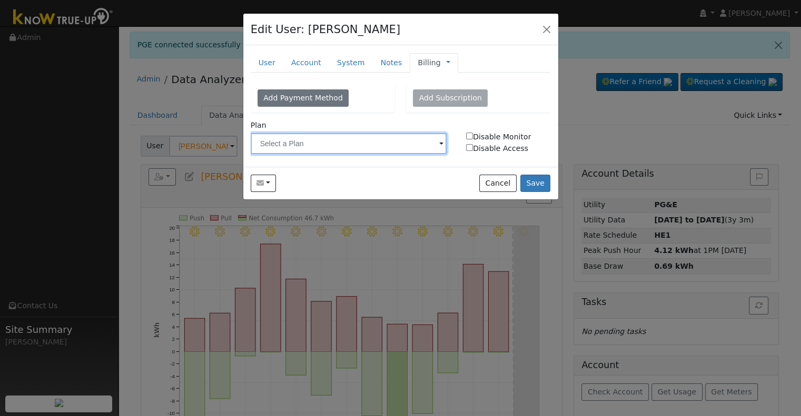
click at [335, 141] on input "text" at bounding box center [349, 143] width 196 height 21
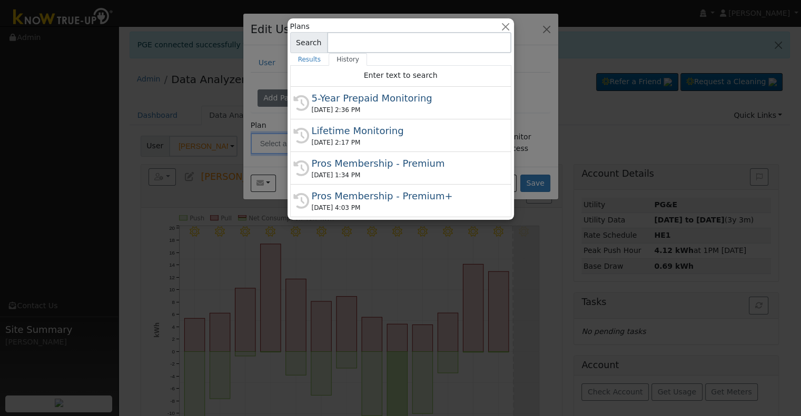
click at [362, 152] on div "History Lifetime Monitoring [DATE] 2:17 PM" at bounding box center [400, 168] width 221 height 33
type input "Lifetime Monitoring"
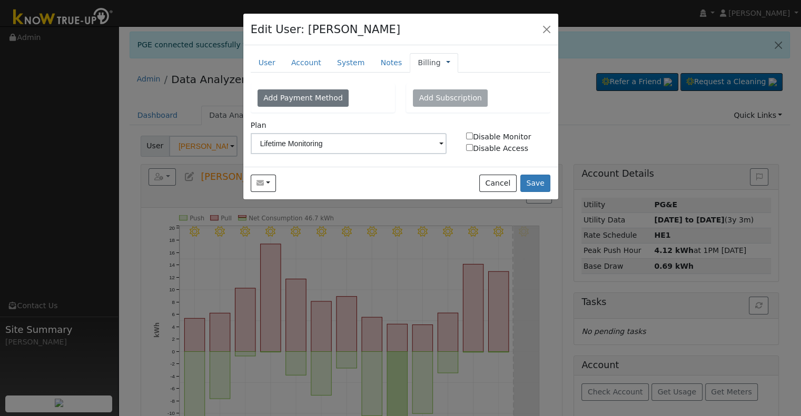
click at [446, 63] on link at bounding box center [448, 62] width 4 height 11
click at [446, 74] on link "Management" at bounding box center [482, 81] width 73 height 15
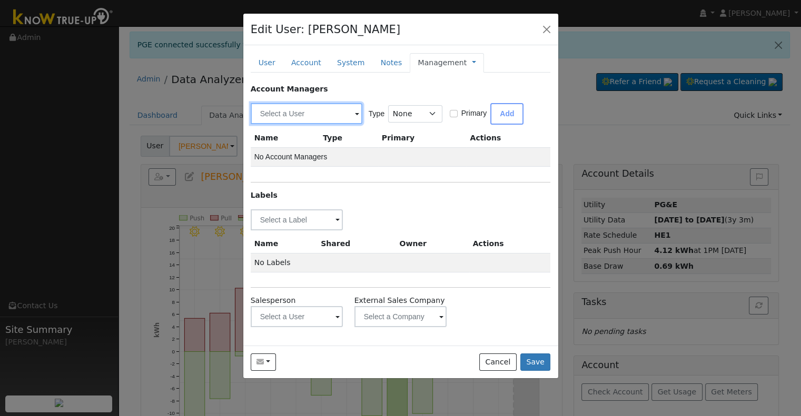
click at [270, 117] on input "text" at bounding box center [307, 113] width 112 height 21
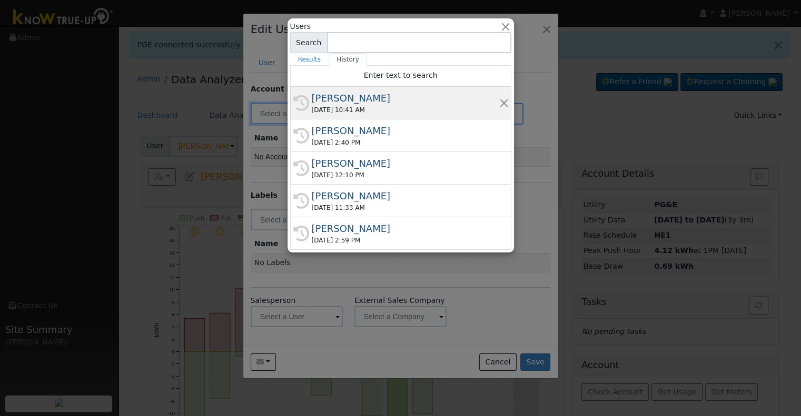
click at [356, 98] on div "[PERSON_NAME]" at bounding box center [405, 98] width 187 height 14
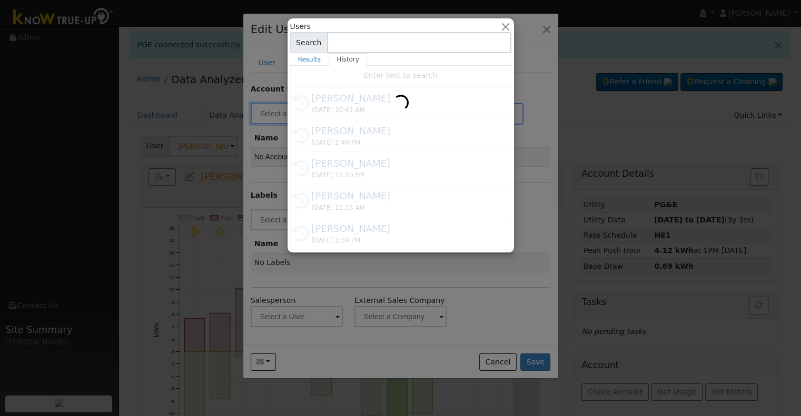
type input "[PERSON_NAME]"
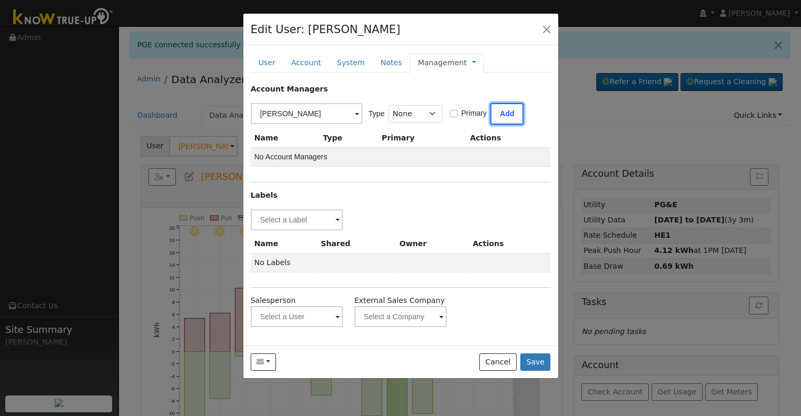
click at [500, 111] on button "Add" at bounding box center [506, 114] width 33 height 22
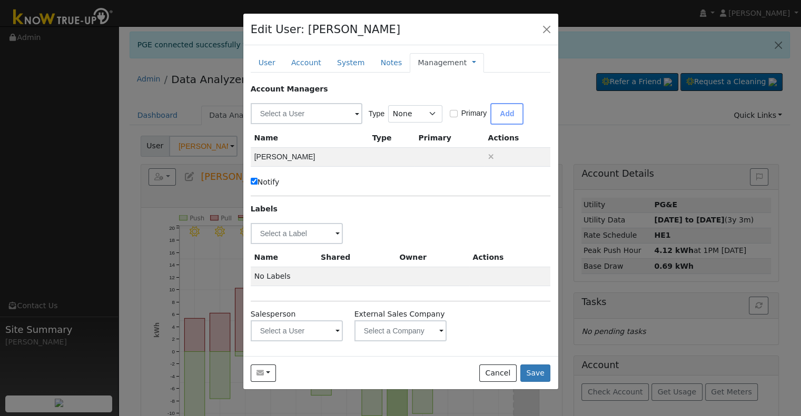
click at [261, 177] on label "Notify" at bounding box center [265, 182] width 29 height 11
click at [257, 178] on input "Notify" at bounding box center [254, 181] width 7 height 7
checkbox input "false"
click at [275, 229] on input "text" at bounding box center [297, 233] width 93 height 21
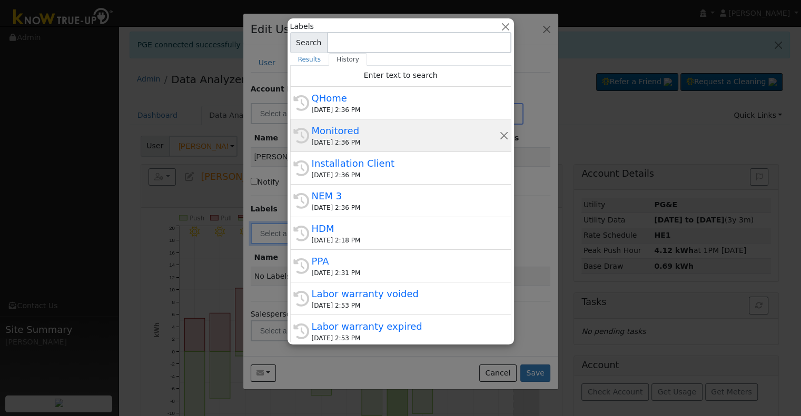
click at [364, 140] on div "[DATE] 2:36 PM" at bounding box center [405, 142] width 187 height 9
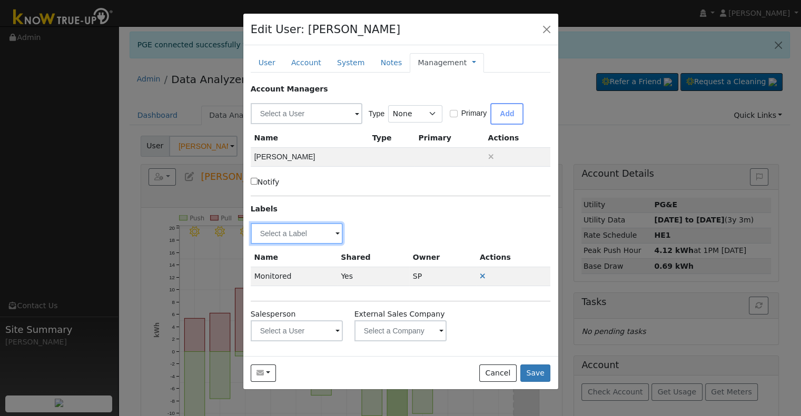
click at [284, 234] on input "text" at bounding box center [297, 233] width 93 height 21
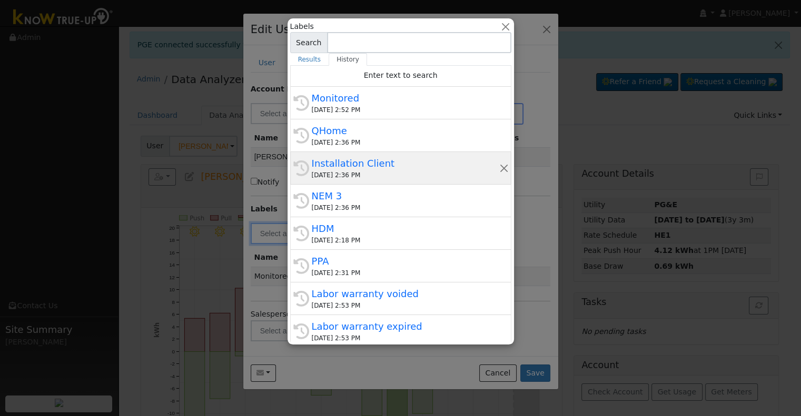
click at [356, 165] on div "Installation Client" at bounding box center [405, 163] width 187 height 14
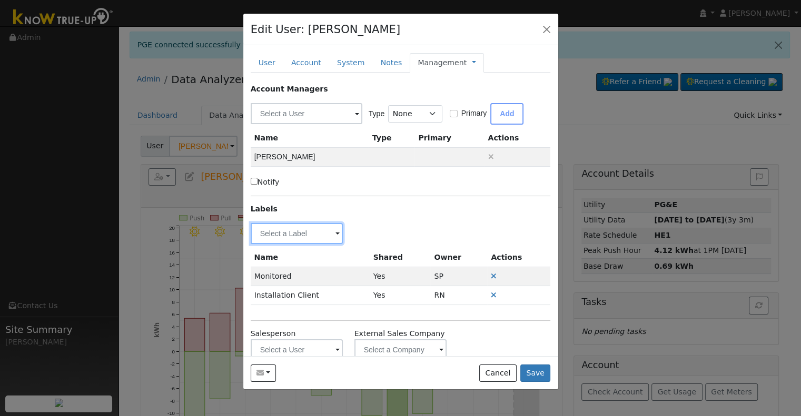
click at [272, 230] on input "text" at bounding box center [297, 233] width 93 height 21
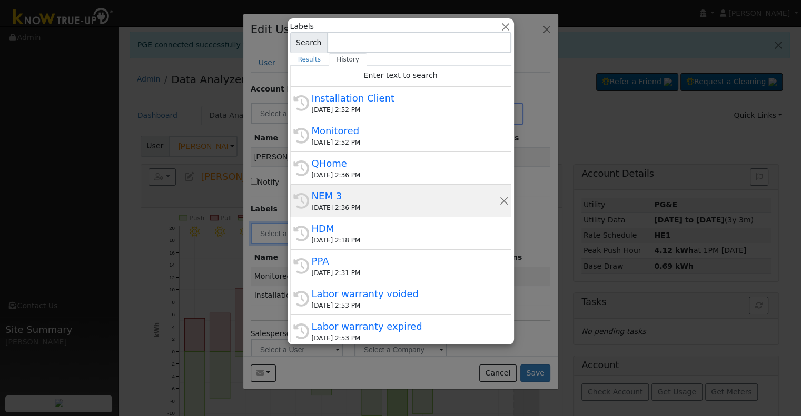
click at [354, 199] on div "NEM 3" at bounding box center [405, 196] width 187 height 14
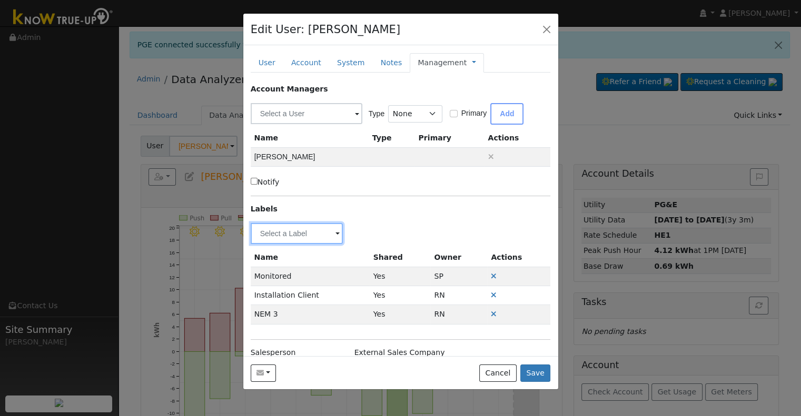
click at [296, 232] on input "text" at bounding box center [297, 233] width 93 height 21
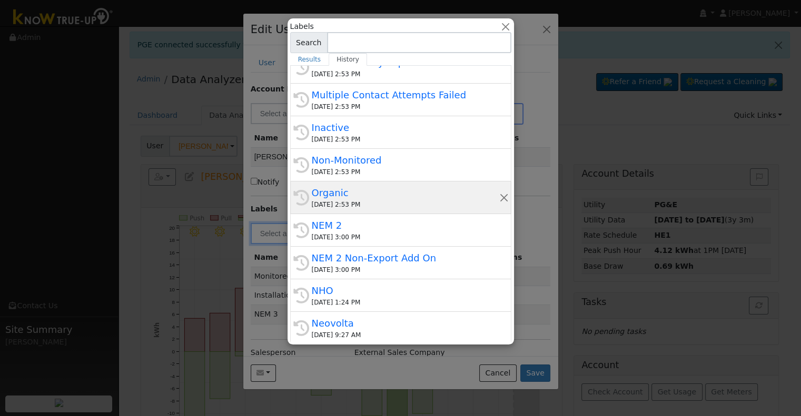
scroll to position [265, 0]
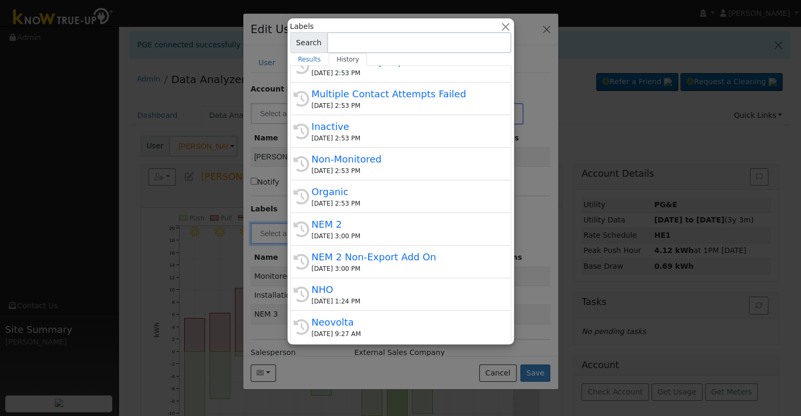
click at [531, 250] on div at bounding box center [400, 208] width 801 height 416
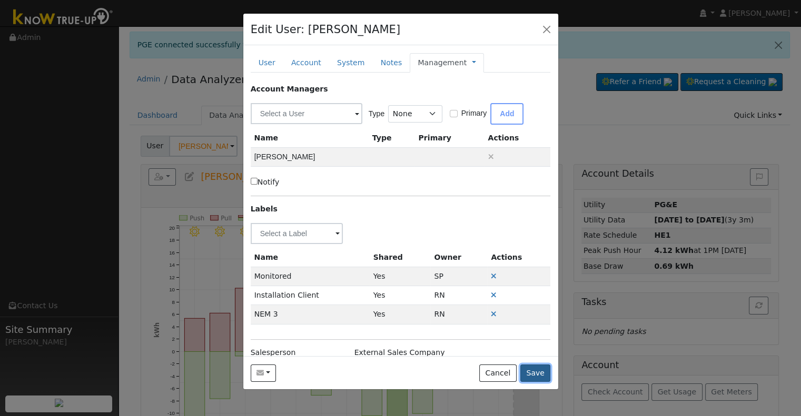
click at [535, 372] on button "Save" at bounding box center [535, 374] width 31 height 18
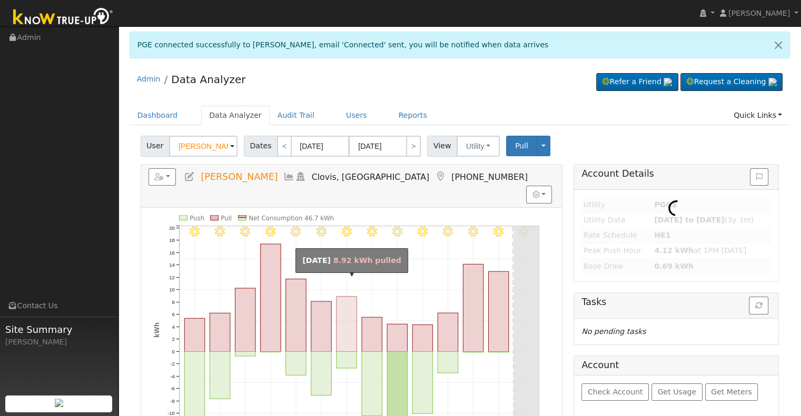
type input "[PERSON_NAME] & [PERSON_NAME]"
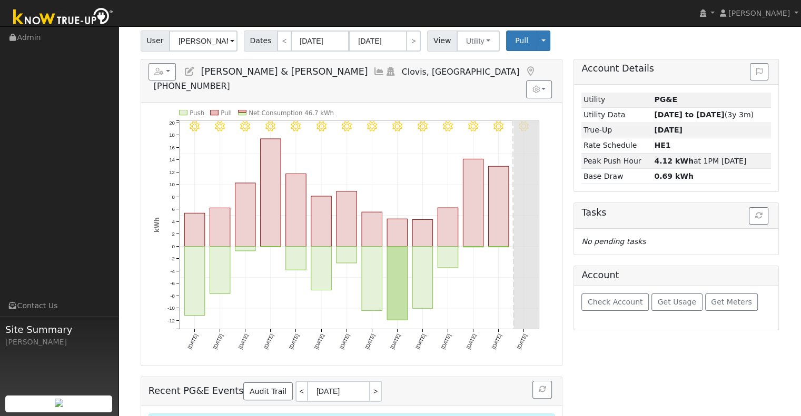
scroll to position [53, 0]
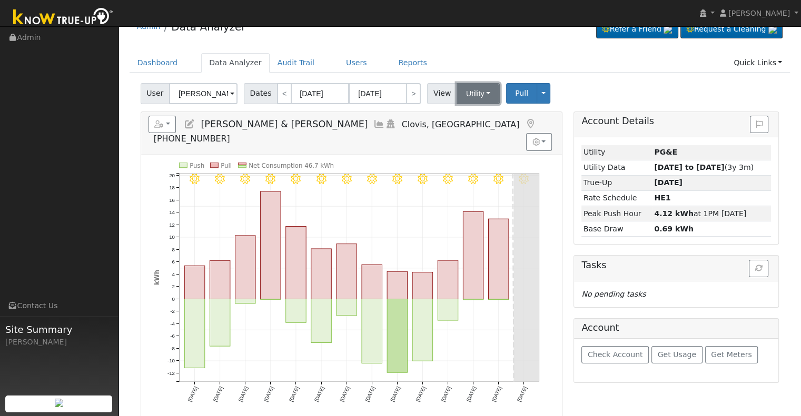
click at [475, 89] on button "Utility" at bounding box center [477, 93] width 43 height 21
click at [384, 163] on icon "9/02 - MostlyClear 9/01 - Clear 8/31 - Clear 8/30 - Clear 8/29 - Clear 8/28 - C…" at bounding box center [351, 290] width 395 height 255
